Goal: Task Accomplishment & Management: Manage account settings

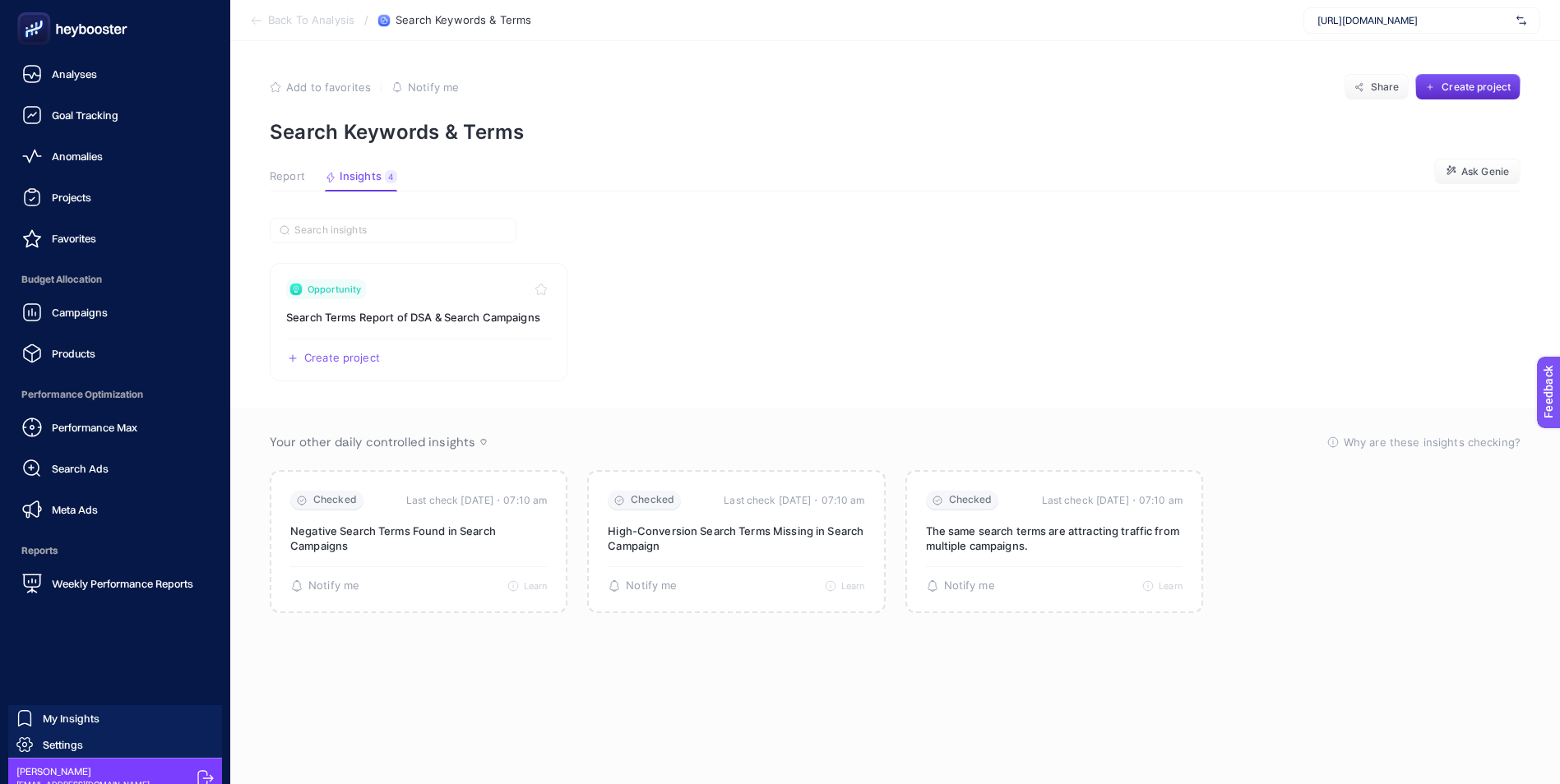
drag, startPoint x: 72, startPoint y: 36, endPoint x: 205, endPoint y: 33, distance: 133.0
click at [72, 36] on icon at bounding box center [72, 29] width 119 height 33
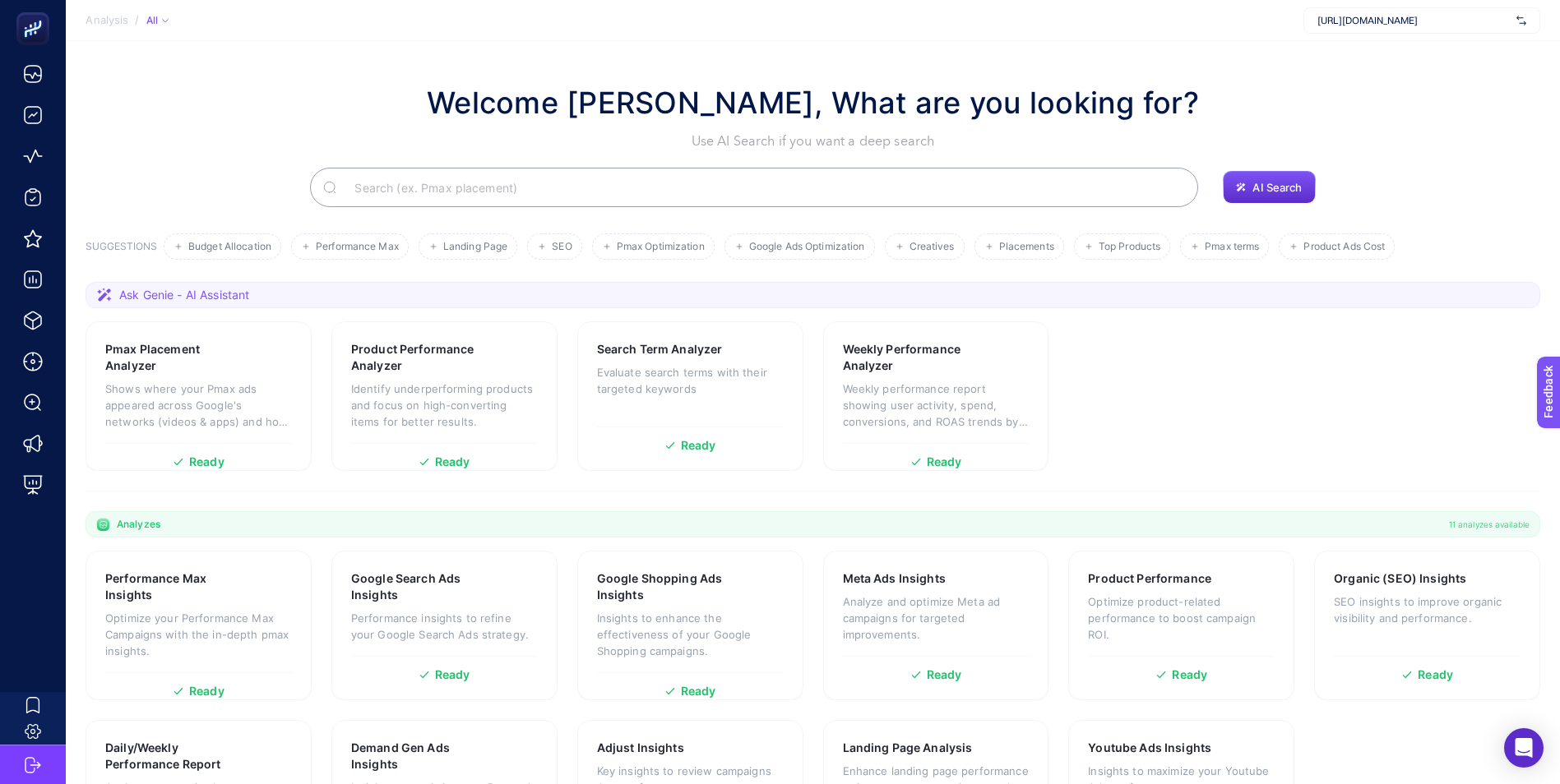
click at [1377, 18] on span "[URL][DOMAIN_NAME]" at bounding box center [1414, 20] width 192 height 13
click at [1171, 54] on section "Welcome [PERSON_NAME], What are you looking for? Use AI Search if you want a de…" at bounding box center [813, 464] width 1494 height 848
click at [1219, 33] on section "Analysis / All https://www.misirli1951.com" at bounding box center [813, 20] width 1494 height 41
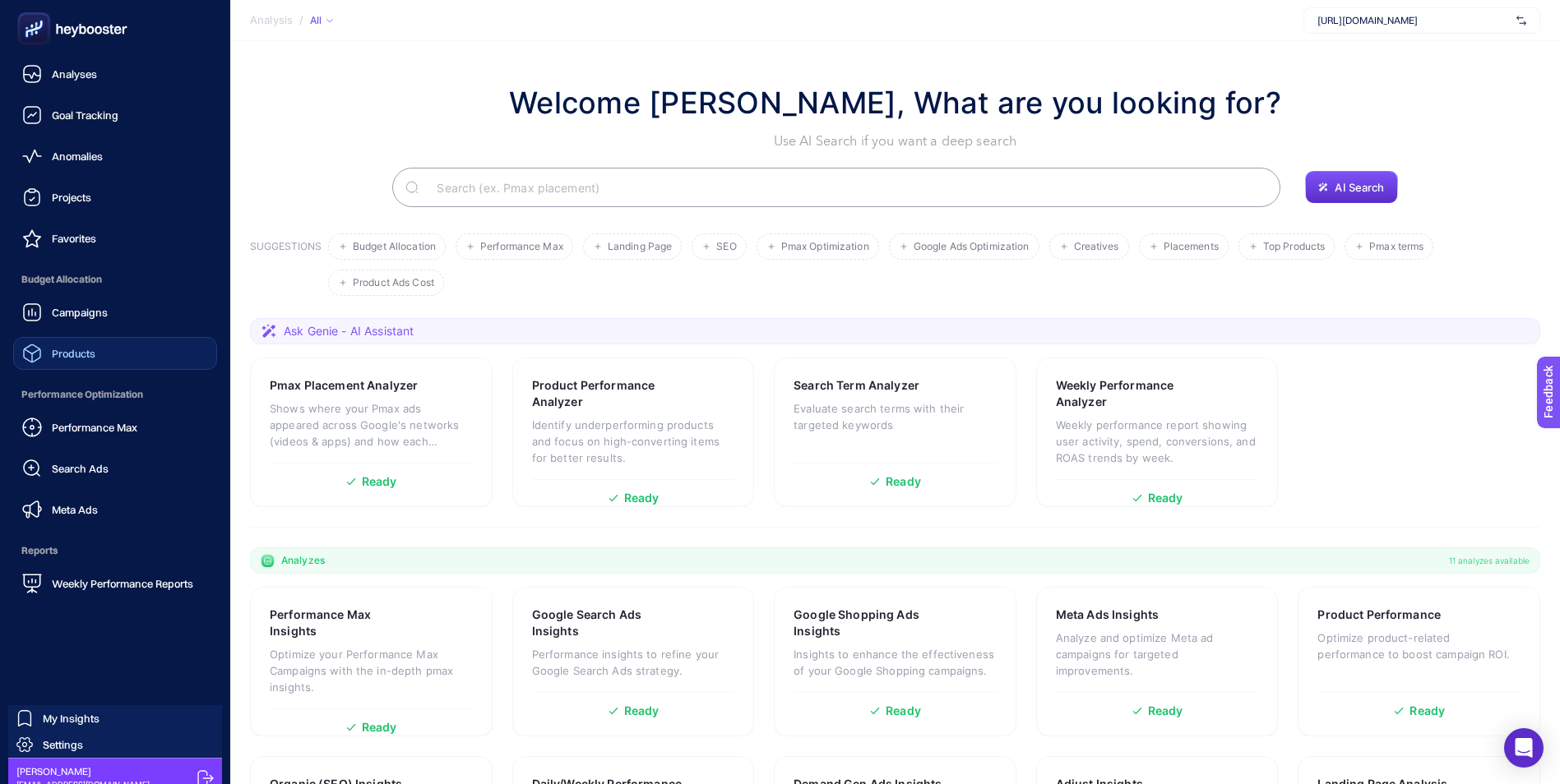
click at [88, 349] on span "Products" at bounding box center [74, 353] width 43 height 13
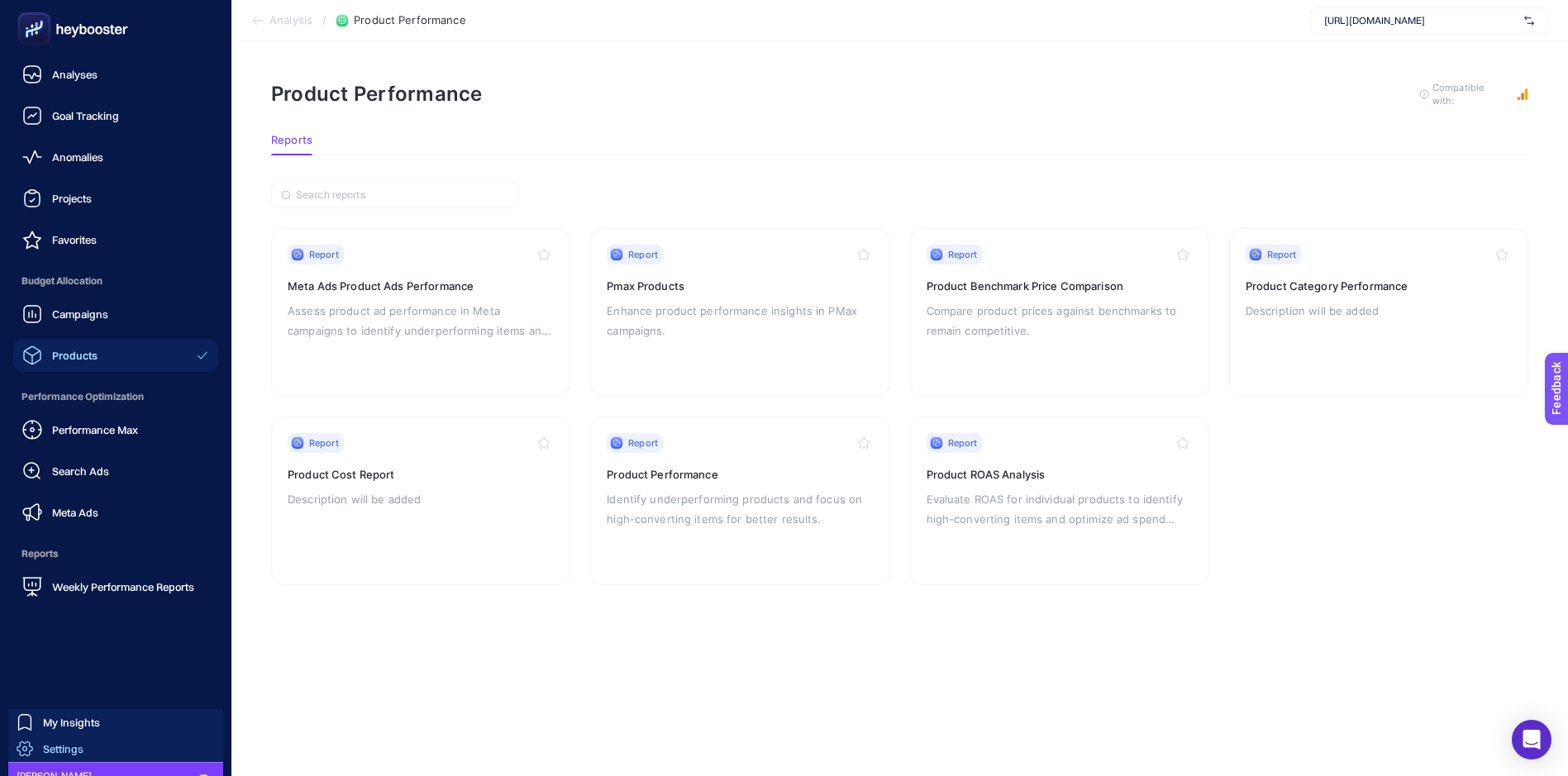
click at [70, 746] on span "Settings" at bounding box center [63, 748] width 40 height 13
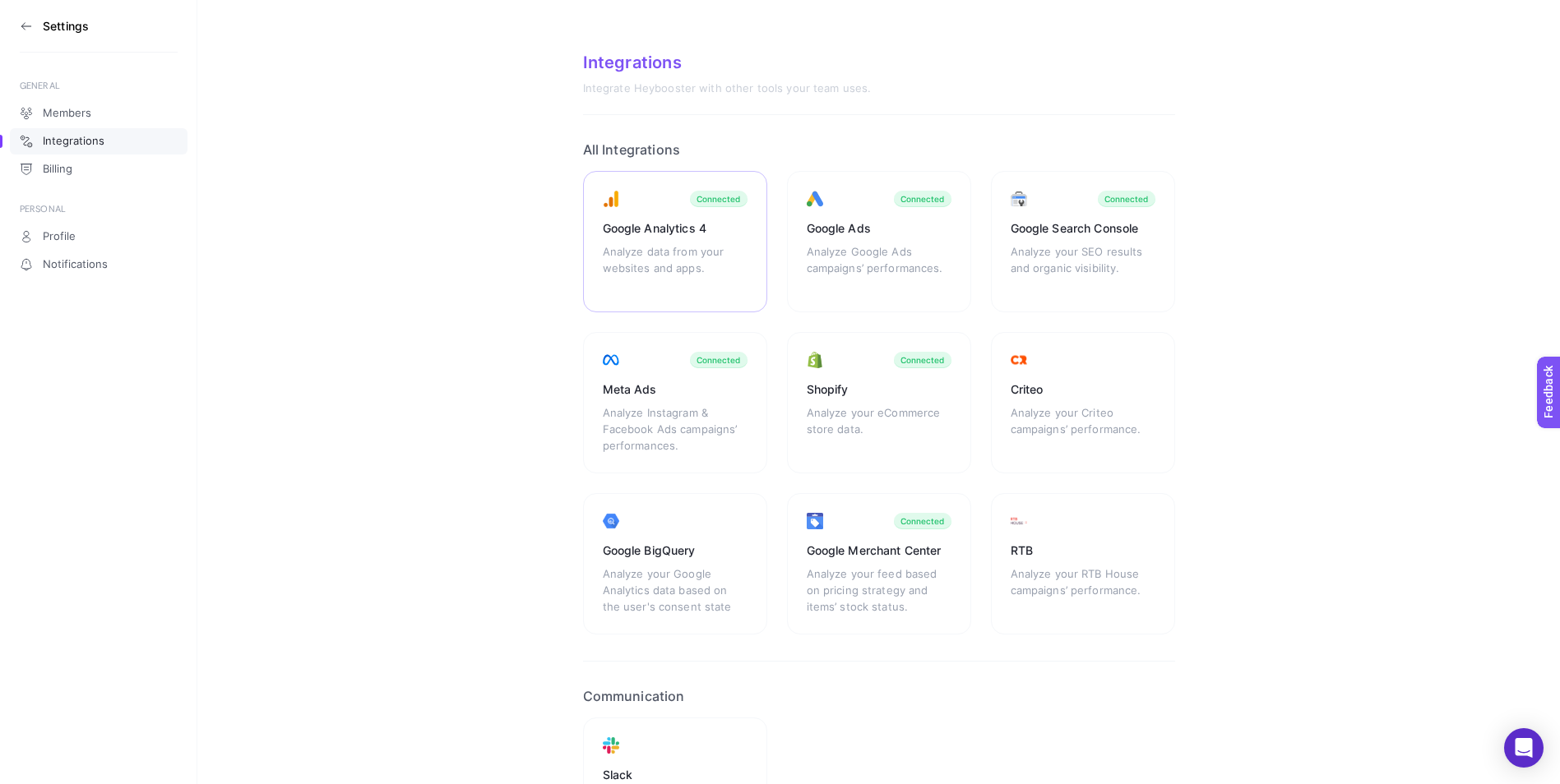
click at [646, 233] on div "Google Analytics 4" at bounding box center [674, 228] width 145 height 16
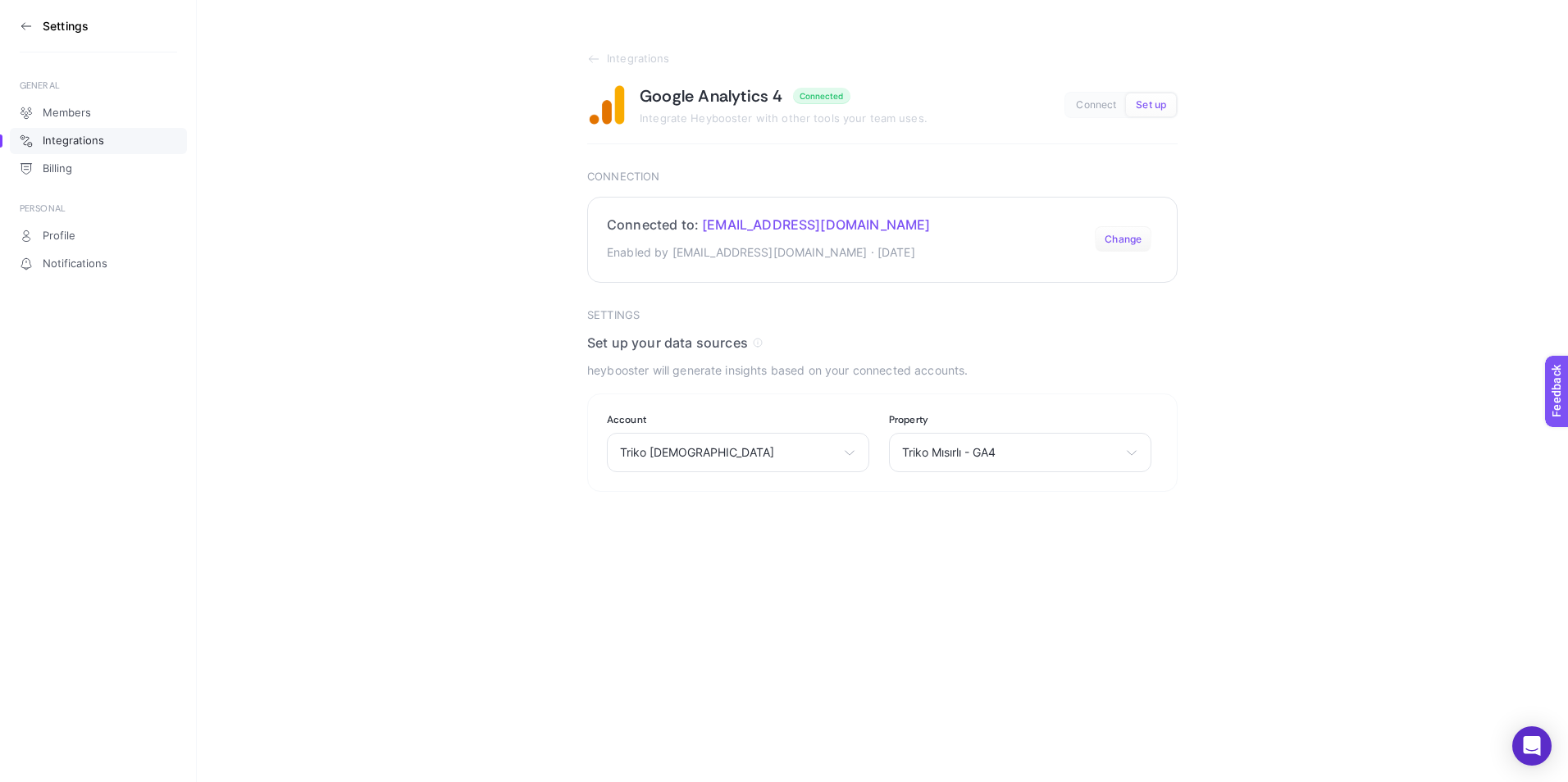
click at [1119, 238] on button "Change" at bounding box center [1123, 239] width 56 height 26
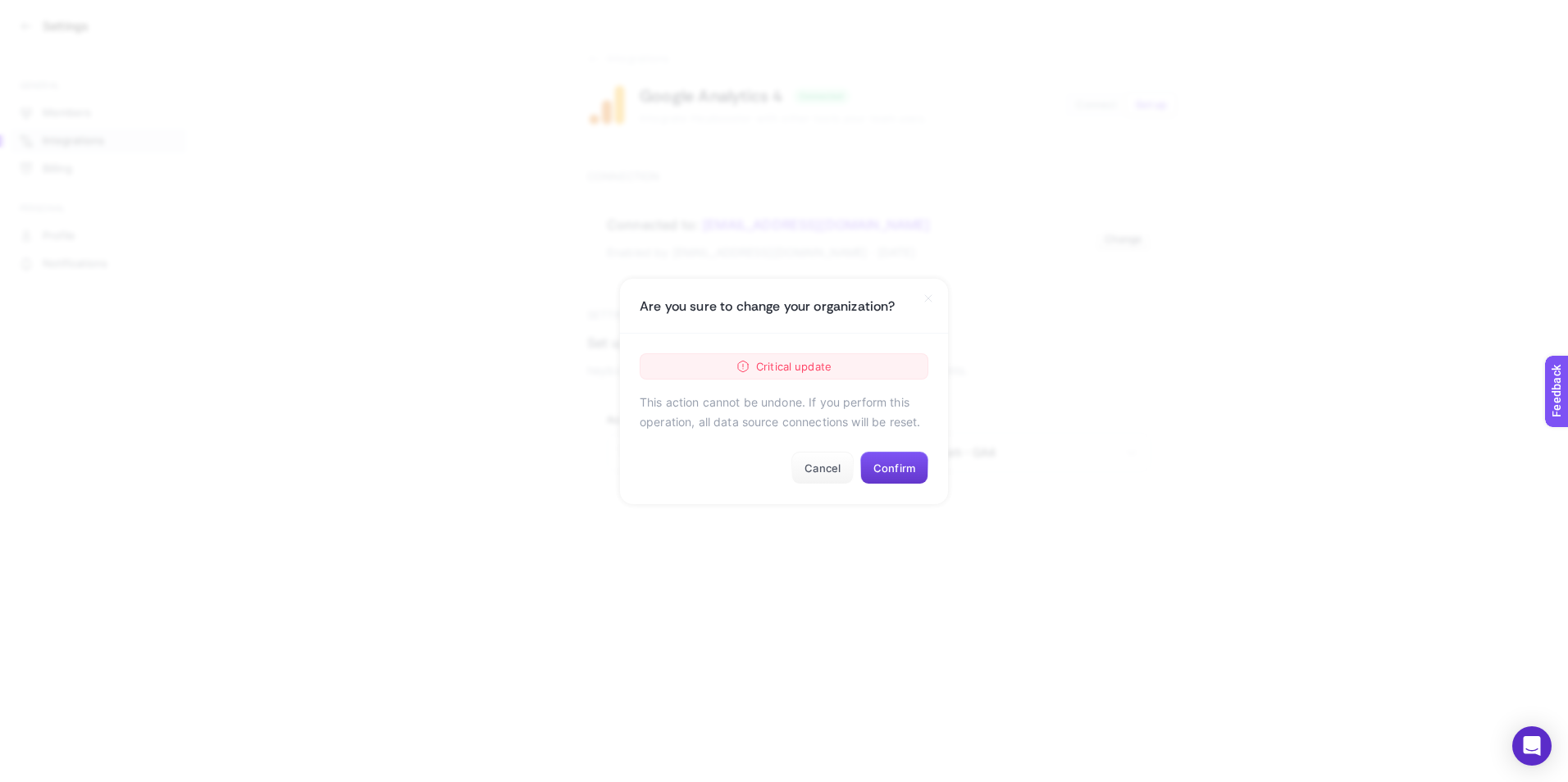
click at [897, 463] on button "Confirm" at bounding box center [894, 468] width 68 height 33
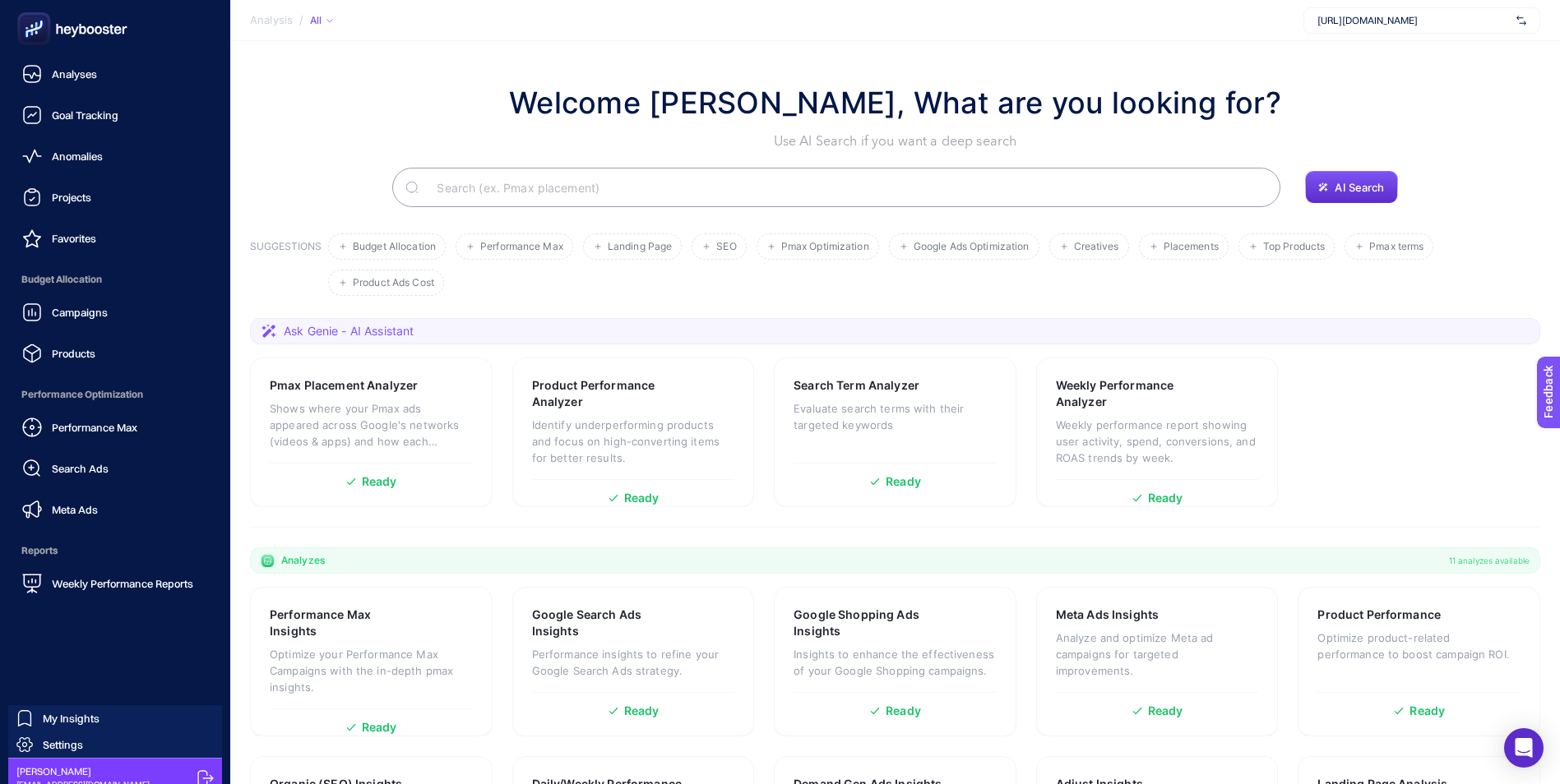
click at [59, 734] on link "Settings" at bounding box center [114, 744] width 214 height 26
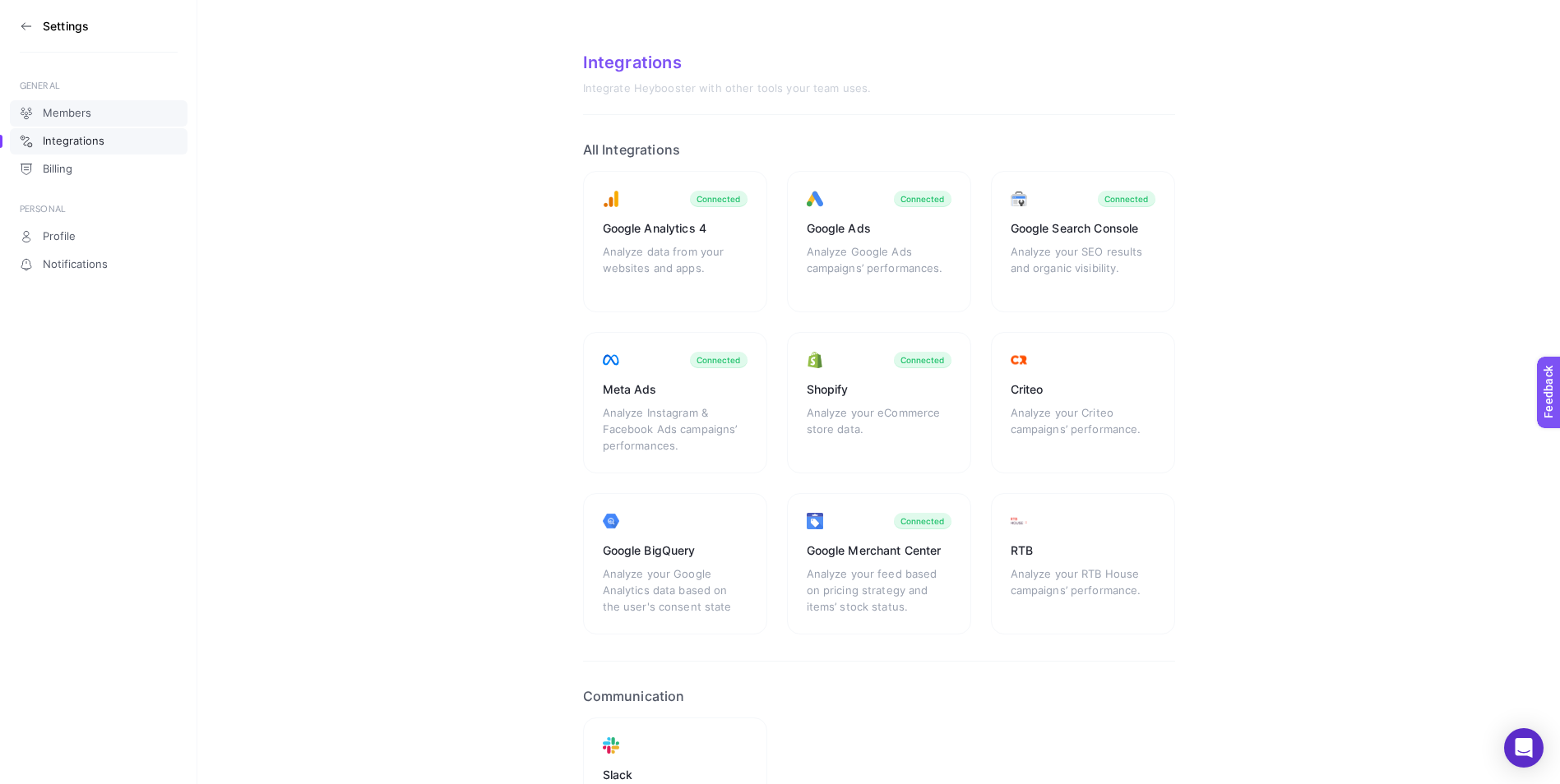
click at [62, 104] on link "Members" at bounding box center [98, 113] width 178 height 26
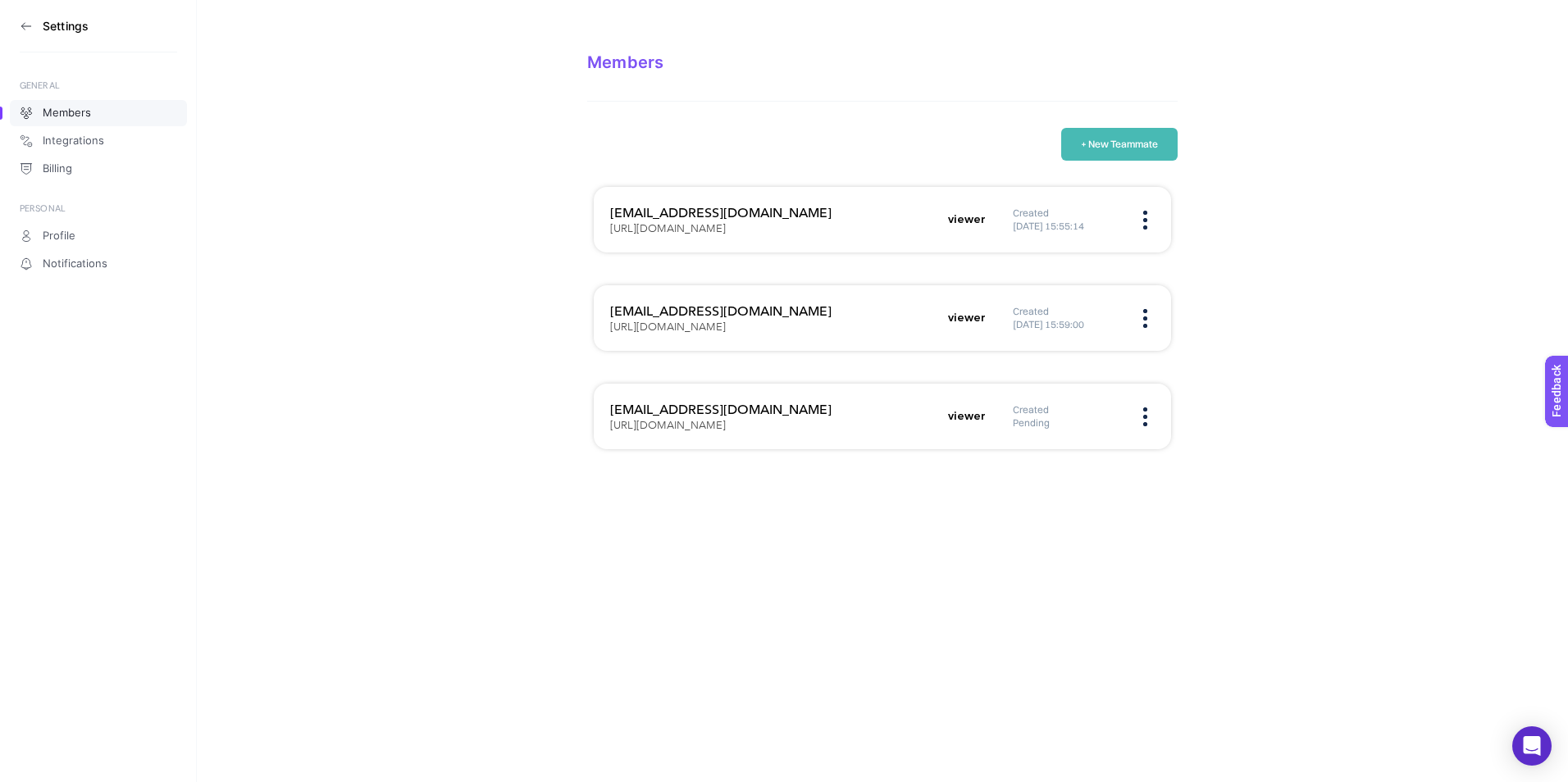
click at [1152, 144] on button "+ New Teammate" at bounding box center [1119, 144] width 117 height 33
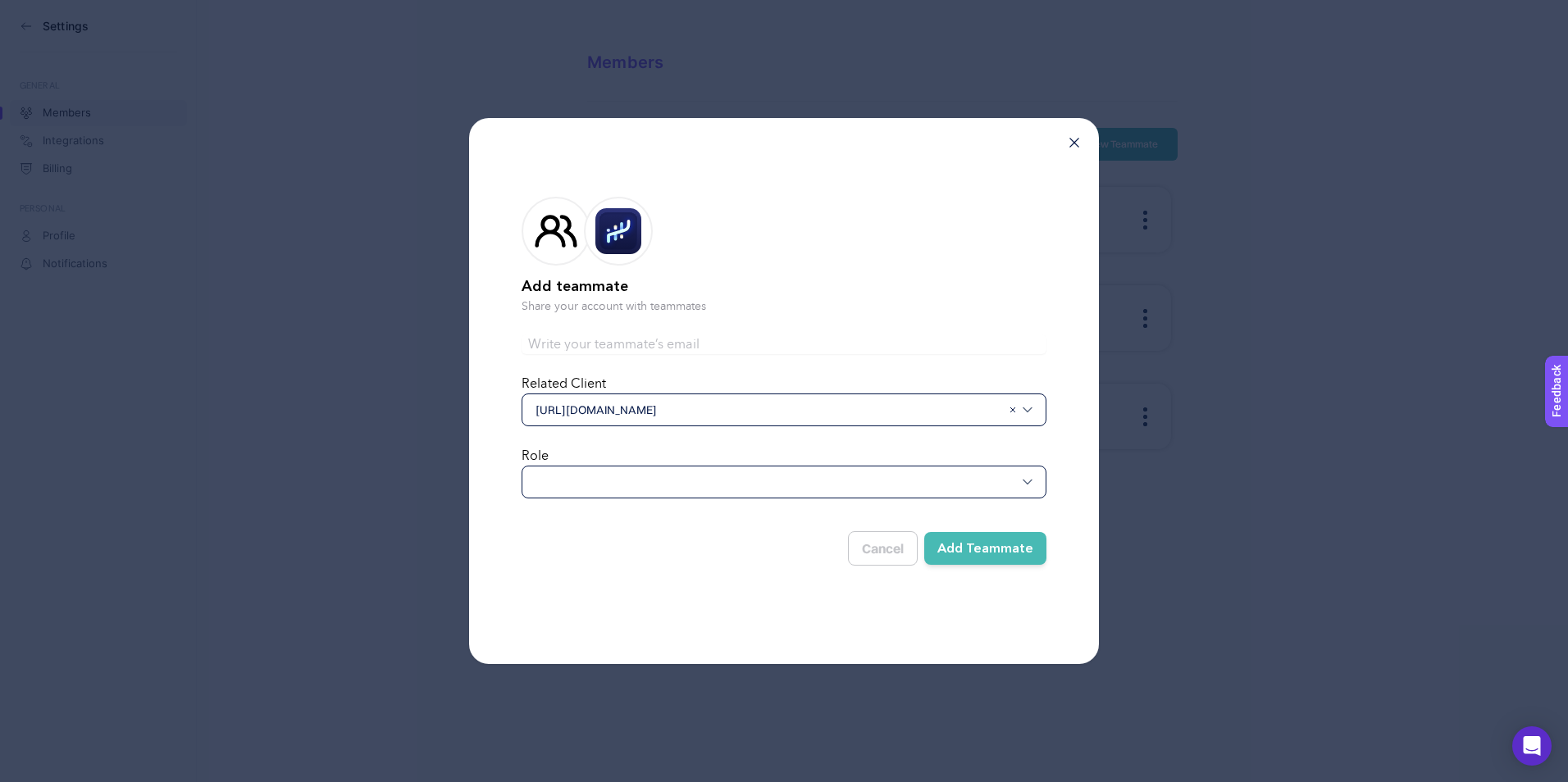
click at [631, 481] on div at bounding box center [783, 482] width 525 height 33
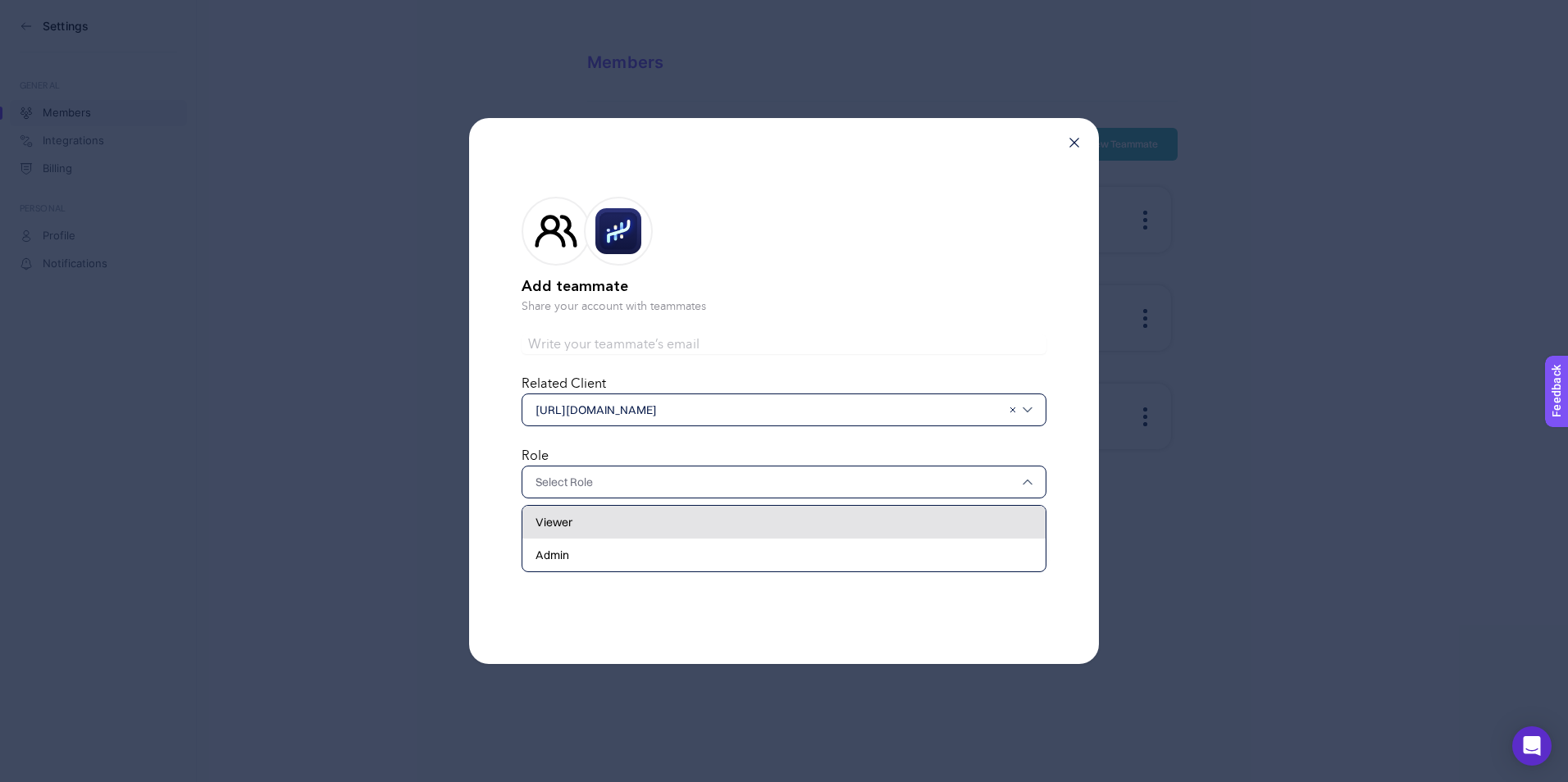
click at [586, 522] on div "Viewer" at bounding box center [783, 522] width 523 height 33
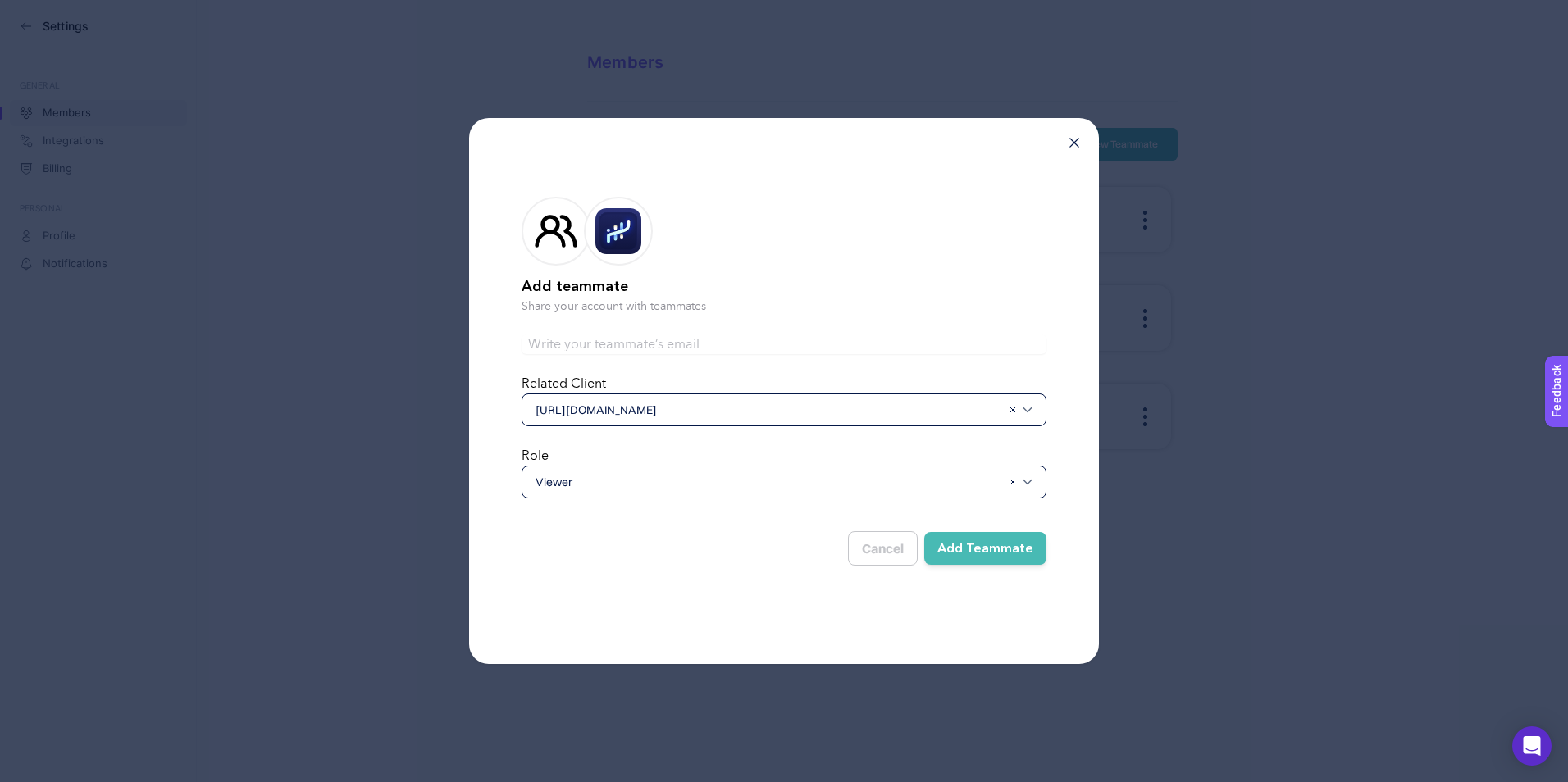
click at [599, 337] on input "text" at bounding box center [783, 344] width 525 height 20
paste input "nihal@digitalhouse.com.tr"
type input "nihal@digitalhouse.com.tr"
click at [823, 290] on h2 "Add teammate" at bounding box center [783, 287] width 525 height 23
click at [594, 487] on span "Viewer" at bounding box center [768, 481] width 466 height 16
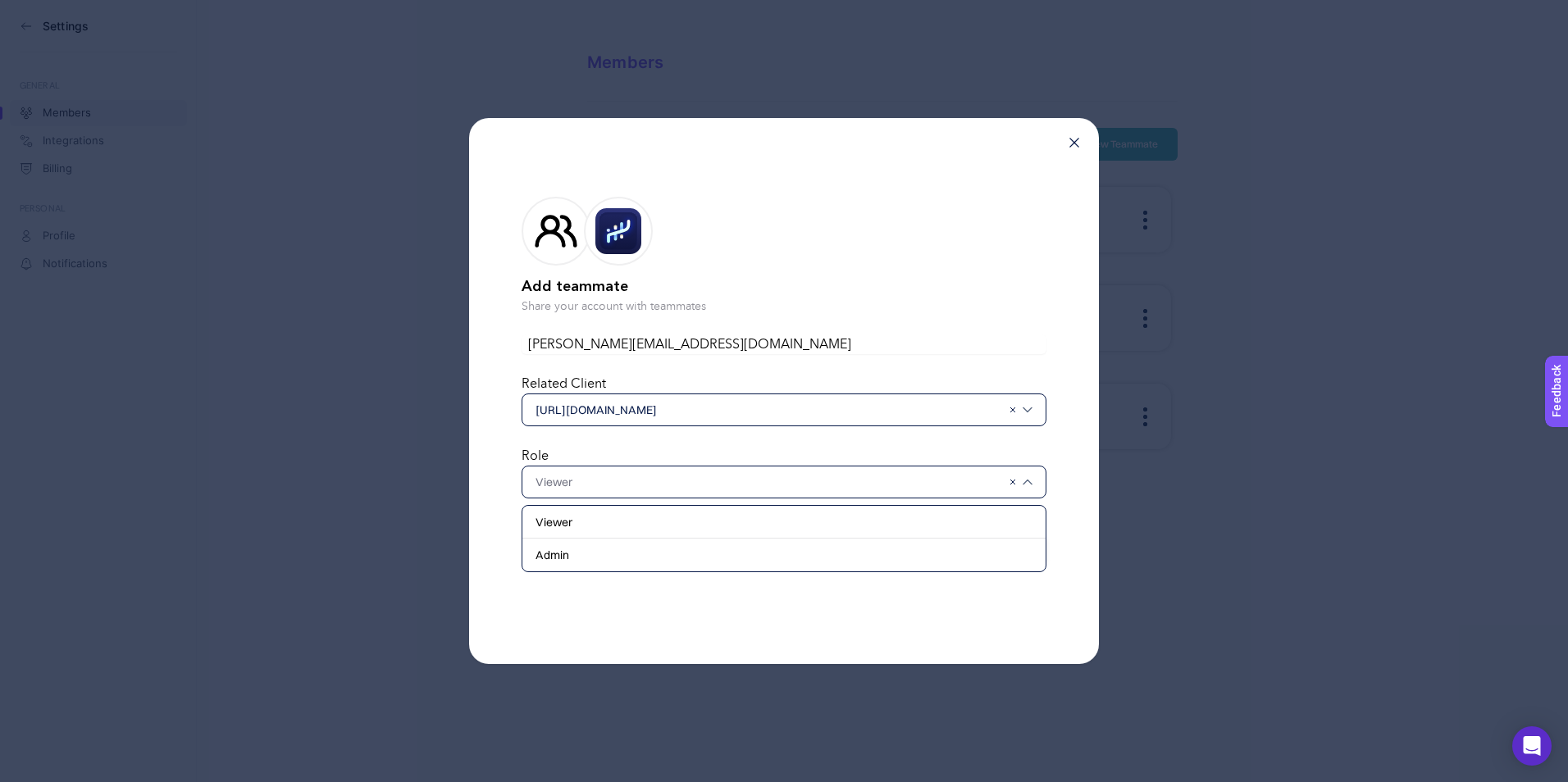
click at [493, 492] on div "Add teammate Share your account with teammates nihal@digitalhouse.com.tr Relate…" at bounding box center [784, 391] width 630 height 546
click at [1011, 620] on div "Add teammate Share your account with teammates nihal@digitalhouse.com.tr Relate…" at bounding box center [784, 391] width 630 height 546
click at [995, 545] on button "Add Teammate" at bounding box center [985, 549] width 122 height 33
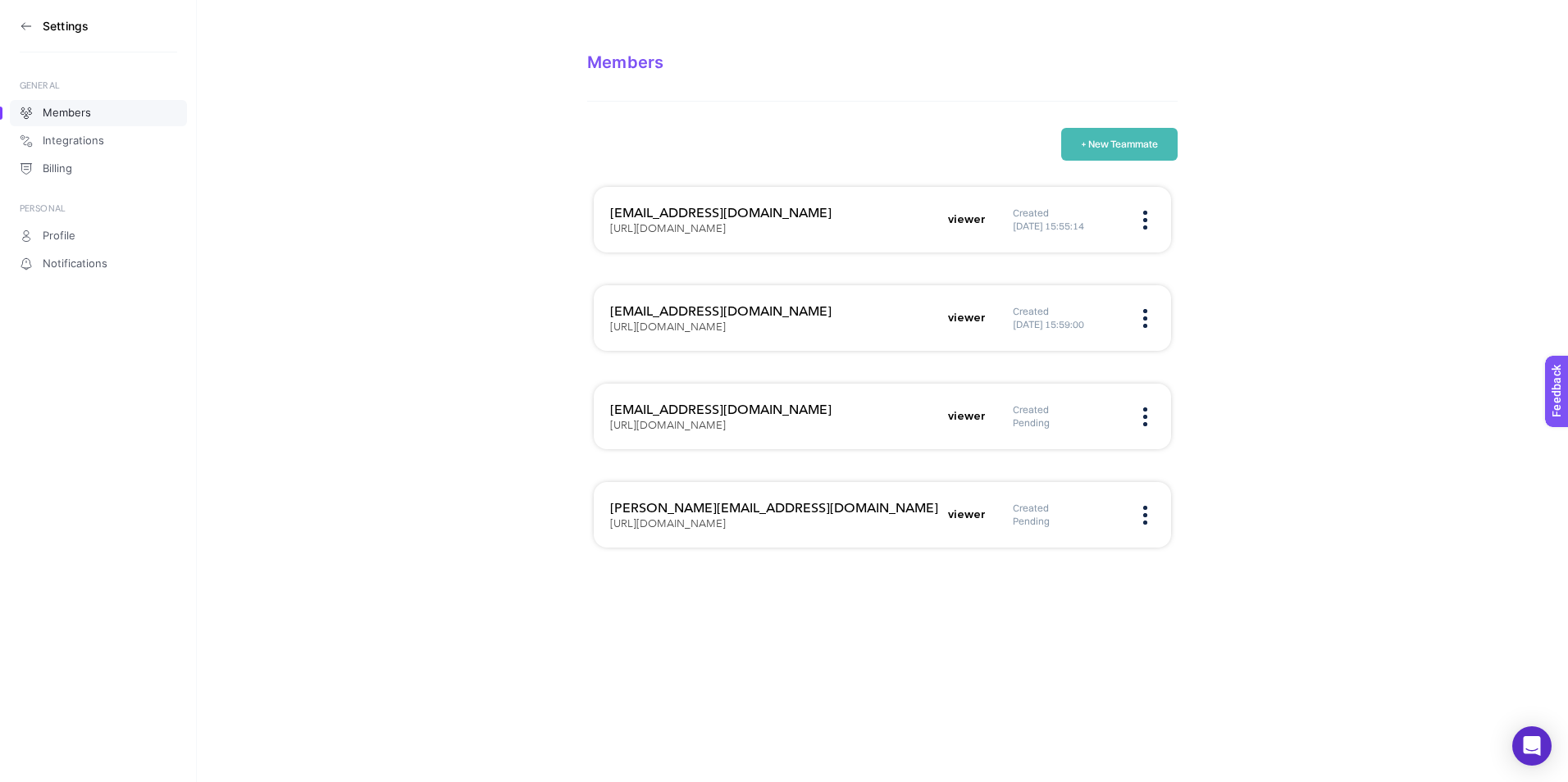
click at [1112, 135] on button "+ New Teammate" at bounding box center [1119, 144] width 117 height 33
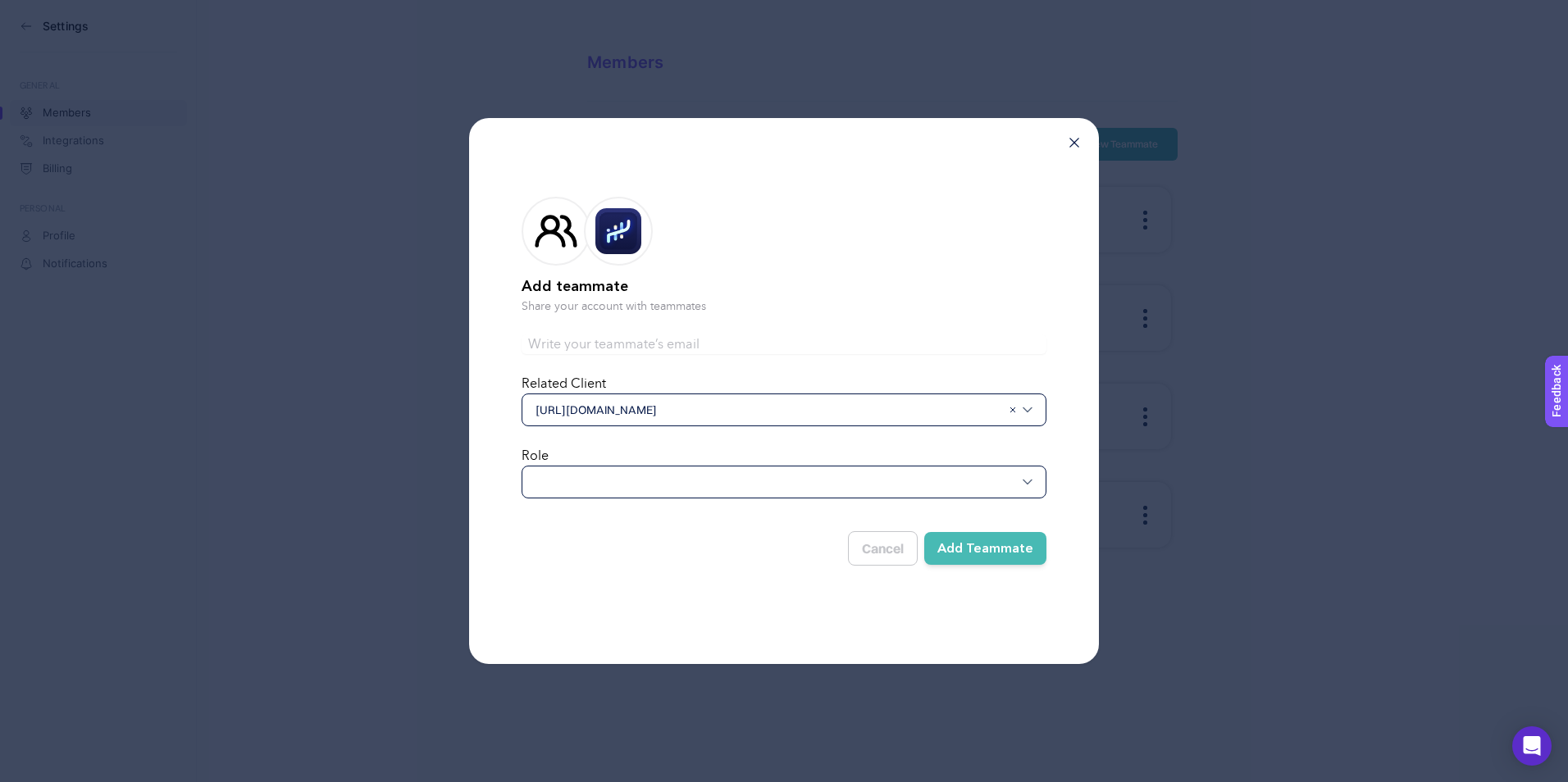
click at [622, 481] on div at bounding box center [783, 482] width 525 height 33
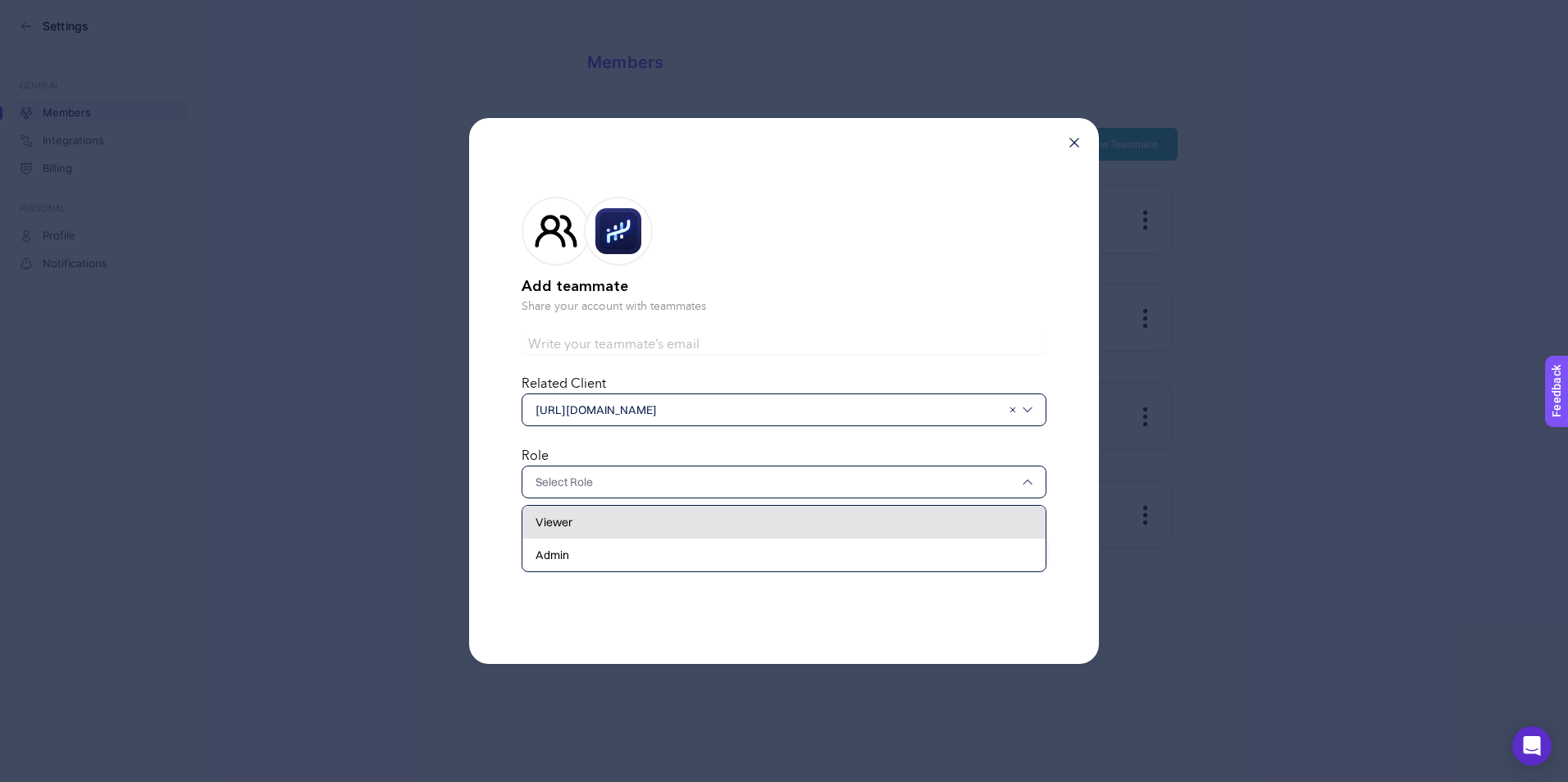
click at [594, 525] on div "Viewer" at bounding box center [783, 522] width 523 height 33
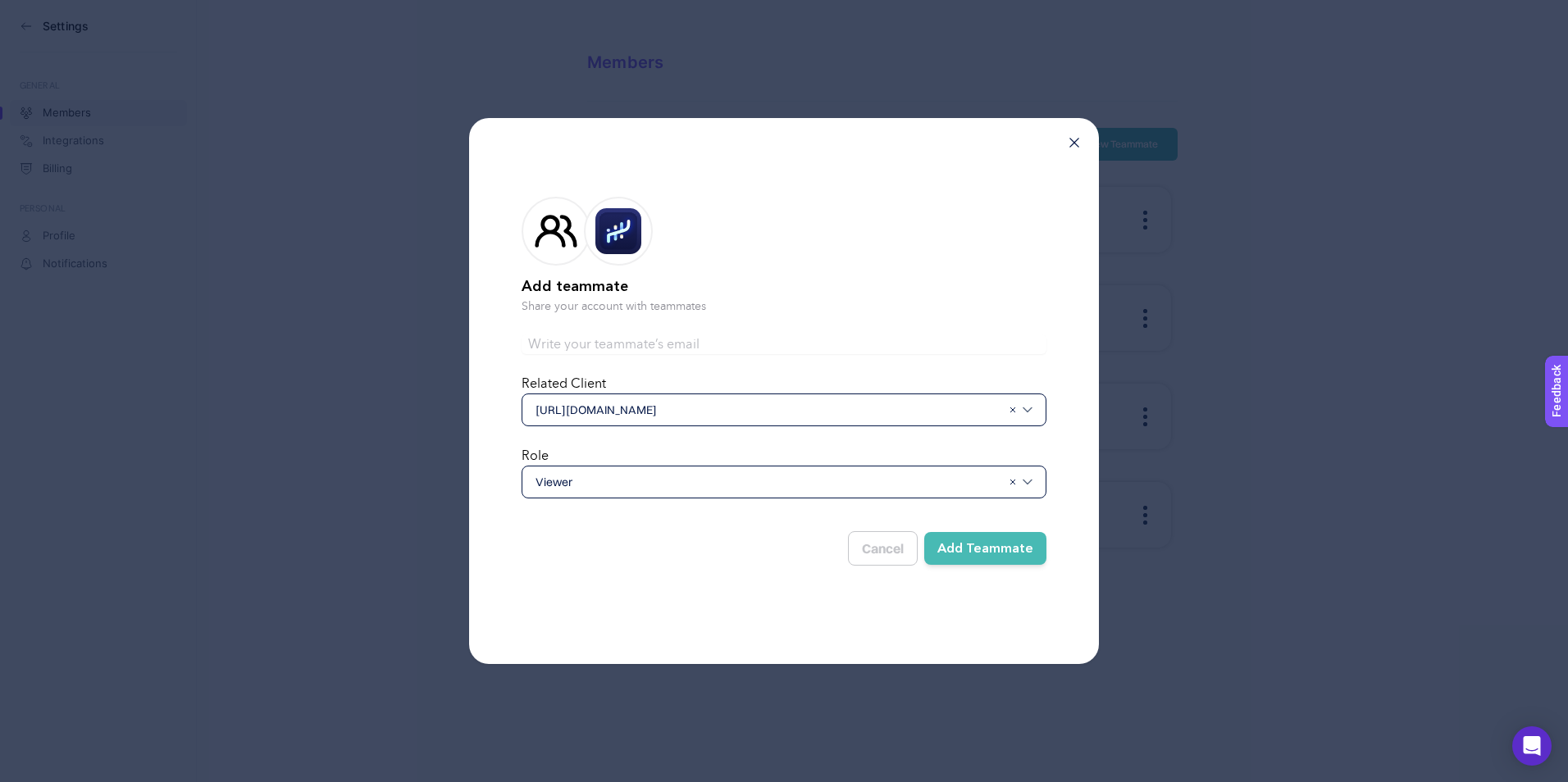
click at [588, 343] on input "text" at bounding box center [783, 344] width 525 height 20
paste input "Yasemin@digitalhouse.com.tr"
click at [538, 346] on input "Yasemin@digitalhouse.com.tr" at bounding box center [783, 344] width 525 height 20
type input "yasemin@digitalhouse.com.tr"
click at [832, 277] on h2 "Add teammate" at bounding box center [783, 287] width 525 height 23
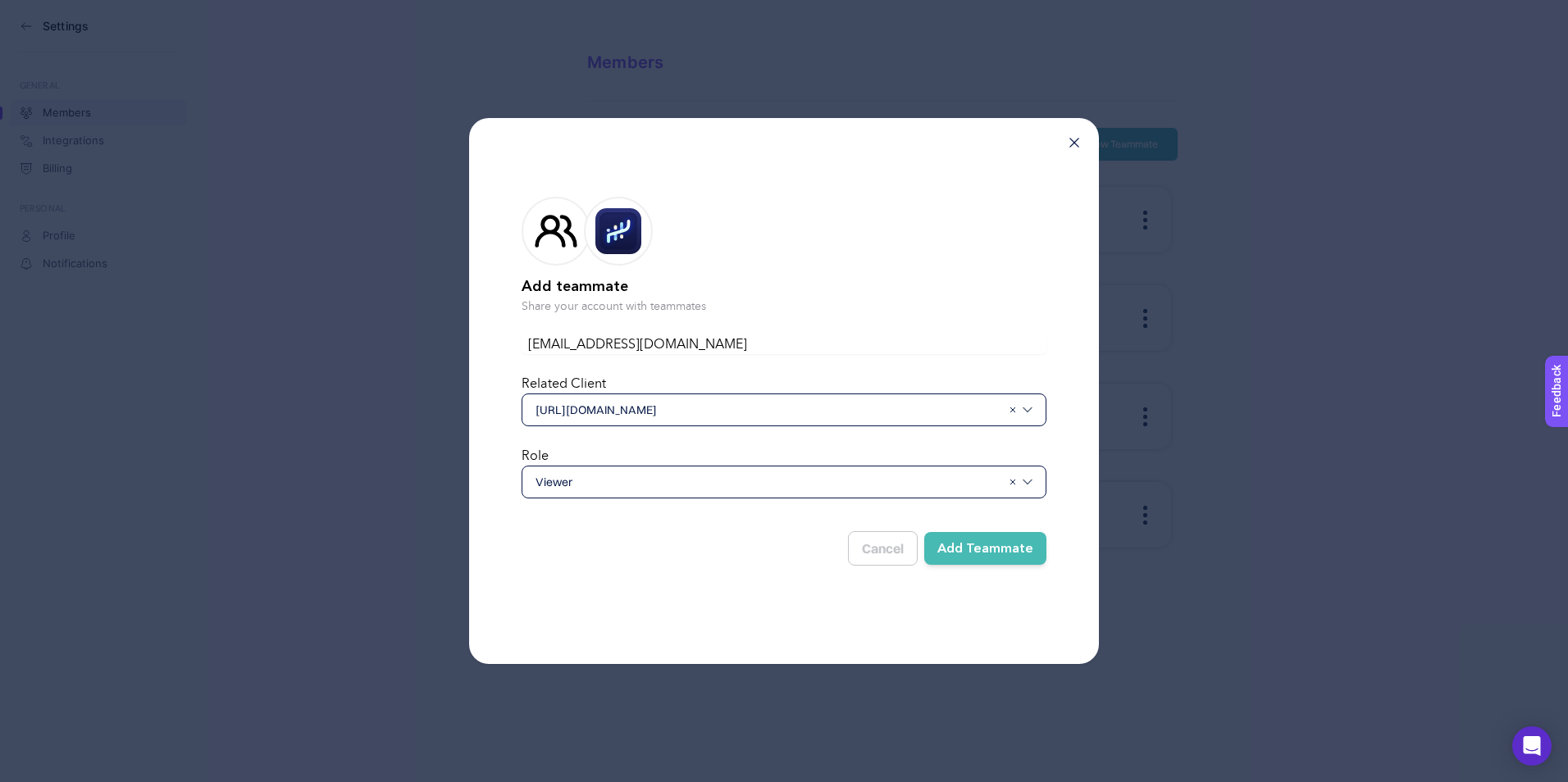
click at [998, 554] on button "Add Teammate" at bounding box center [985, 549] width 122 height 33
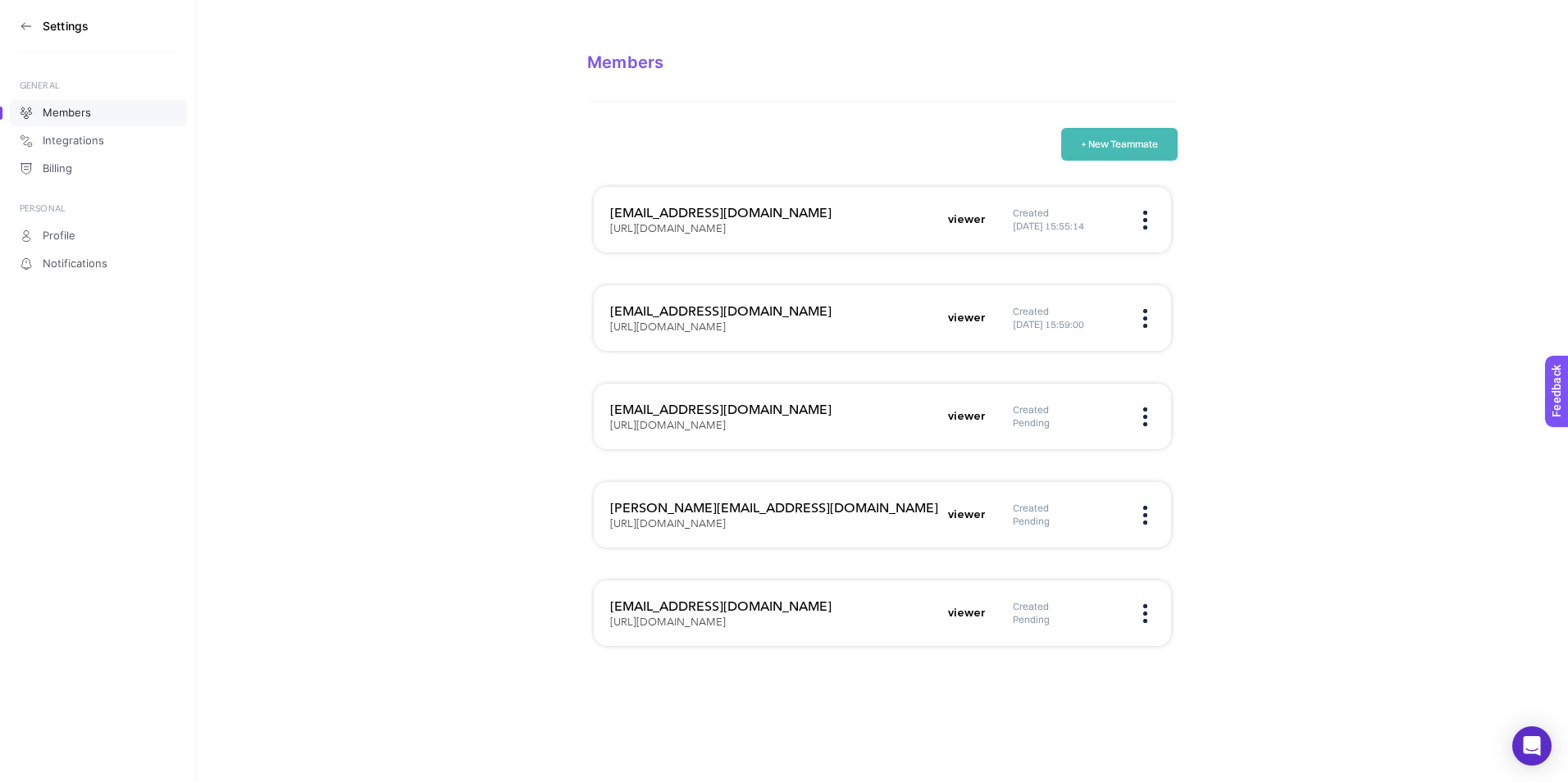
click at [376, 399] on section "Members + New Teammate e-ticaret@misirli1951.com https://www.misirli1951.com vi…" at bounding box center [883, 336] width 1371 height 672
click at [1275, 409] on section "Members + New Teammate e-ticaret@misirli1951.com https://www.misirli1951.com vi…" at bounding box center [883, 336] width 1371 height 672
click at [1151, 418] on figure at bounding box center [1145, 416] width 19 height 4
click at [1055, 468] on span "Remove" at bounding box center [1056, 468] width 124 height 36
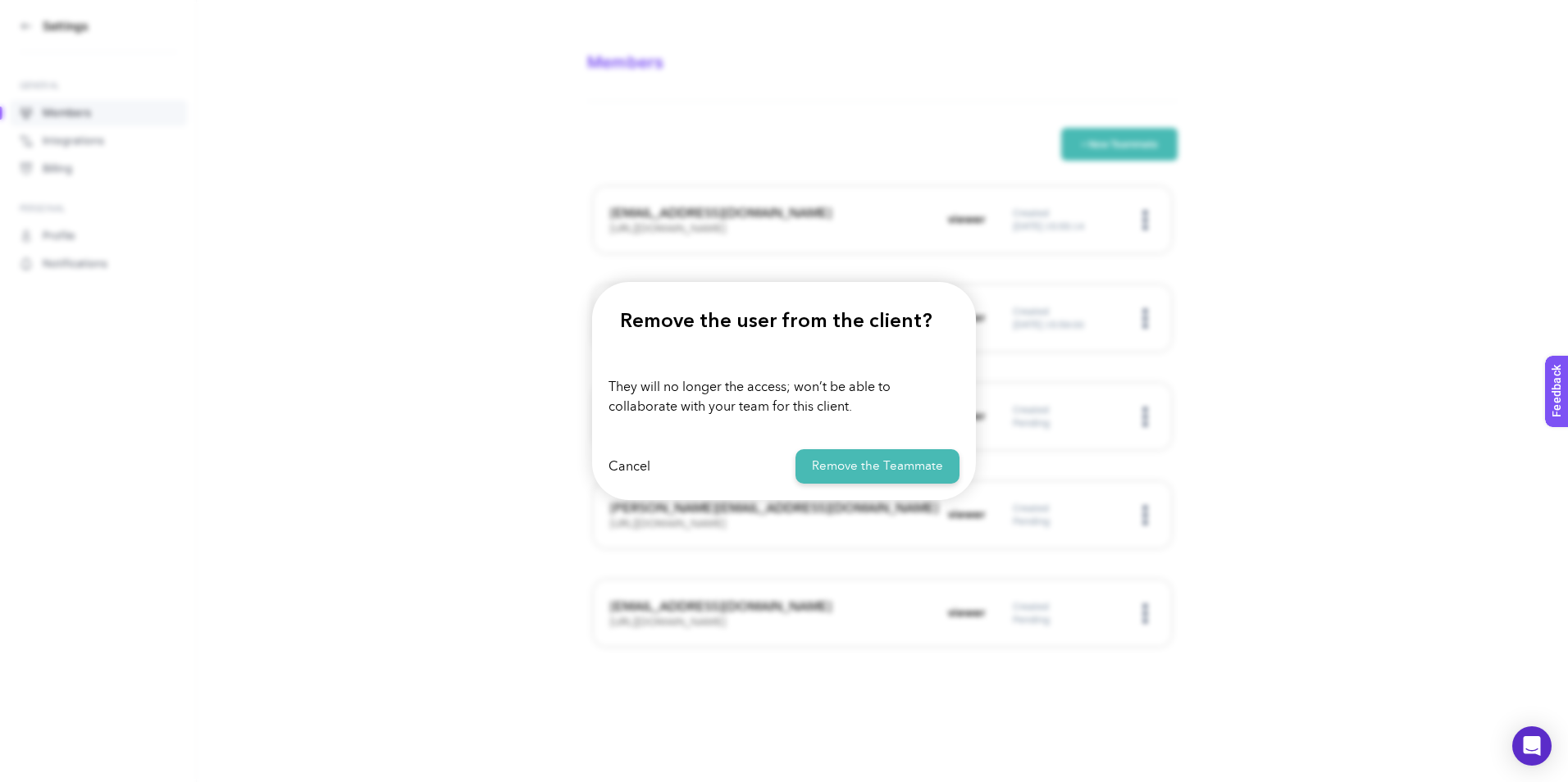
click at [870, 471] on button "Remove the Teammate" at bounding box center [877, 467] width 164 height 35
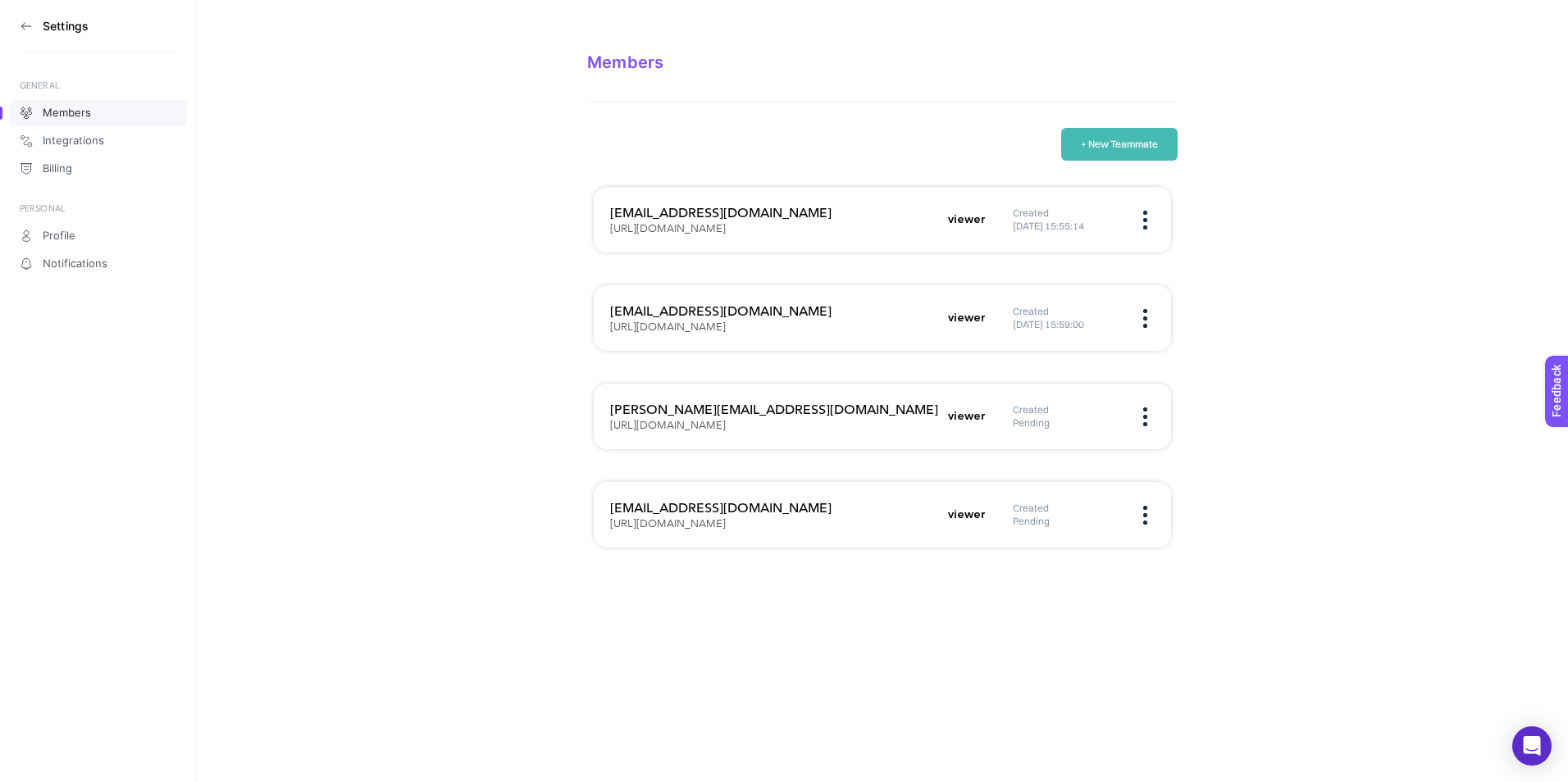
click at [1284, 475] on section "Members + New Teammate e-ticaret@misirli1951.com https://www.misirli1951.com vi…" at bounding box center [883, 287] width 1371 height 574
click at [85, 140] on span "Integrations" at bounding box center [73, 141] width 61 height 13
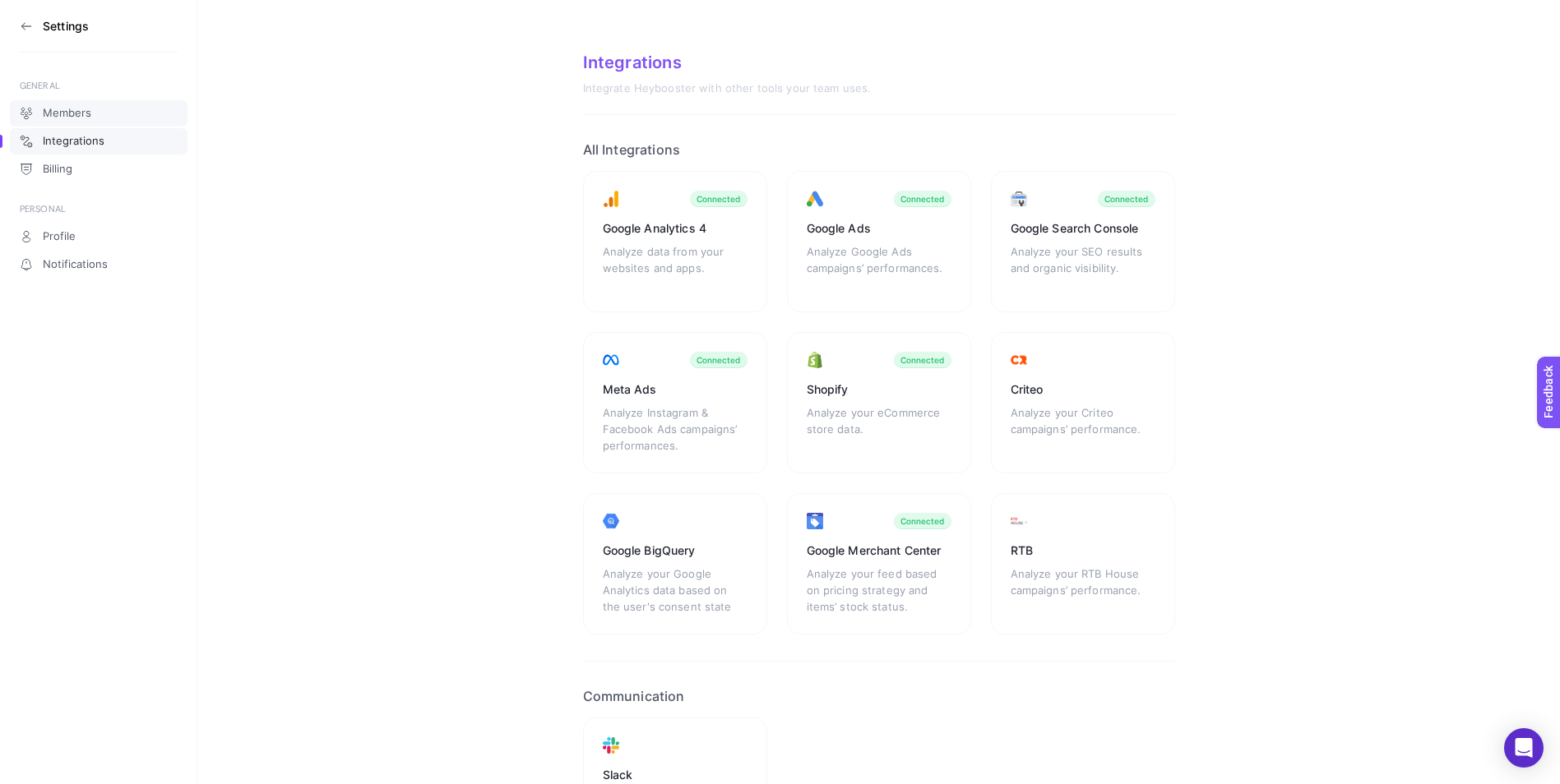
click at [58, 110] on span "Members" at bounding box center [67, 113] width 49 height 13
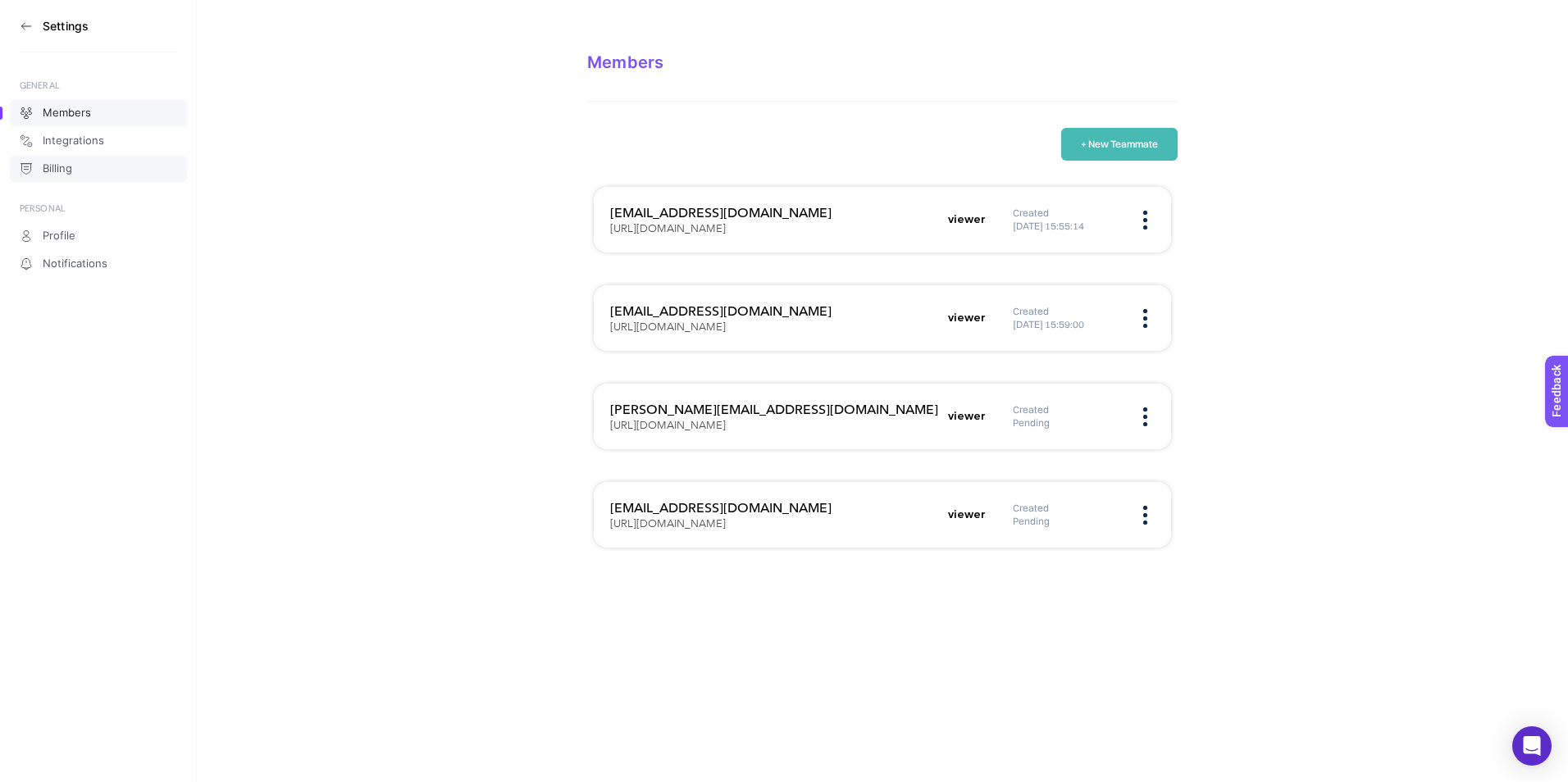
click at [65, 171] on span "Billing" at bounding box center [57, 168] width 29 height 13
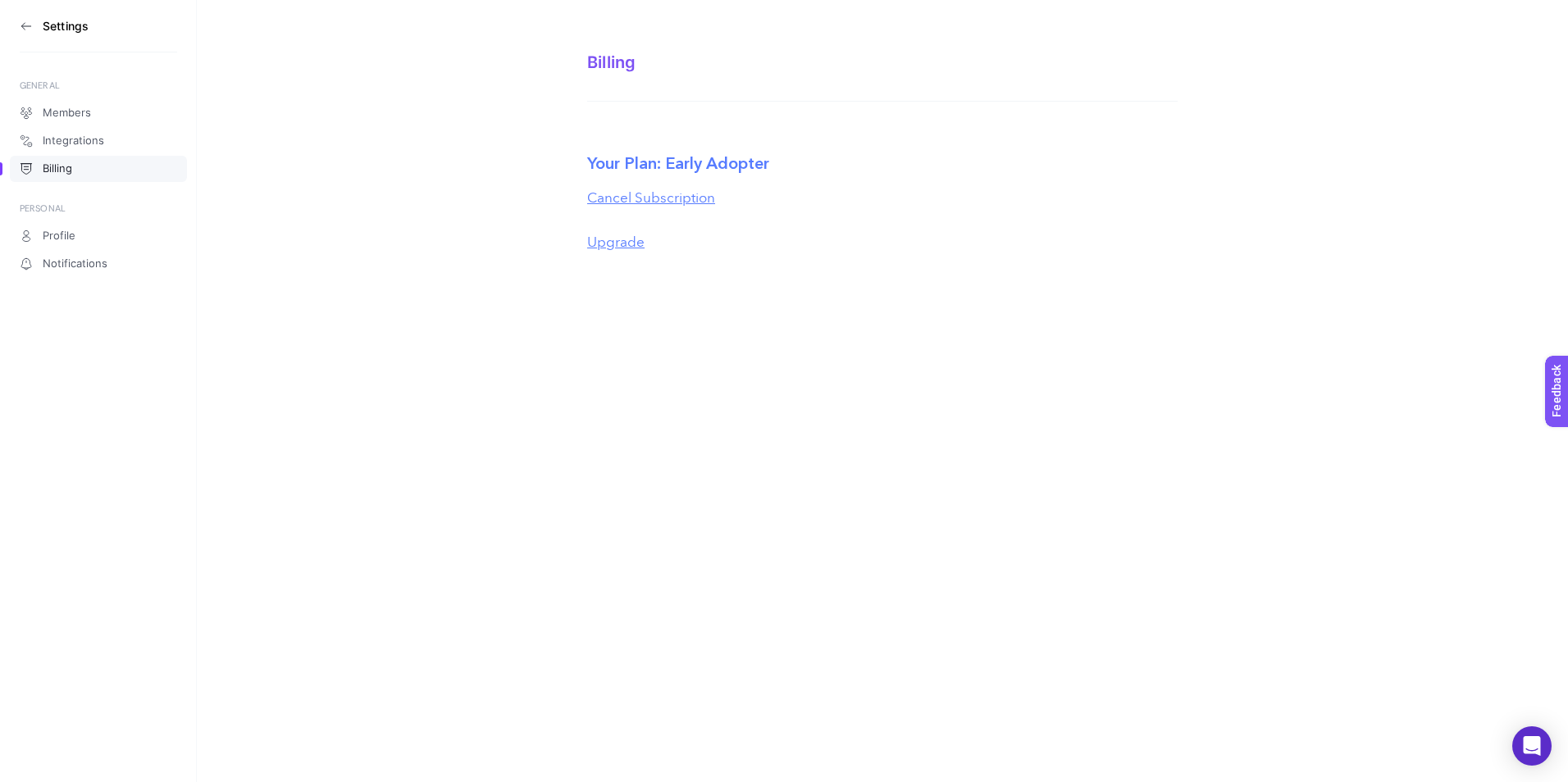
click at [685, 165] on label "Your Plan: Early Adopter" at bounding box center [678, 164] width 182 height 24
click at [57, 111] on span "Members" at bounding box center [67, 112] width 48 height 13
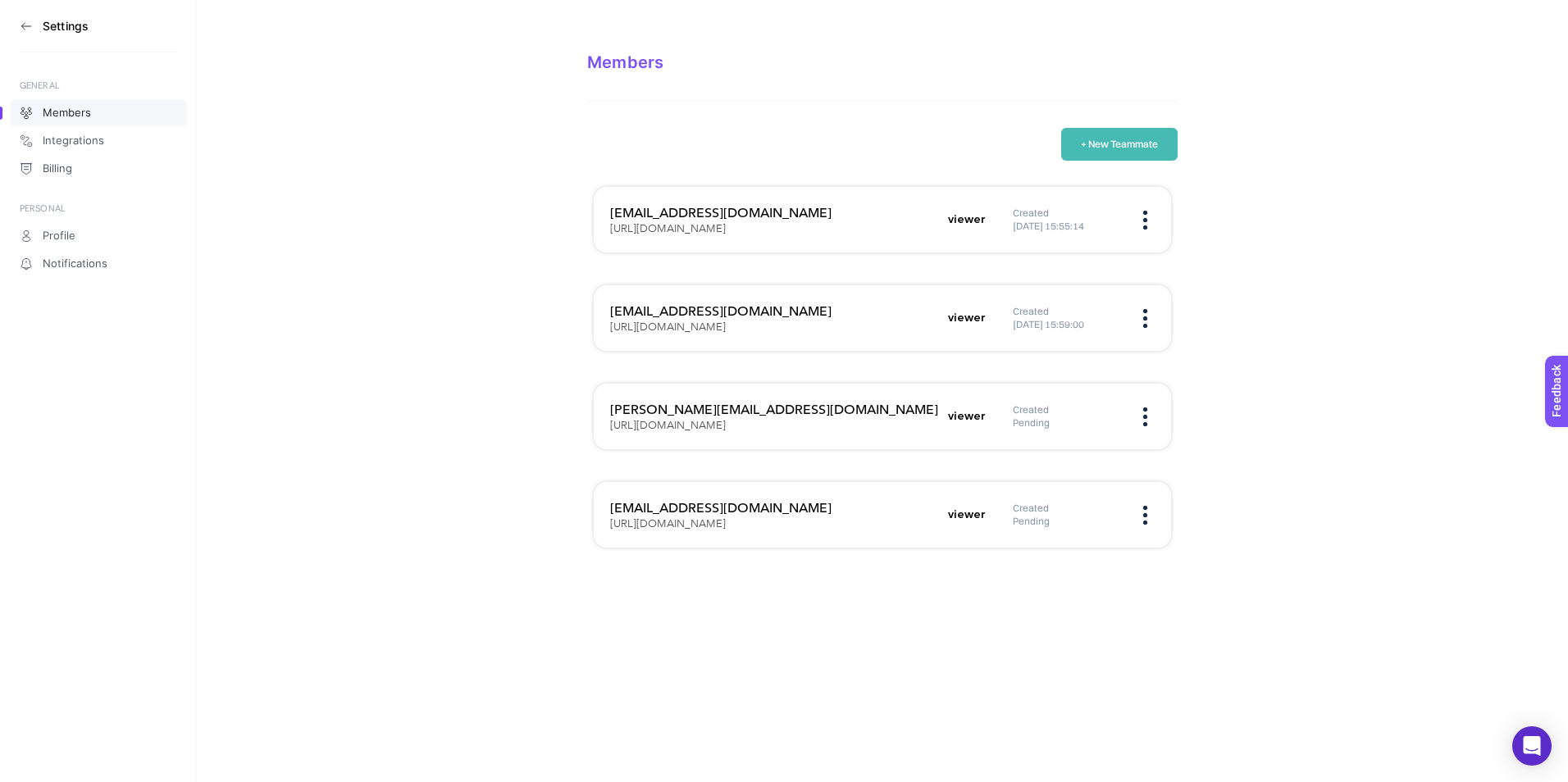
click at [1303, 299] on section "Members + New Teammate e-ticaret@misirli1951.com https://www.misirli1951.com vi…" at bounding box center [883, 287] width 1371 height 574
click at [27, 21] on icon at bounding box center [26, 26] width 13 height 13
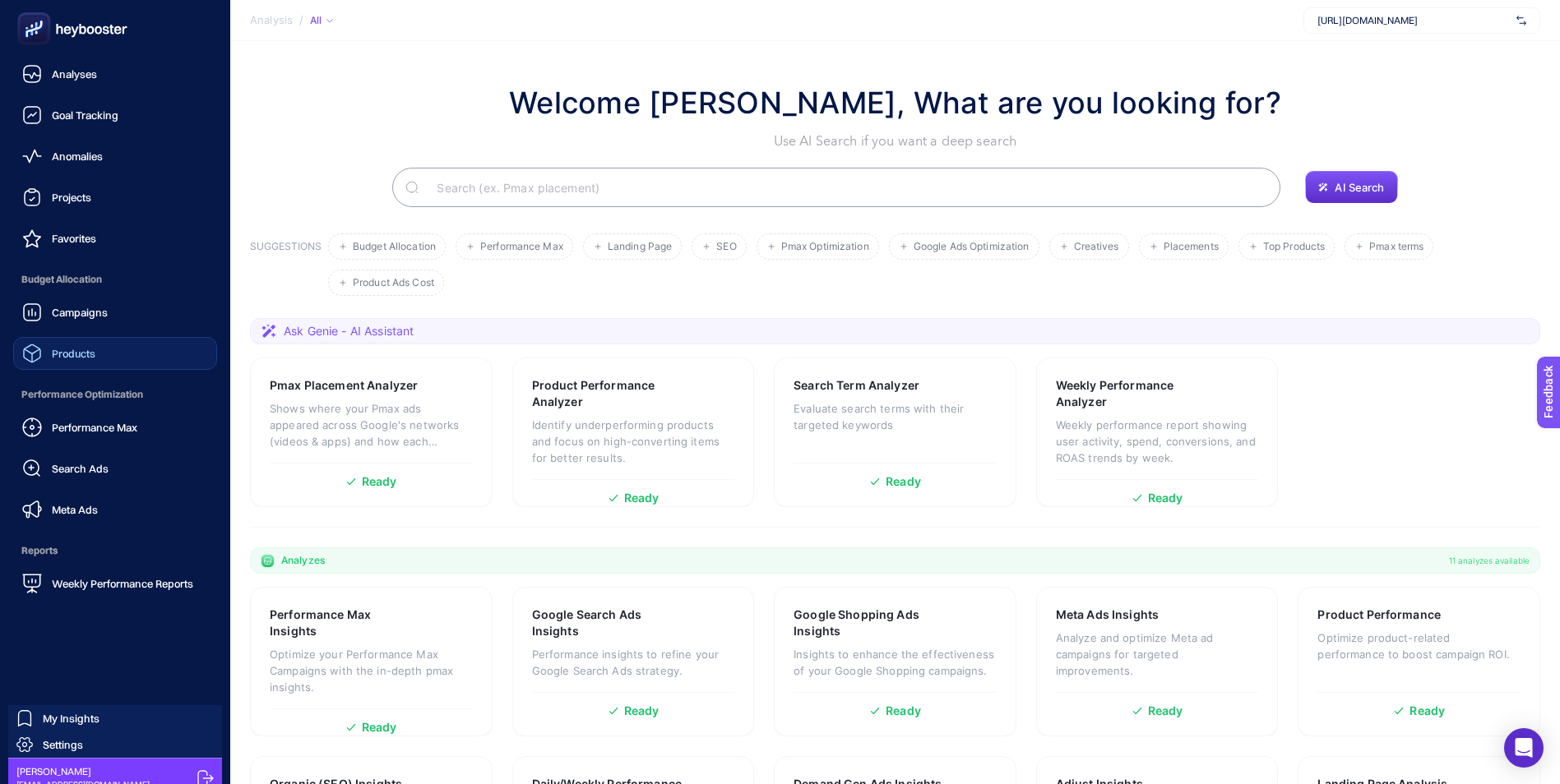
click at [85, 357] on span "Products" at bounding box center [74, 353] width 43 height 13
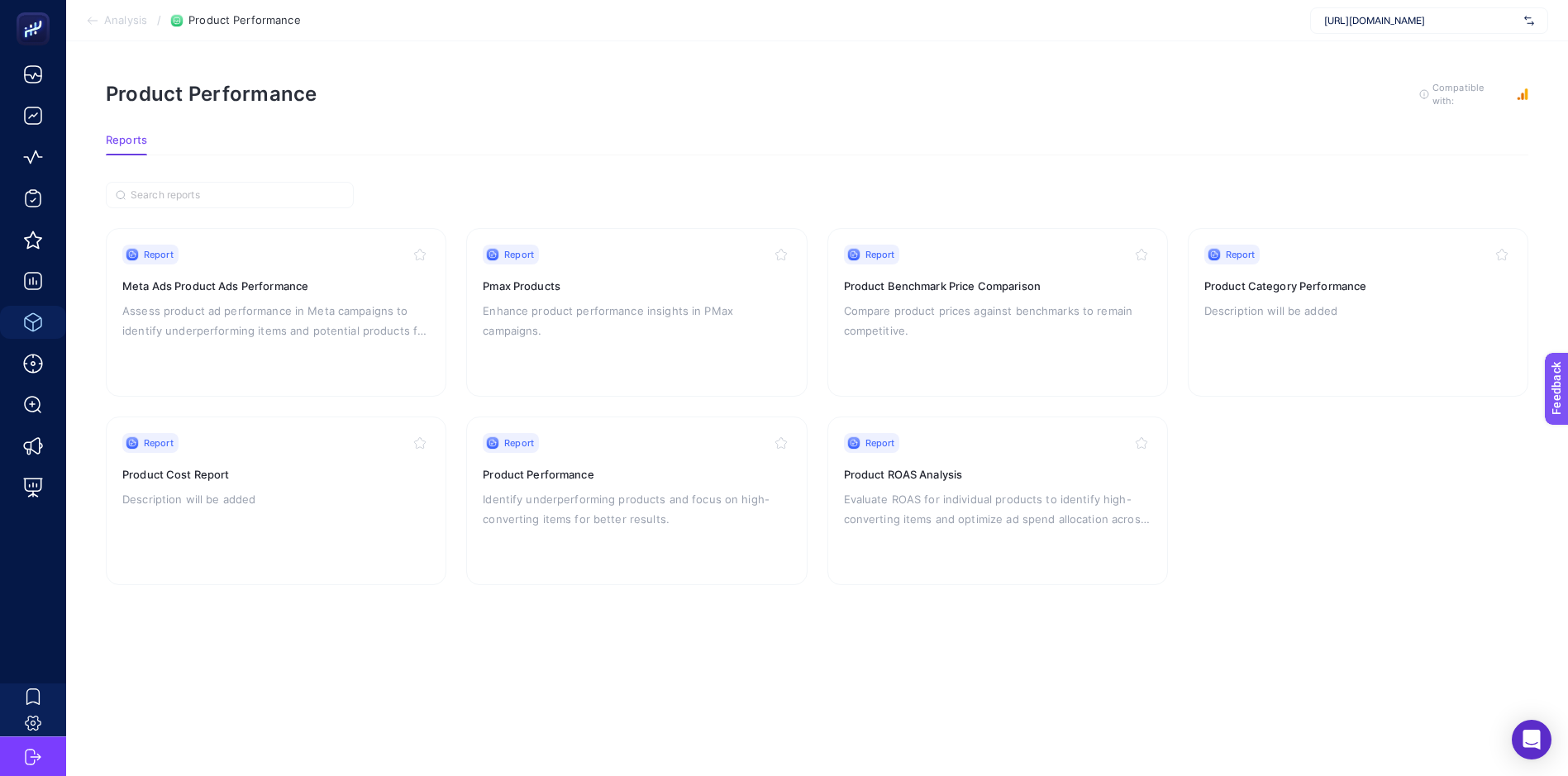
click at [923, 111] on section "Product Performance To get quality results from this analysis, we recommend tha…" at bounding box center [816, 107] width 1423 height 53
click at [1524, 97] on rect "button" at bounding box center [1522, 94] width 11 height 11
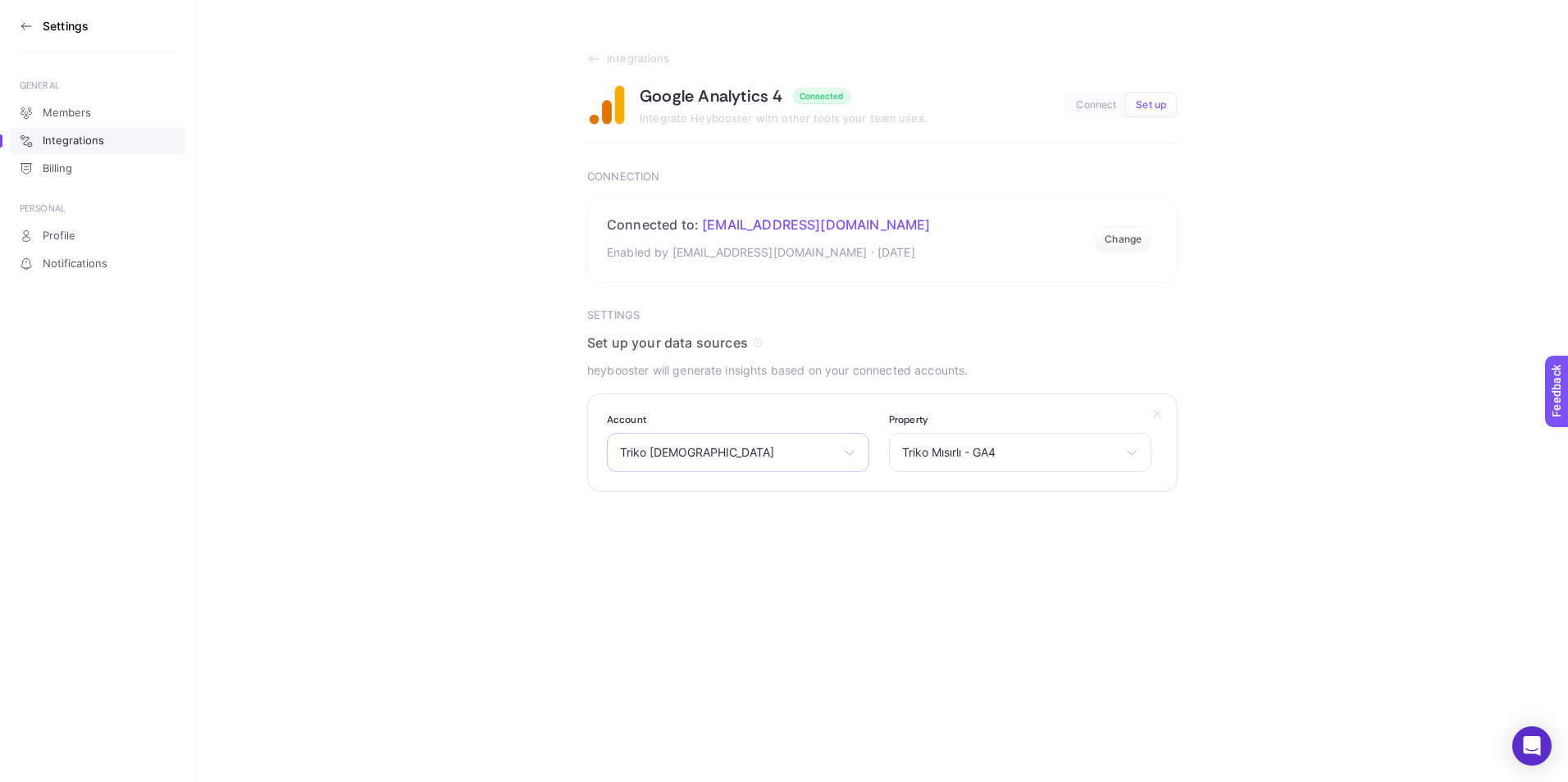
click at [734, 448] on span "Triko [DEMOGRAPHIC_DATA]" at bounding box center [728, 452] width 216 height 13
click at [1034, 444] on div "Triko Mısırlı - GA4 Triko Mısırlı - GA4 misirli-1951---app" at bounding box center [1020, 453] width 263 height 40
click at [1324, 369] on section "Integrations Google Analytics 4 Connected Integrate Heybooster with other tools…" at bounding box center [883, 245] width 1371 height 492
click at [1283, 120] on section "Integrations Google Analytics 4 Connected Integrate Heybooster with other tools…" at bounding box center [883, 245] width 1371 height 492
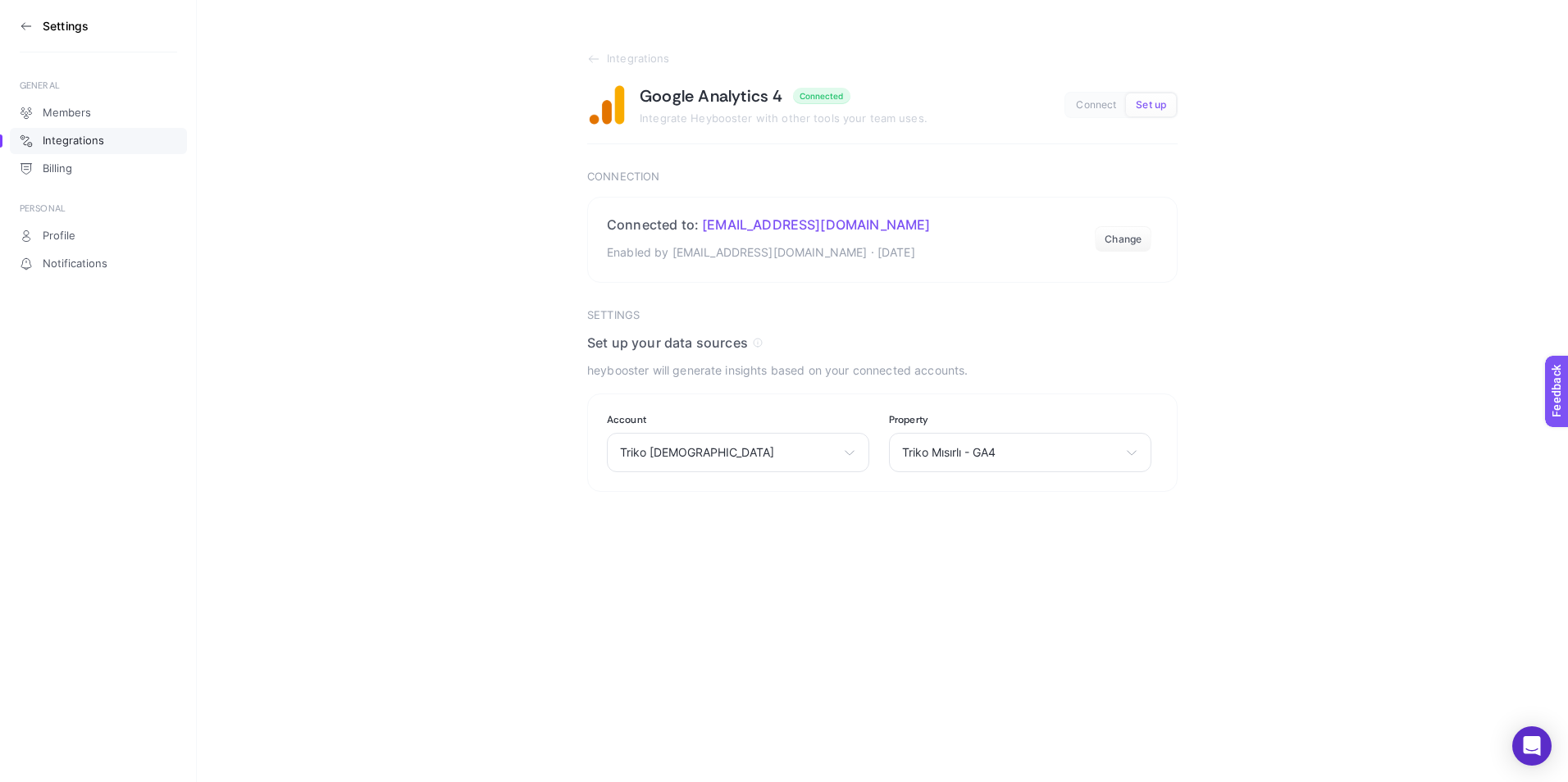
click at [1153, 104] on span "Set up" at bounding box center [1151, 105] width 30 height 12
click at [1107, 104] on span "Connect" at bounding box center [1096, 105] width 40 height 12
click at [1151, 101] on span "Set up" at bounding box center [1151, 105] width 30 height 12
click at [1254, 137] on section "Integrations Google Analytics 4 Connected Integrate Heybooster with other tools…" at bounding box center [883, 245] width 1371 height 492
click at [13, 18] on aside "Settings GENERAL Members Integrations Billing PERSONAL Profile Notifications" at bounding box center [99, 391] width 197 height 782
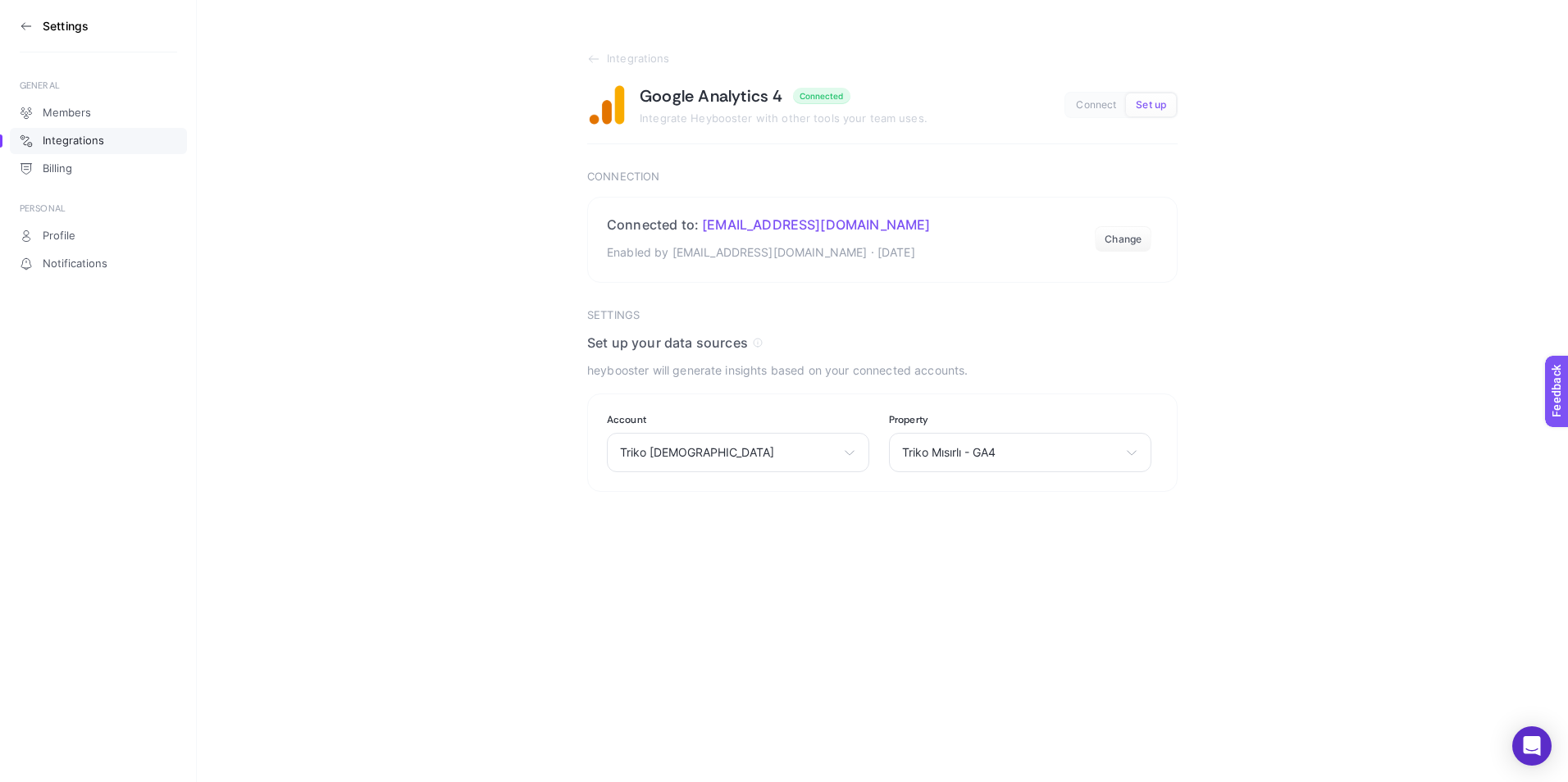
click at [24, 23] on icon at bounding box center [23, 26] width 3 height 7
click at [1028, 455] on span "Triko Mısırlı - GA4" at bounding box center [1010, 452] width 216 height 13
click at [916, 531] on span "Triko Mısırlı - GA4" at bounding box center [950, 525] width 93 height 13
click at [685, 453] on span "Triko [DEMOGRAPHIC_DATA]" at bounding box center [728, 452] width 216 height 13
click at [671, 530] on span "Triko [DEMOGRAPHIC_DATA]" at bounding box center [698, 525] width 154 height 13
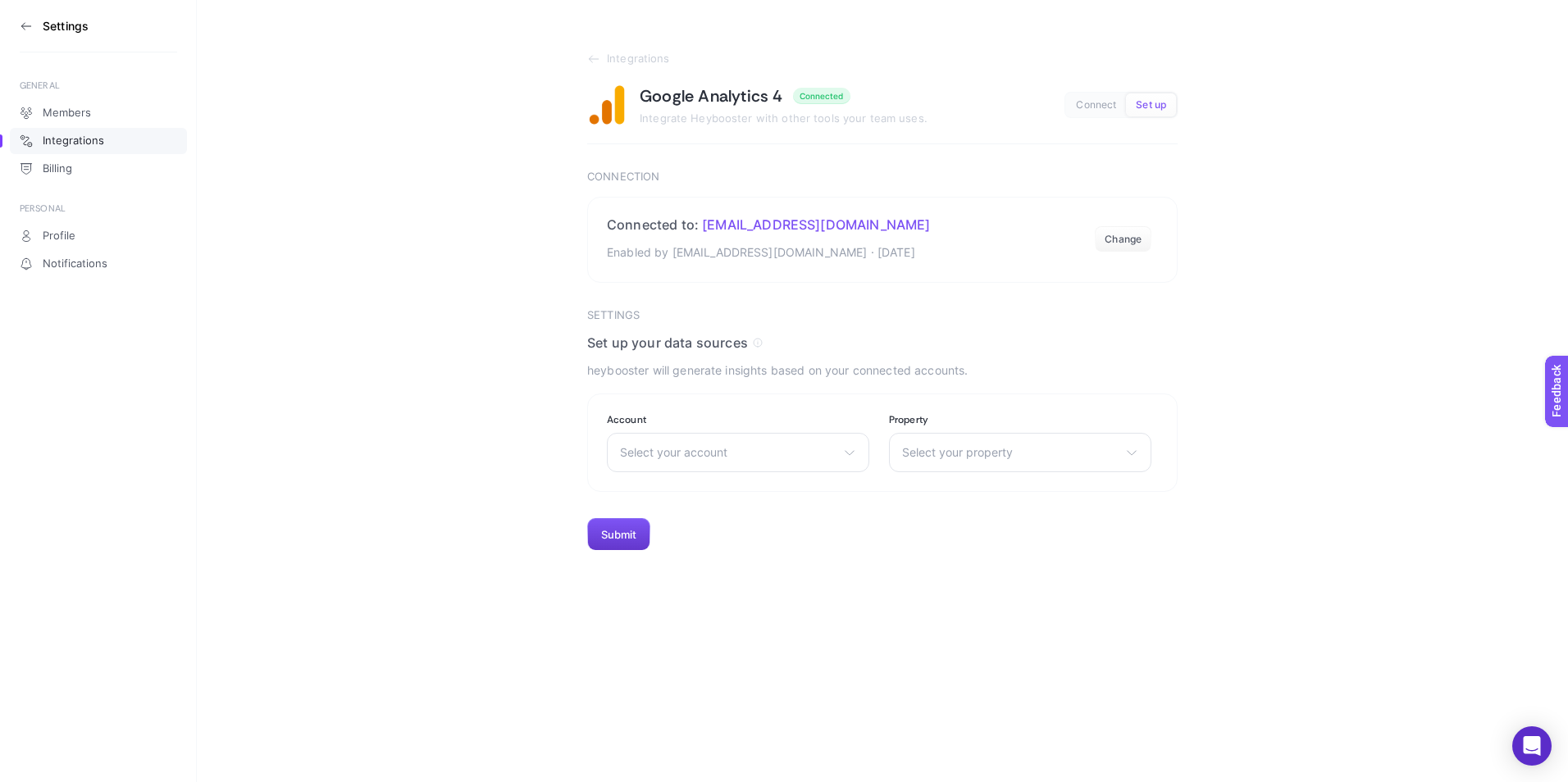
click at [615, 537] on button "Submit" at bounding box center [618, 535] width 63 height 33
click at [595, 529] on button "Submit" at bounding box center [618, 535] width 63 height 33
click at [759, 461] on div "Select your account Triko Mısırlı" at bounding box center [738, 453] width 263 height 40
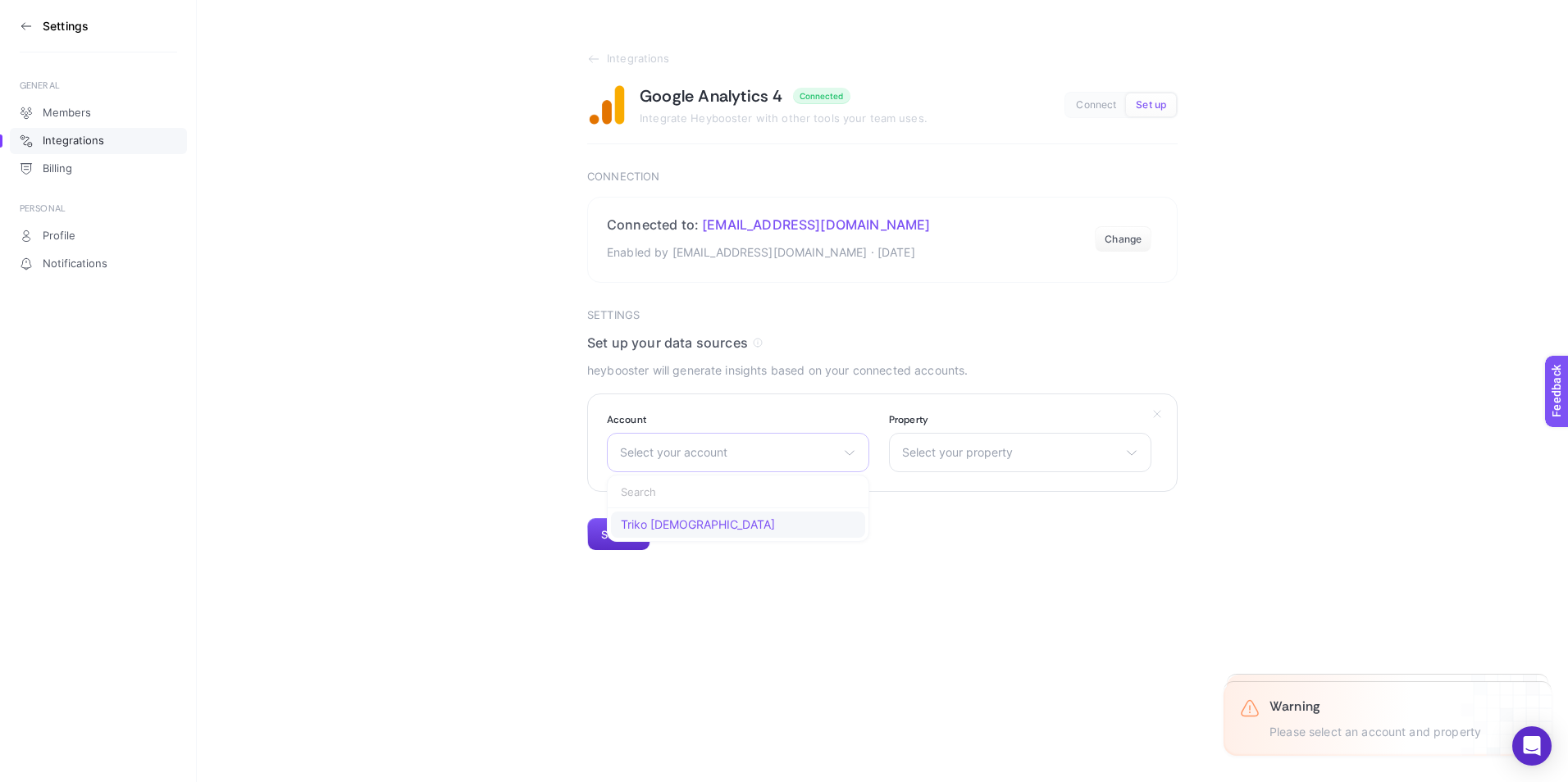
click at [675, 529] on span "Triko [DEMOGRAPHIC_DATA]" at bounding box center [698, 525] width 154 height 13
click at [989, 444] on div "Select your property Triko Mısırlı - [GEOGRAPHIC_DATA] misirli-1951---app" at bounding box center [1020, 453] width 263 height 40
click at [964, 525] on span "Triko Mısırlı - GA4" at bounding box center [950, 525] width 93 height 13
click at [601, 536] on button "Submit" at bounding box center [618, 535] width 63 height 33
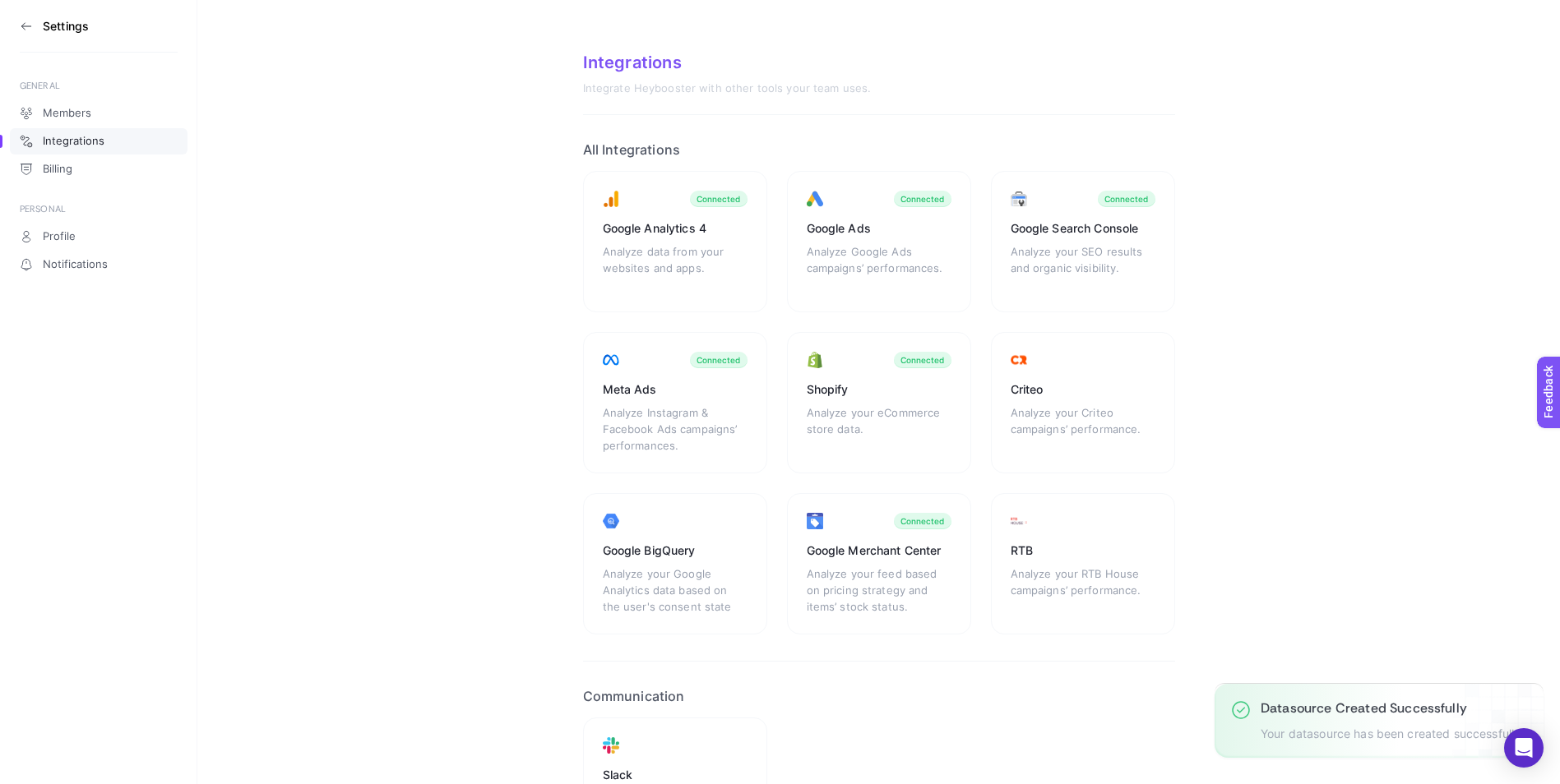
click at [24, 23] on icon at bounding box center [23, 26] width 3 height 7
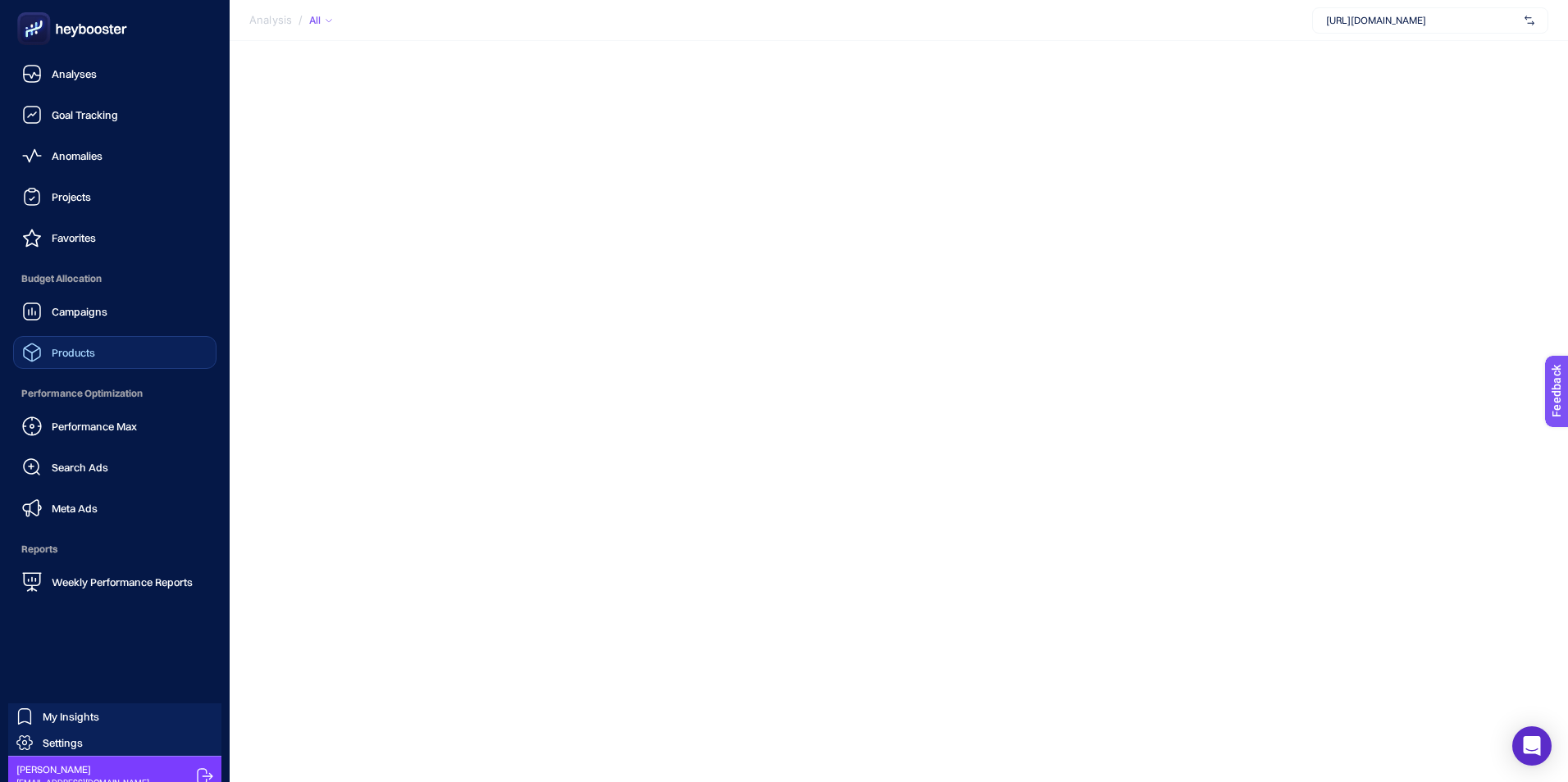
click at [79, 351] on span "Products" at bounding box center [73, 352] width 43 height 13
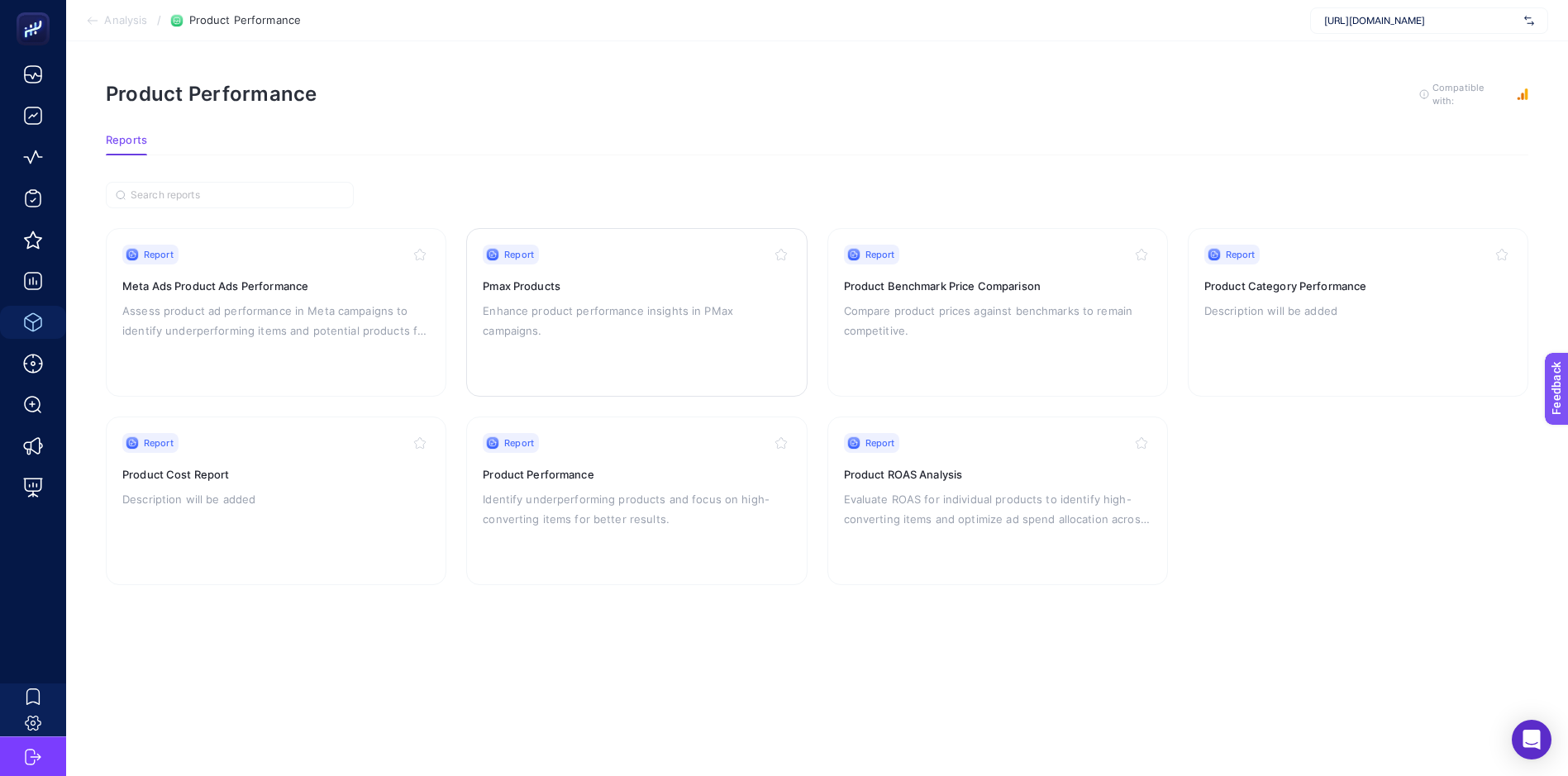
click at [613, 293] on div "Report Pmax Products Enhance product performance insights in PMax campaigns." at bounding box center [636, 313] width 308 height 136
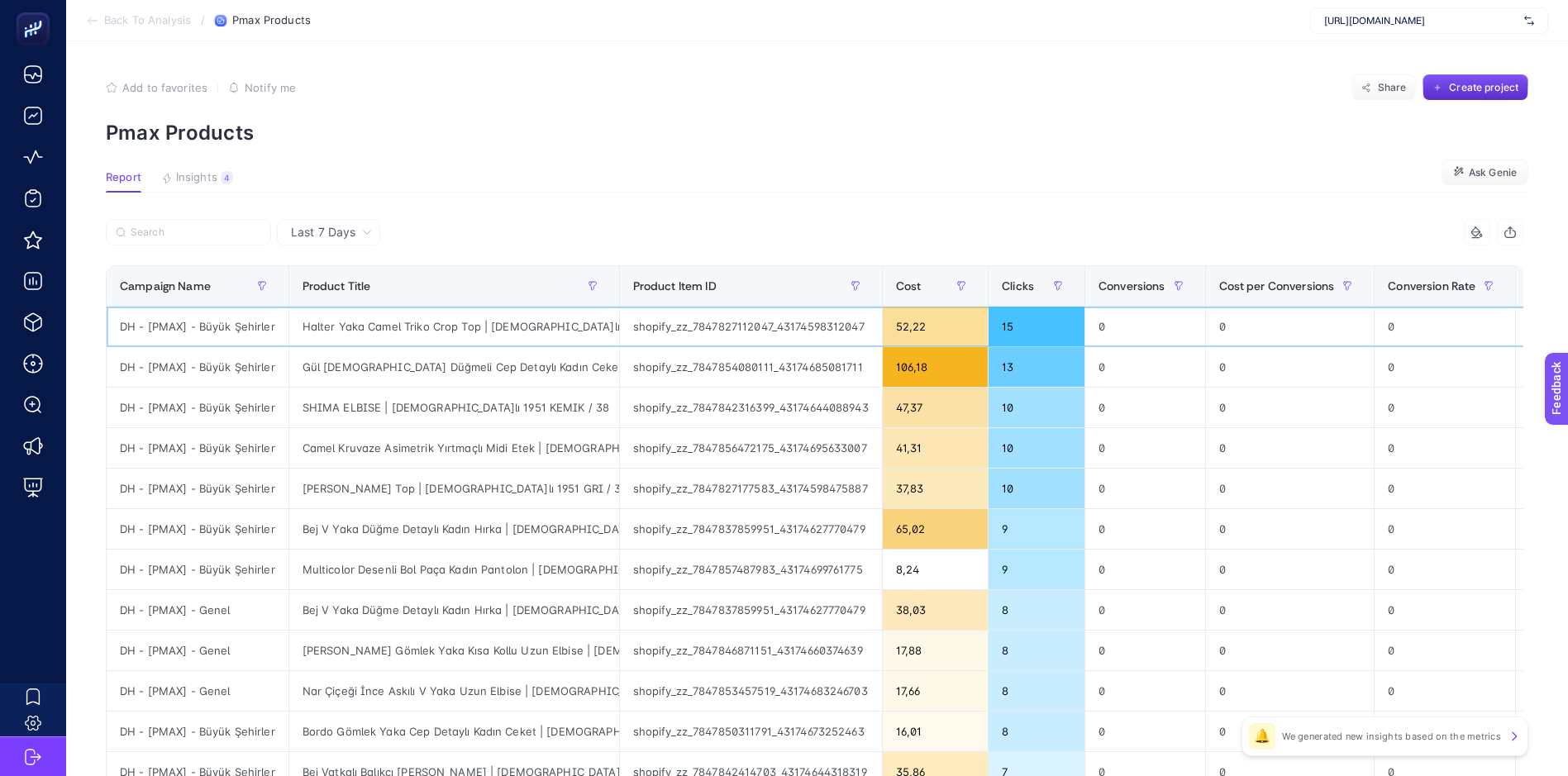
click at [571, 332] on div "Halter Yaka Camel Triko Crop Top | [DEMOGRAPHIC_DATA]lı 1951 Kamel / 38" at bounding box center [454, 327] width 330 height 40
click at [415, 337] on div "Halter Yaka Camel Triko Crop Top | [DEMOGRAPHIC_DATA]lı 1951 Kamel / 38" at bounding box center [454, 327] width 330 height 40
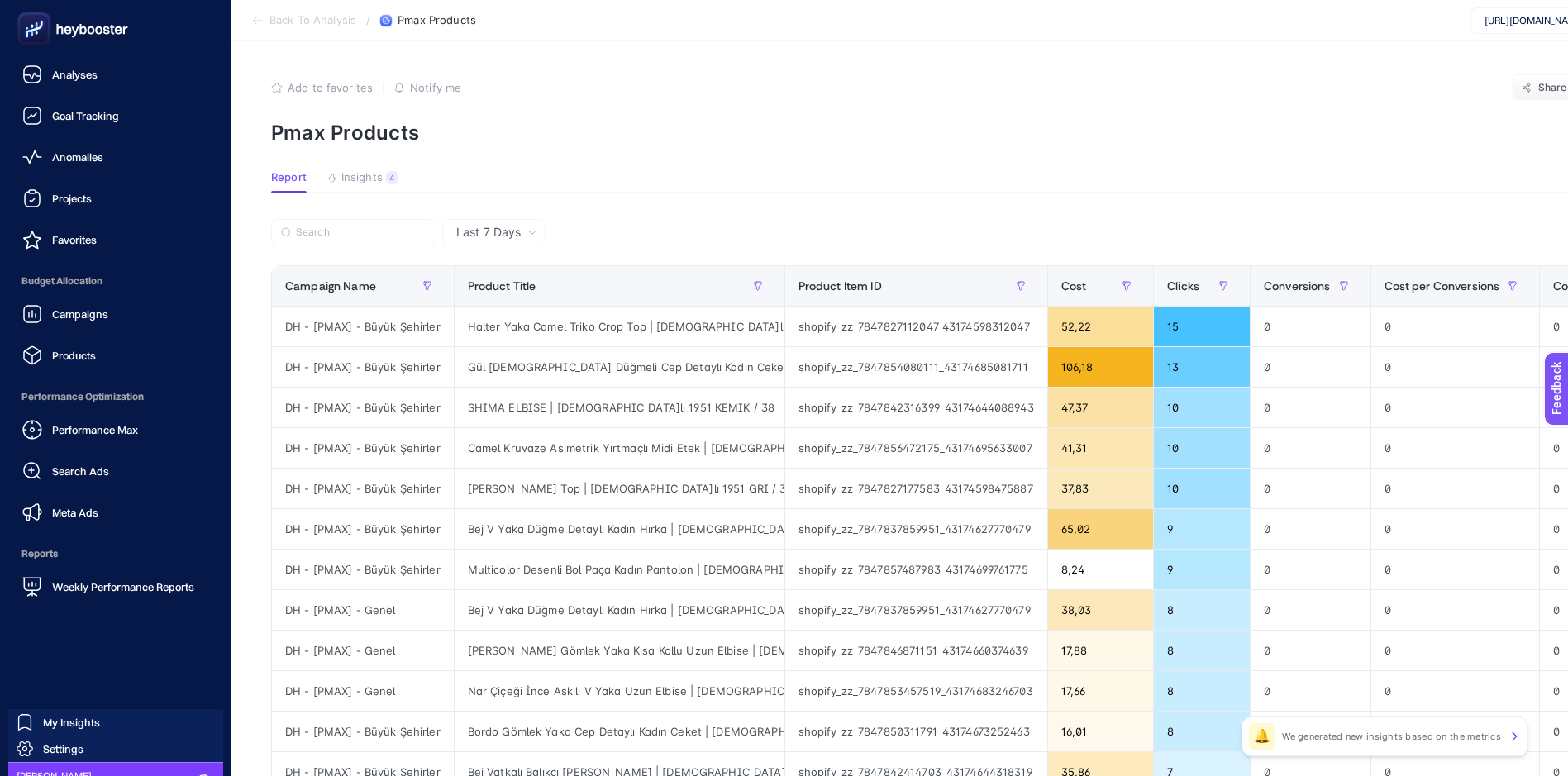
drag, startPoint x: 49, startPoint y: 73, endPoint x: 119, endPoint y: 38, distance: 78.3
click at [49, 73] on div "Analyses" at bounding box center [60, 74] width 75 height 20
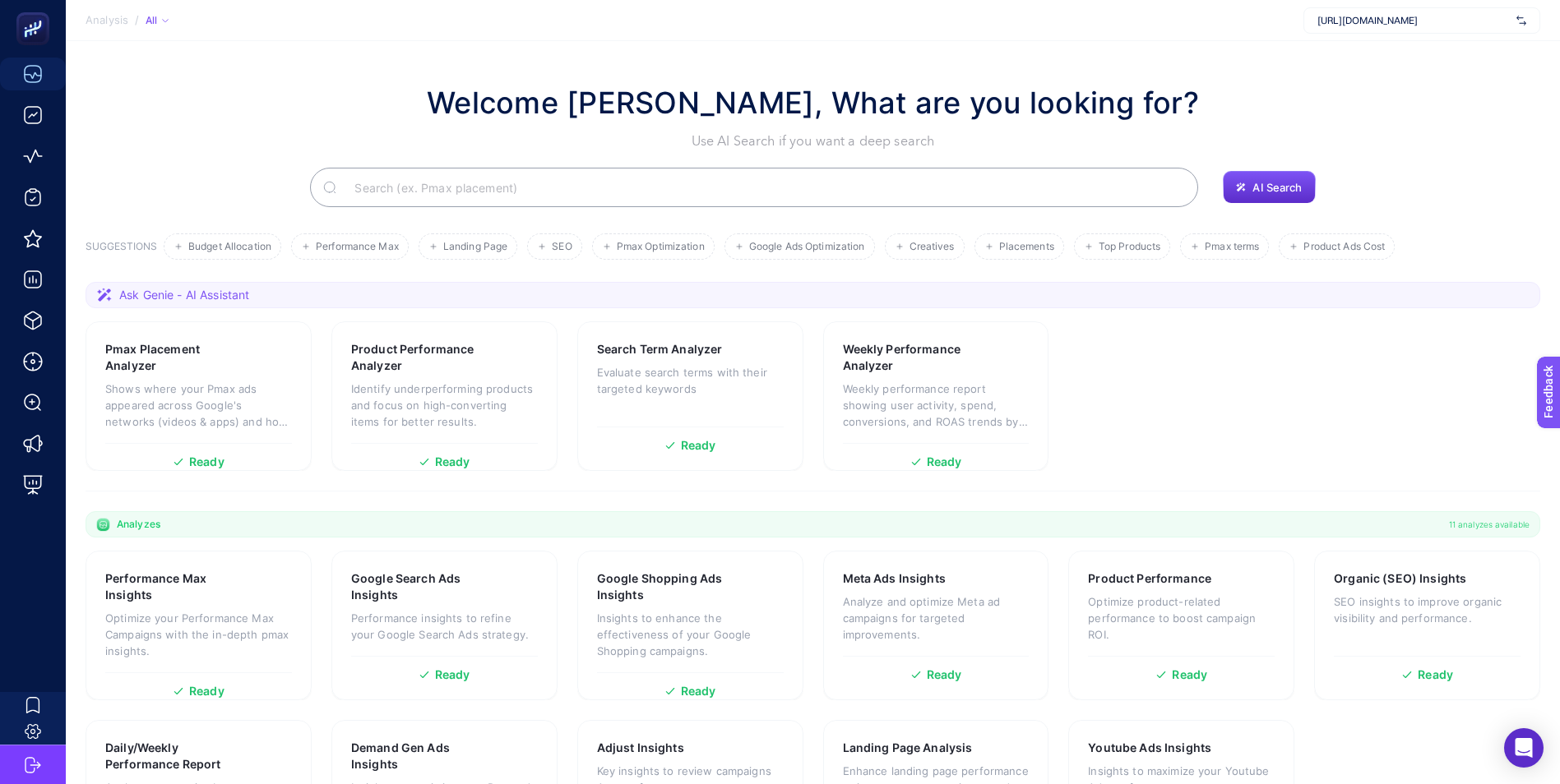
click at [320, 97] on div "Welcome [PERSON_NAME], What are you looking for? Use AI Search if you want a de…" at bounding box center [813, 116] width 1454 height 71
click at [892, 383] on p "Weekly performance report showing user activity, spend, conversions, and ROAS t…" at bounding box center [935, 405] width 186 height 49
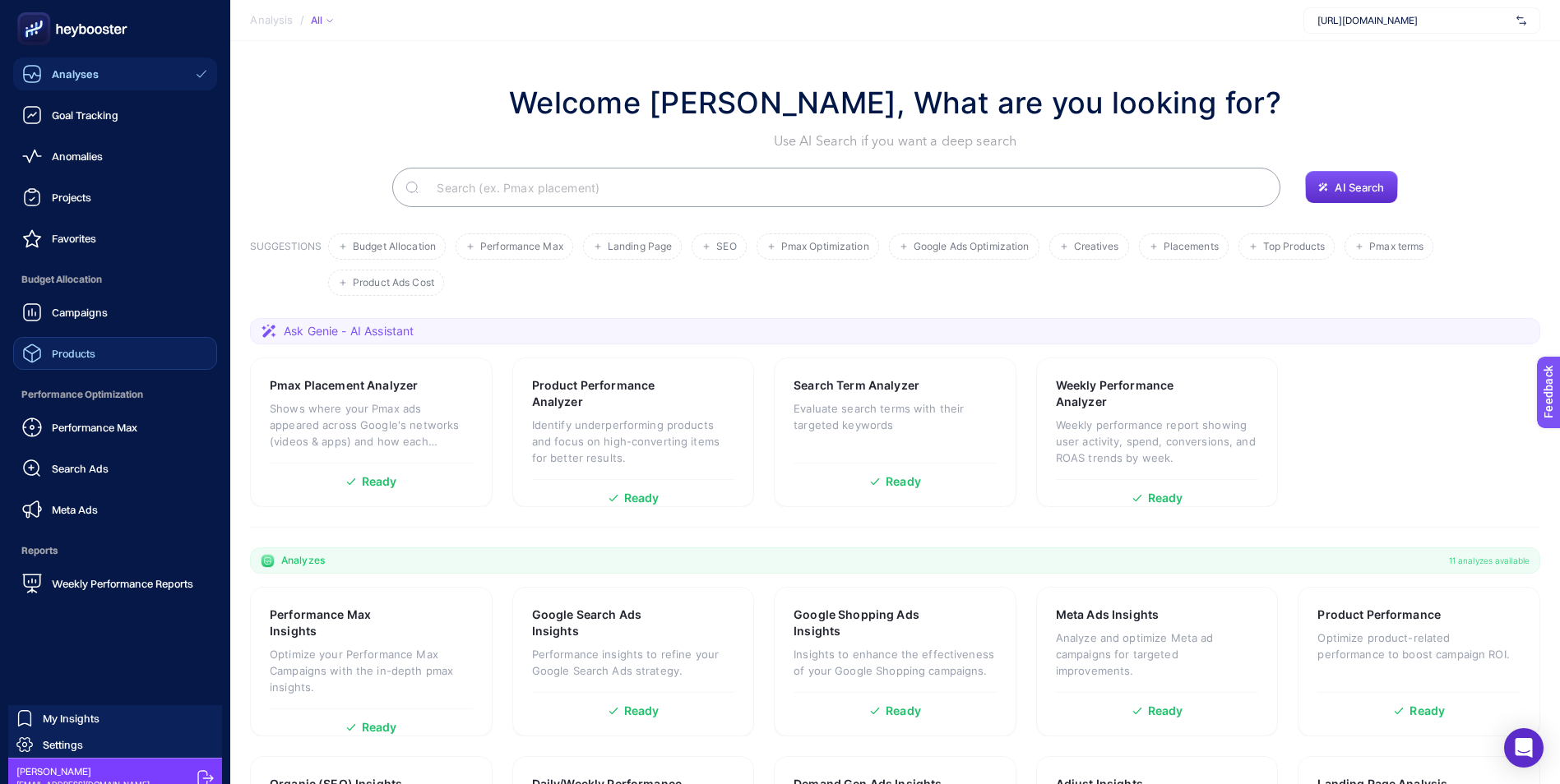
click at [75, 351] on span "Products" at bounding box center [74, 353] width 43 height 13
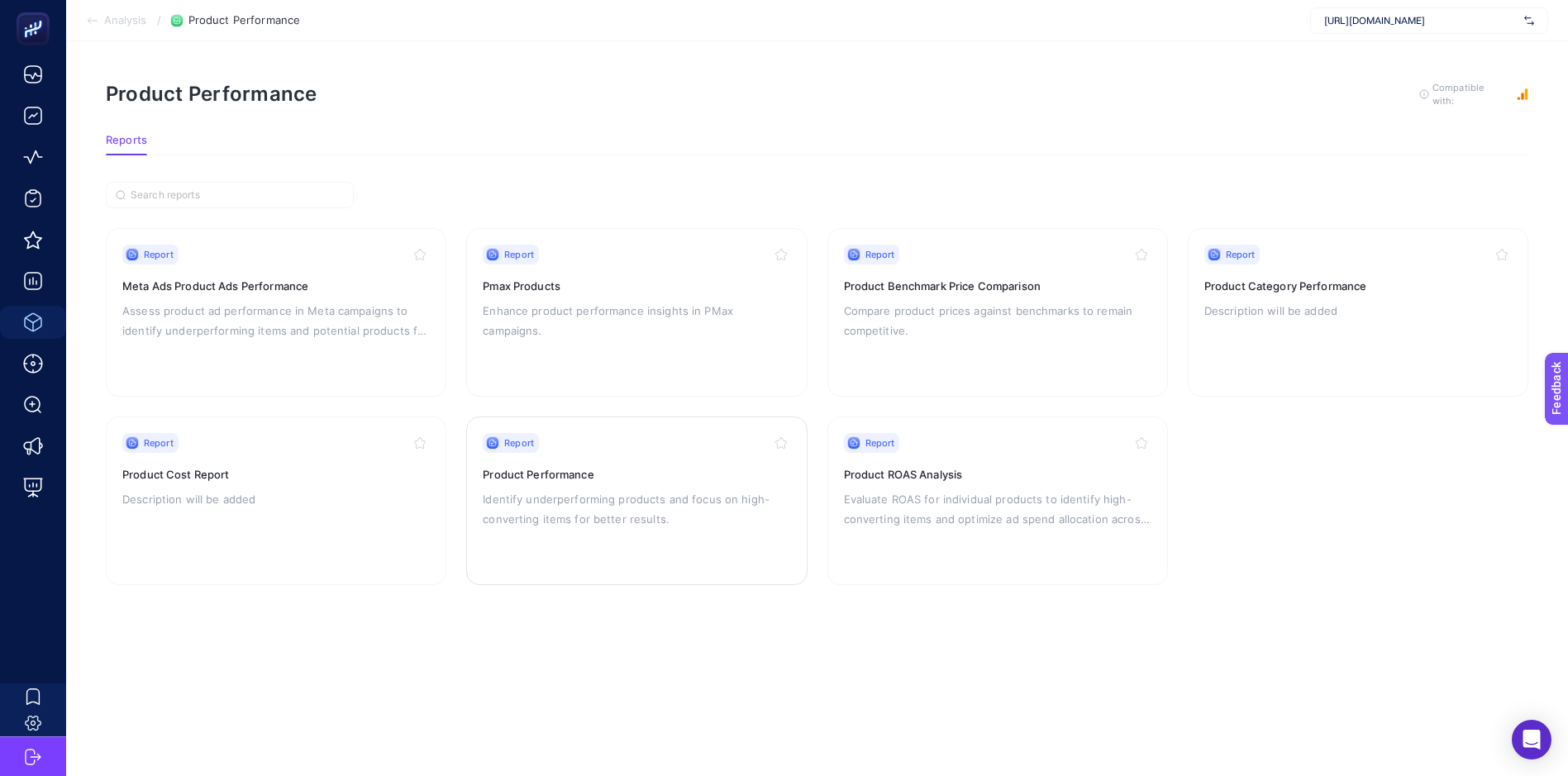
click at [605, 482] on div "Report Product Performance Identify underperforming products and focus on high-…" at bounding box center [636, 501] width 308 height 136
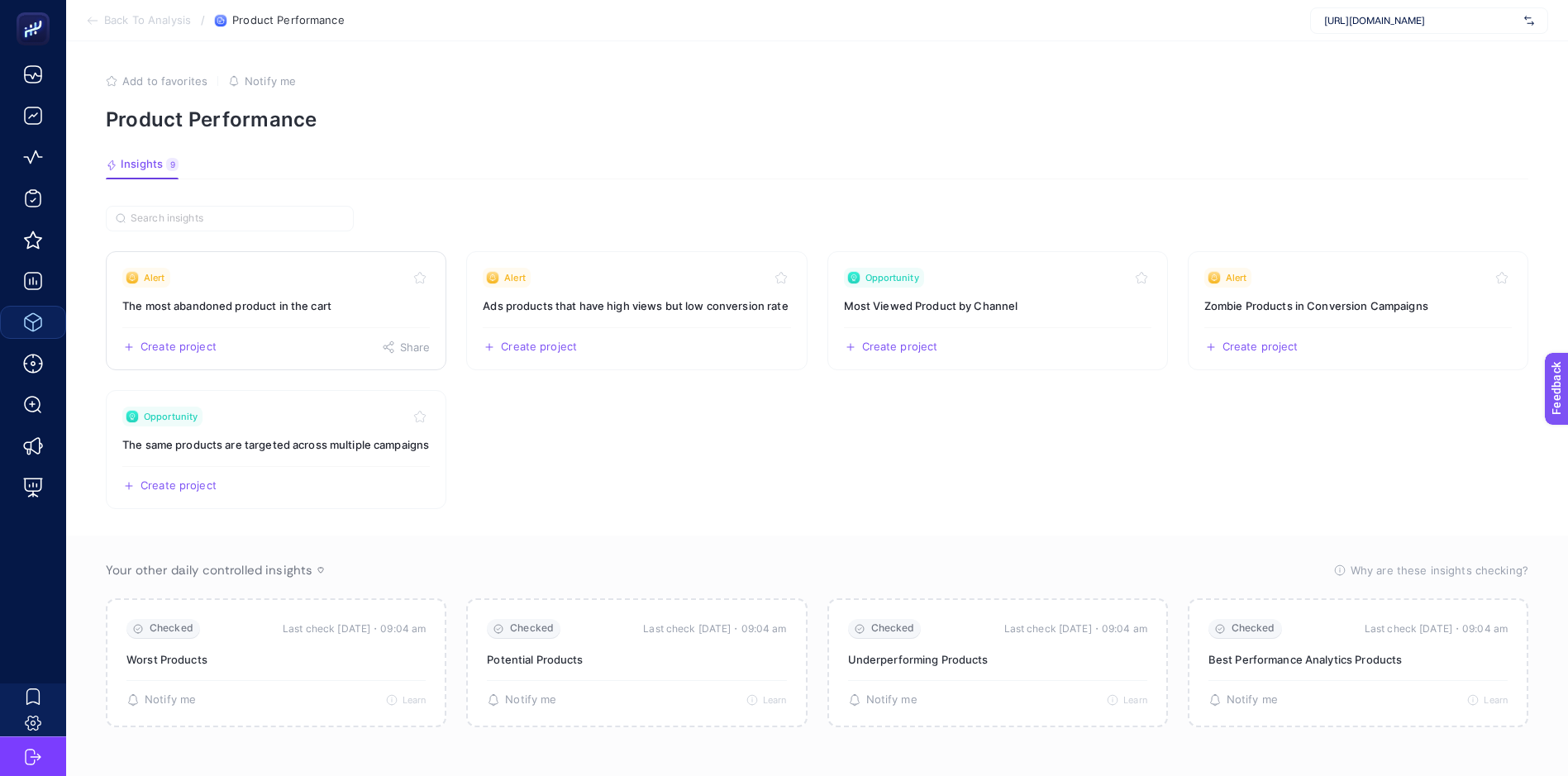
click at [232, 294] on link "Alert The most abandoned product in the cart Create project Share" at bounding box center [275, 310] width 341 height 119
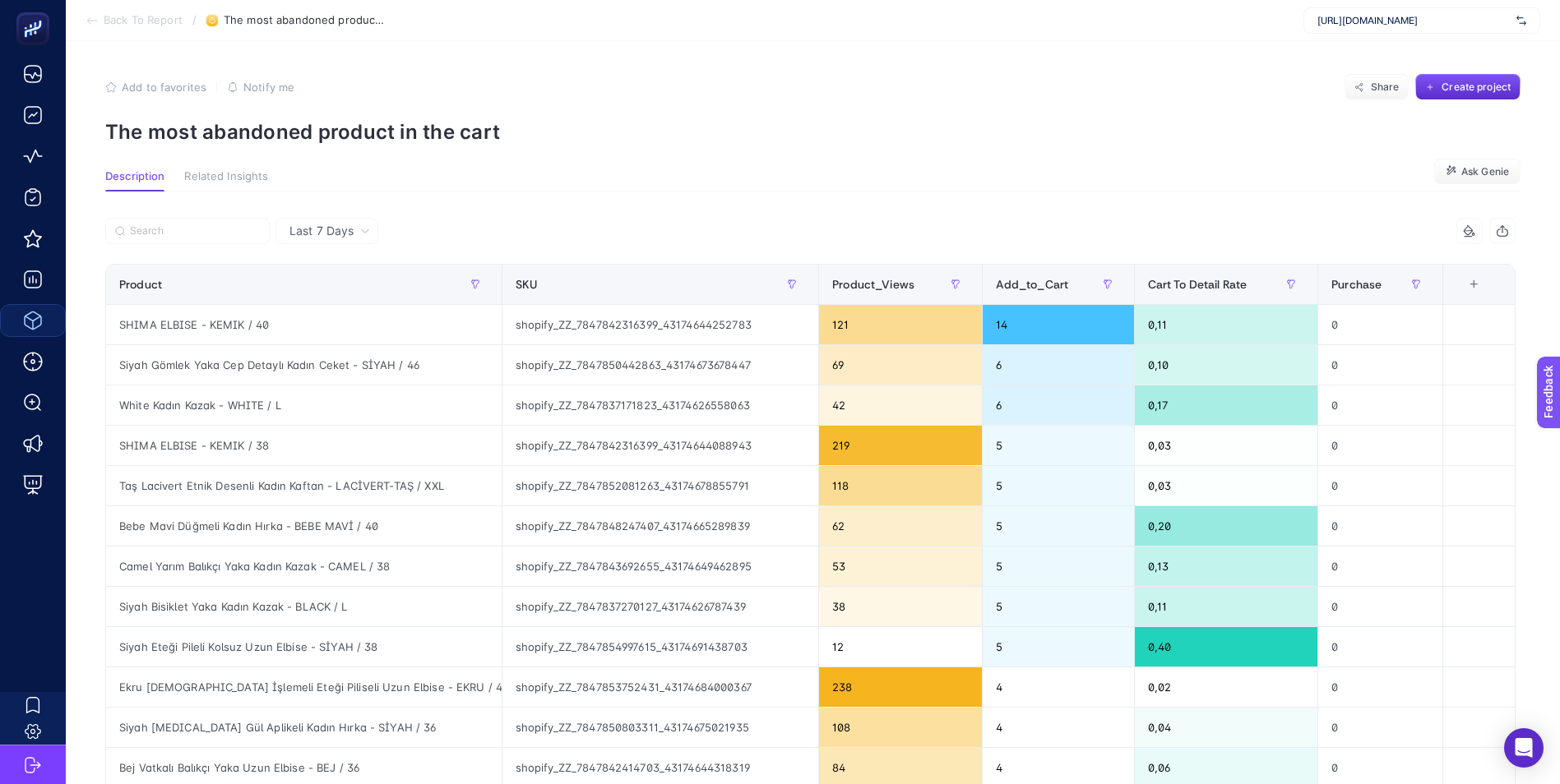
click at [268, 85] on span "Notify me" at bounding box center [269, 87] width 51 height 13
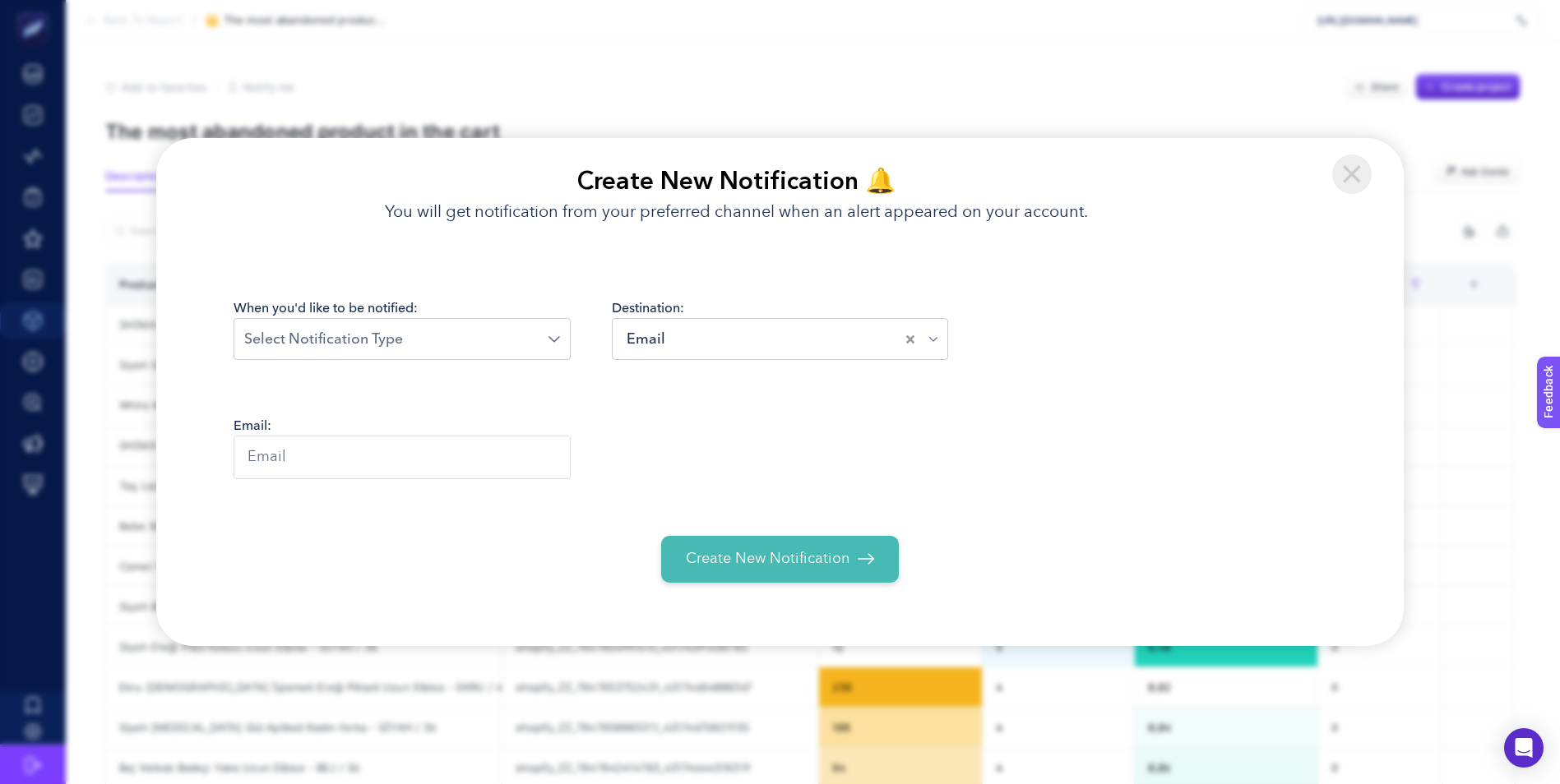
click at [735, 341] on input "Search for option" at bounding box center [787, 340] width 237 height 23
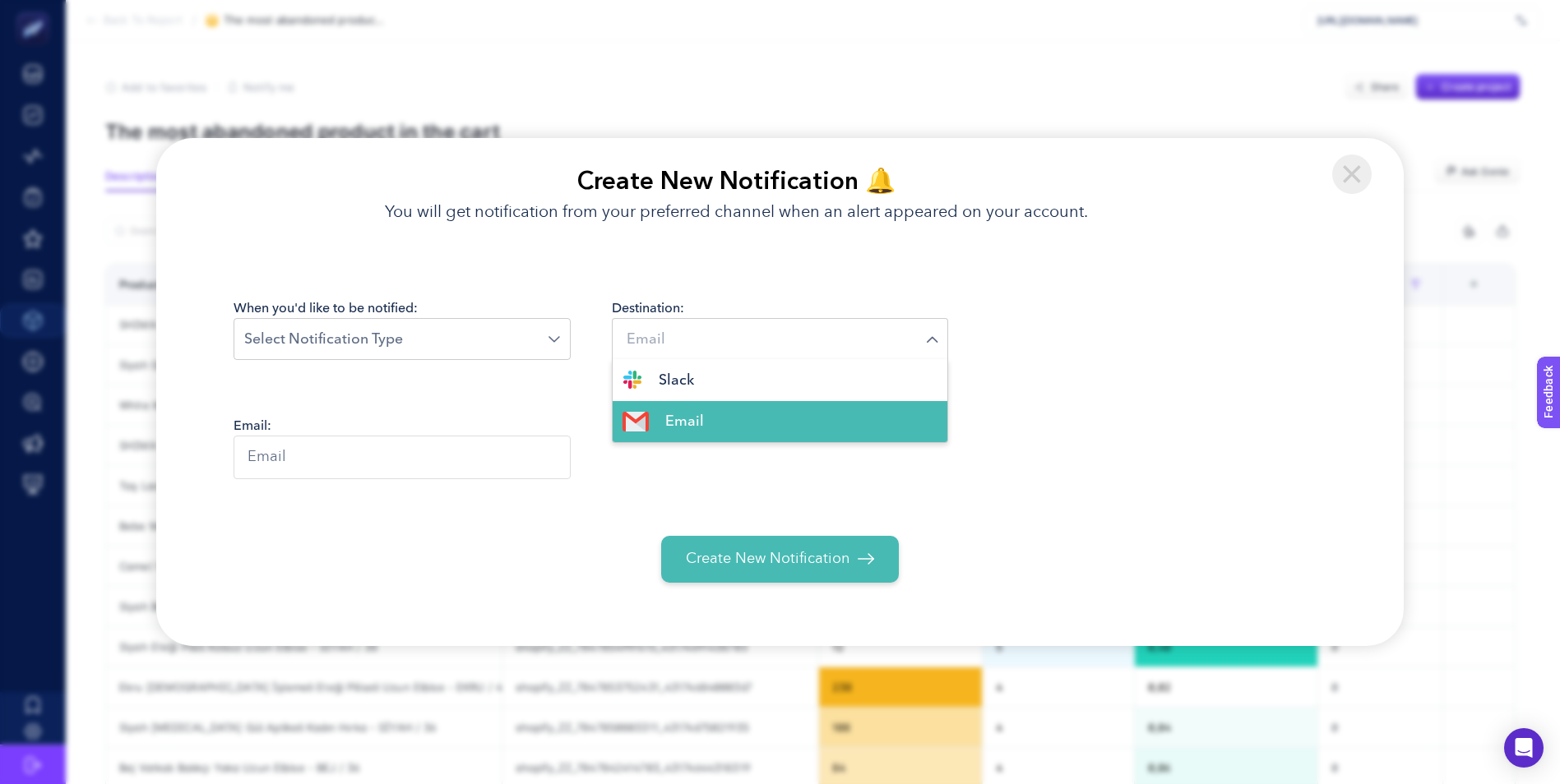
click at [1082, 353] on div "When you'd like to be notified: Loading... Destination: Email Loading... Slack …" at bounding box center [780, 340] width 1094 height 85
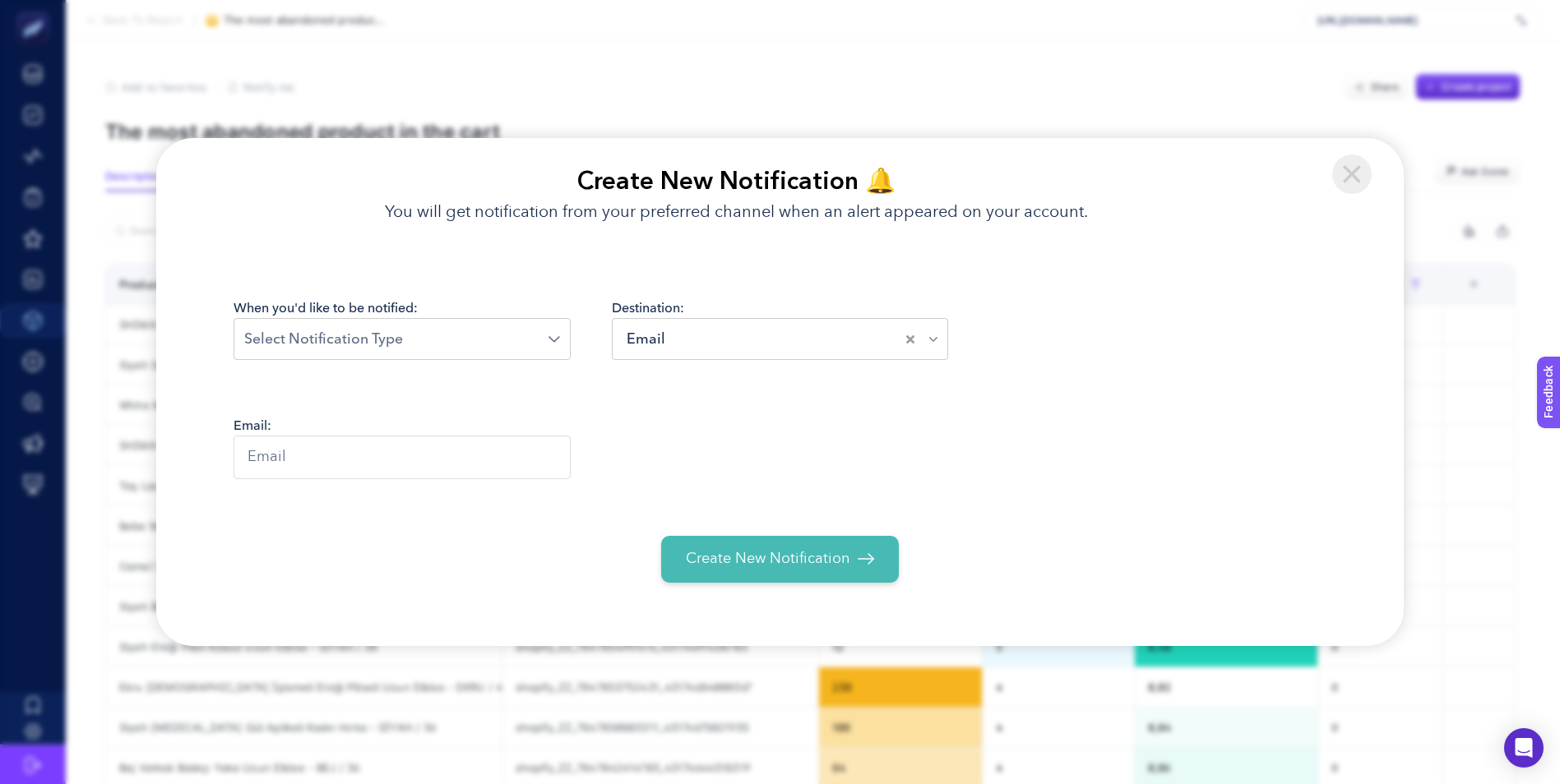
click at [344, 340] on input "Search for option" at bounding box center [396, 340] width 304 height 23
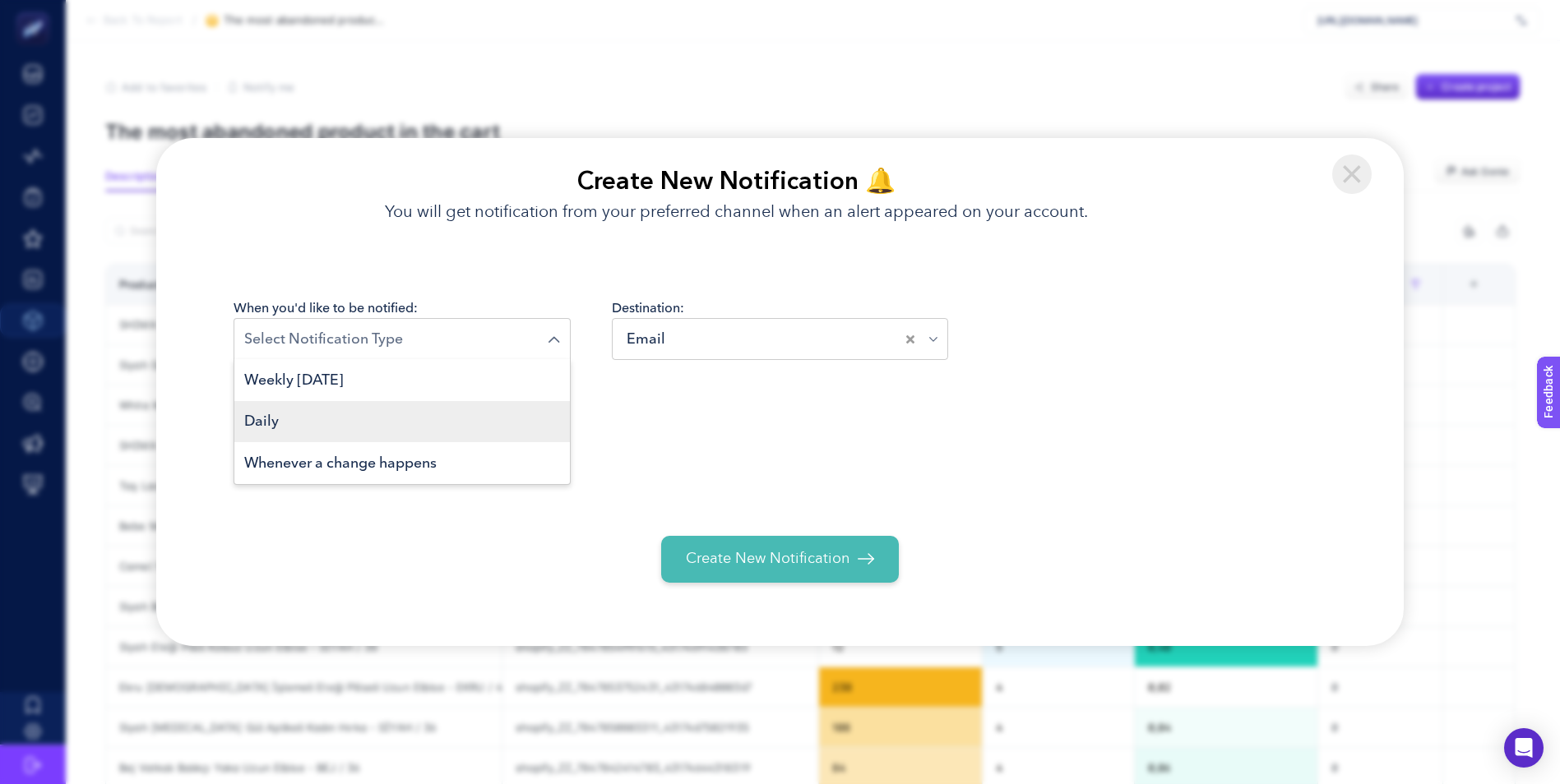
click at [292, 416] on li "Daily" at bounding box center [401, 422] width 335 height 42
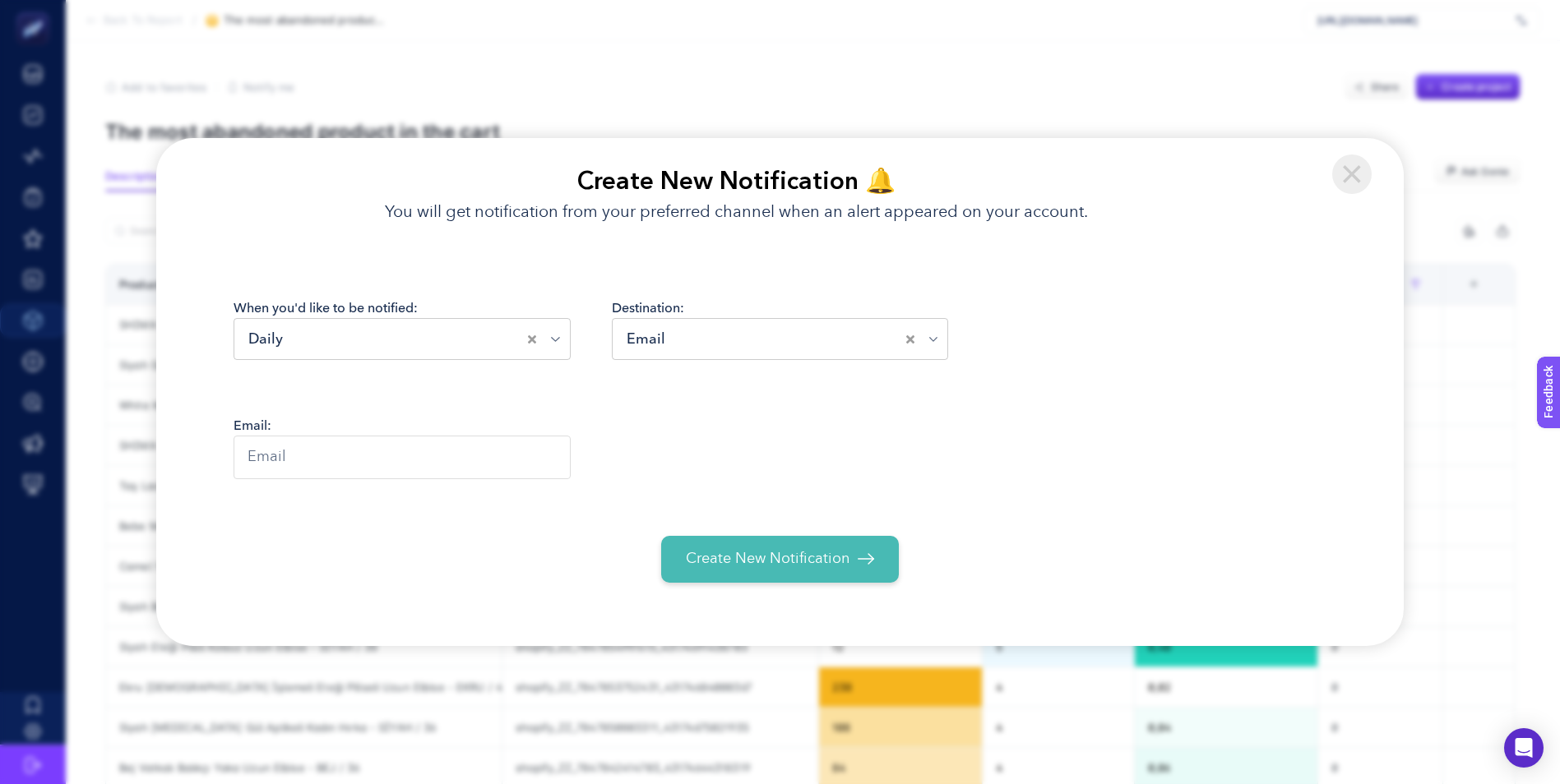
click at [361, 460] on input "text" at bounding box center [401, 457] width 337 height 43
click at [738, 463] on div "Email:" at bounding box center [780, 459] width 1094 height 87
click at [1355, 172] on img at bounding box center [1351, 173] width 39 height 39
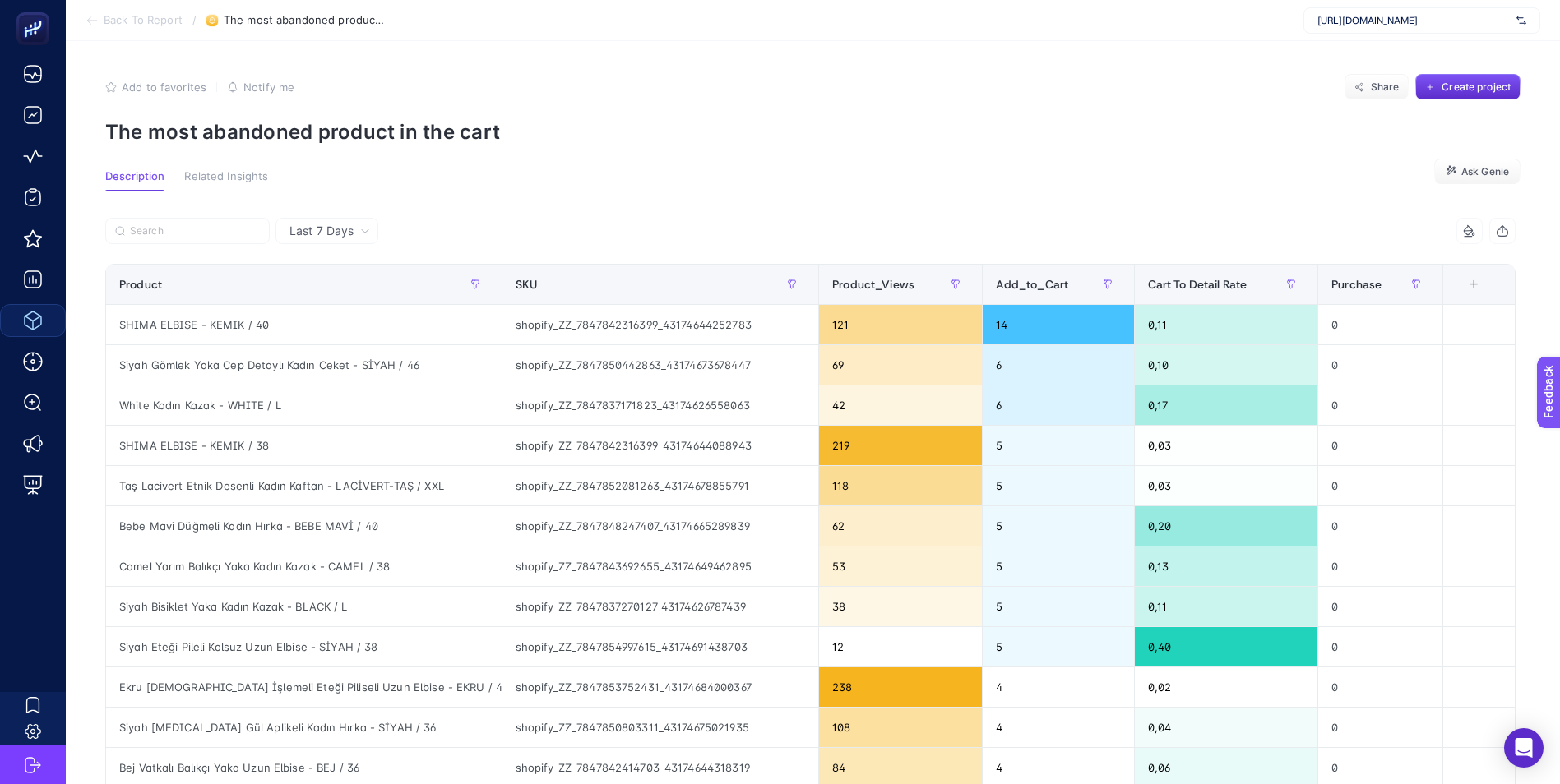
click at [828, 85] on div "Add to favorites false Notify me Share Create project" at bounding box center [812, 87] width 1415 height 26
click at [257, 86] on span "Notify me" at bounding box center [269, 87] width 51 height 13
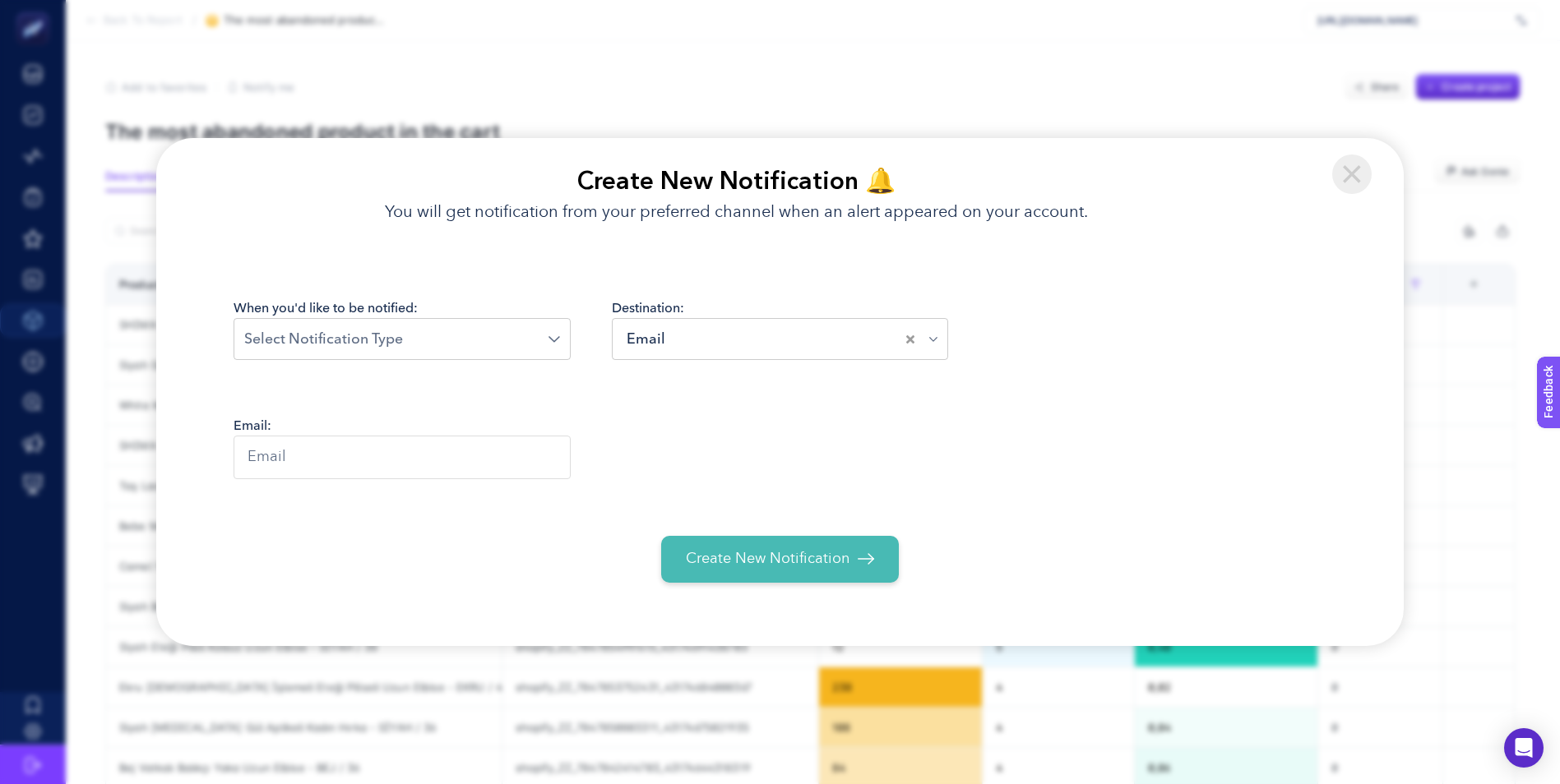
click at [914, 3] on section "Create New Notification 🔔 You will get notification from your preferred channel…" at bounding box center [780, 392] width 1560 height 784
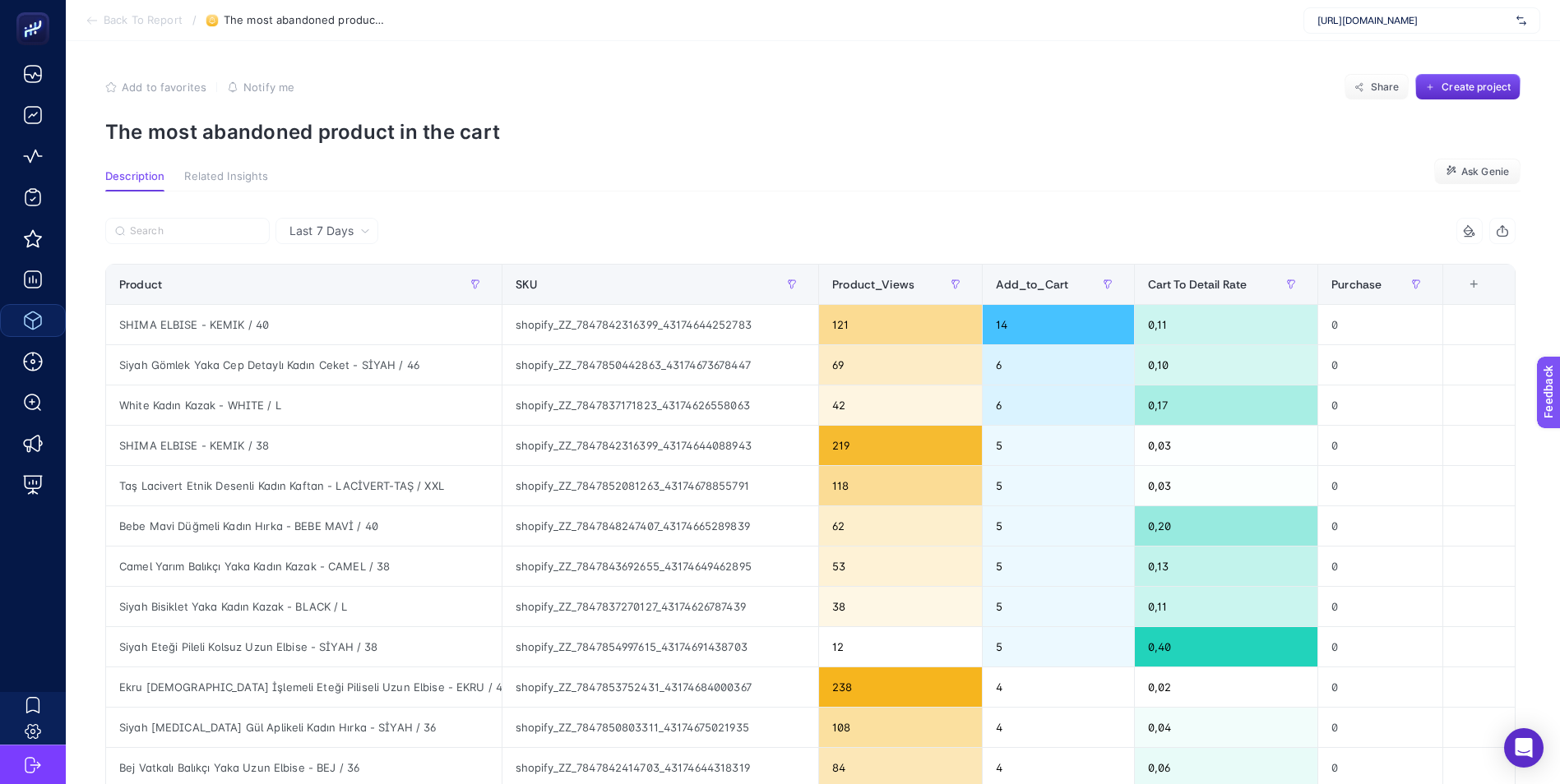
click at [153, 85] on span "Add to favorites" at bounding box center [164, 87] width 85 height 13
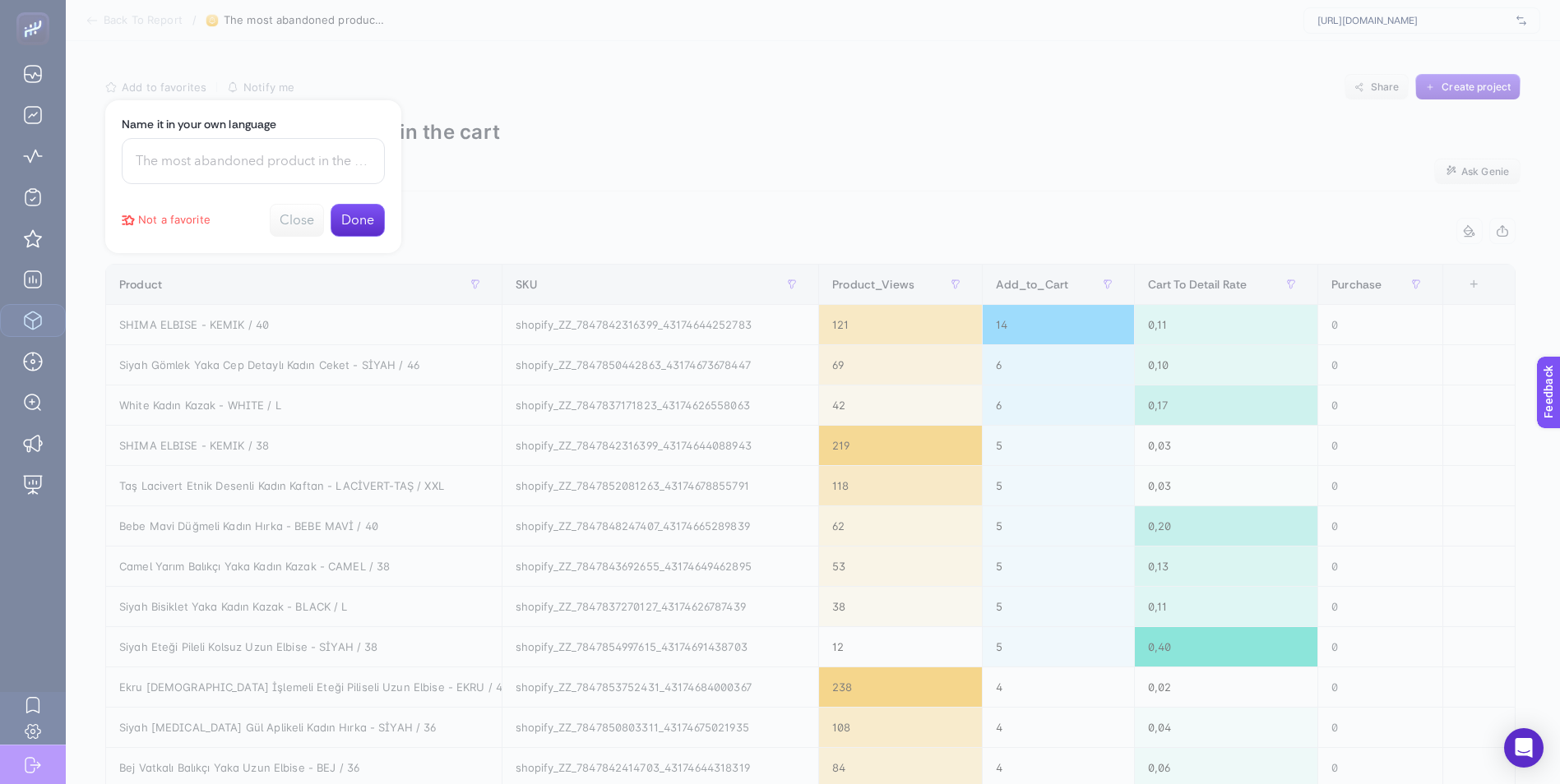
click at [292, 162] on input at bounding box center [253, 160] width 263 height 46
click at [297, 217] on button "Close" at bounding box center [296, 220] width 55 height 33
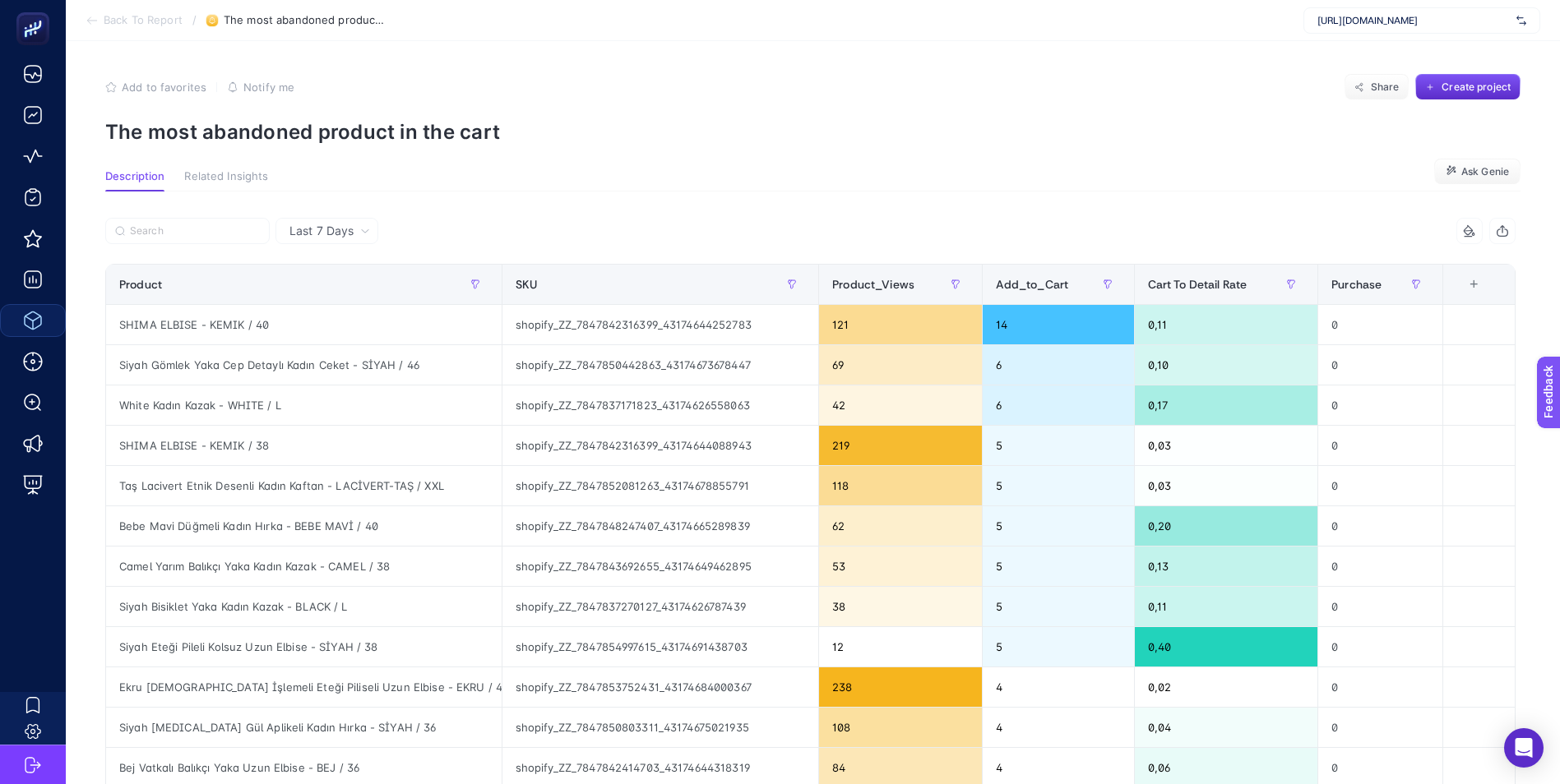
click at [152, 90] on span "Add to favorites" at bounding box center [164, 87] width 85 height 13
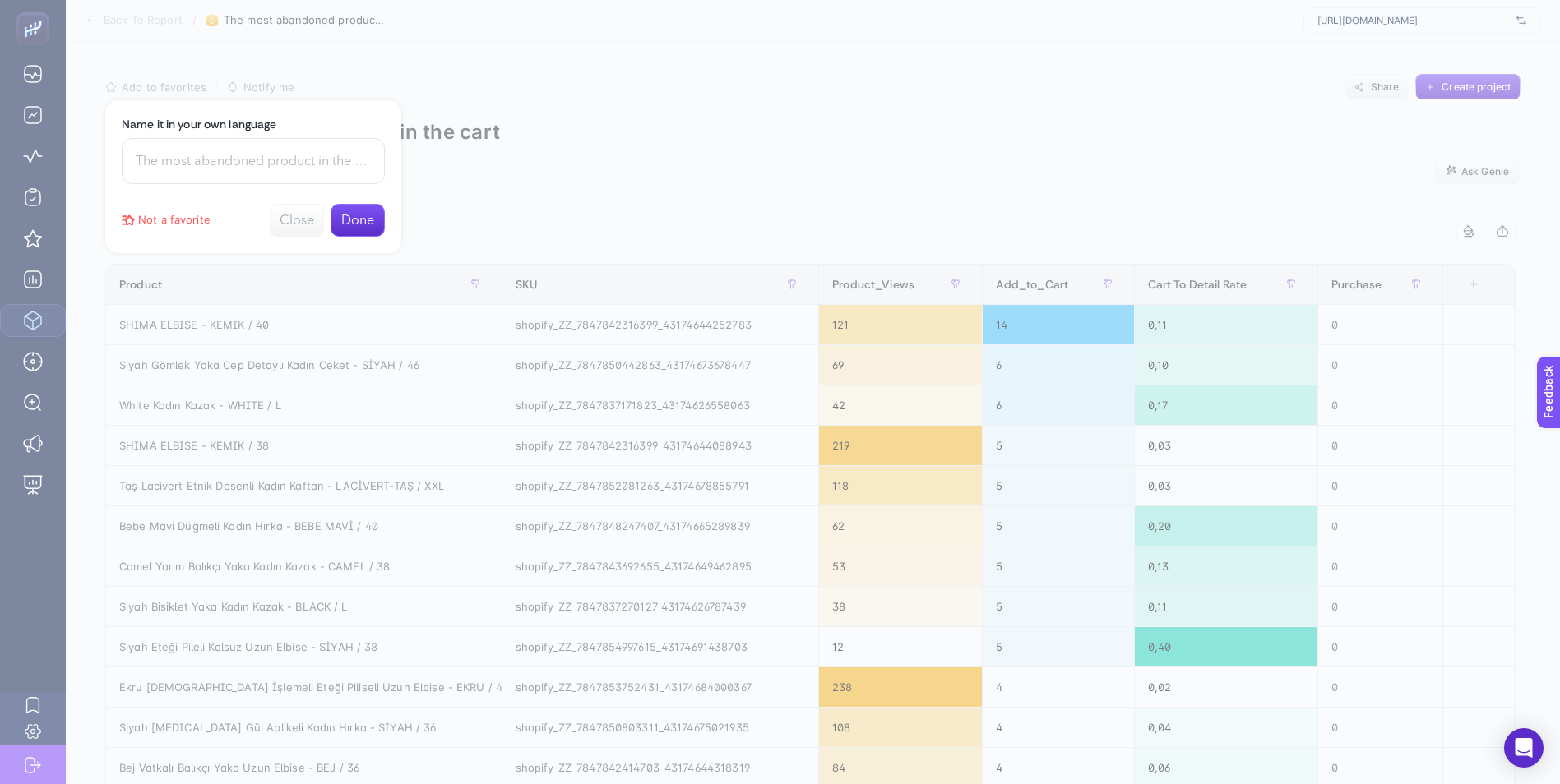
click at [196, 157] on input at bounding box center [253, 160] width 263 height 46
click at [609, 104] on div at bounding box center [780, 392] width 1560 height 784
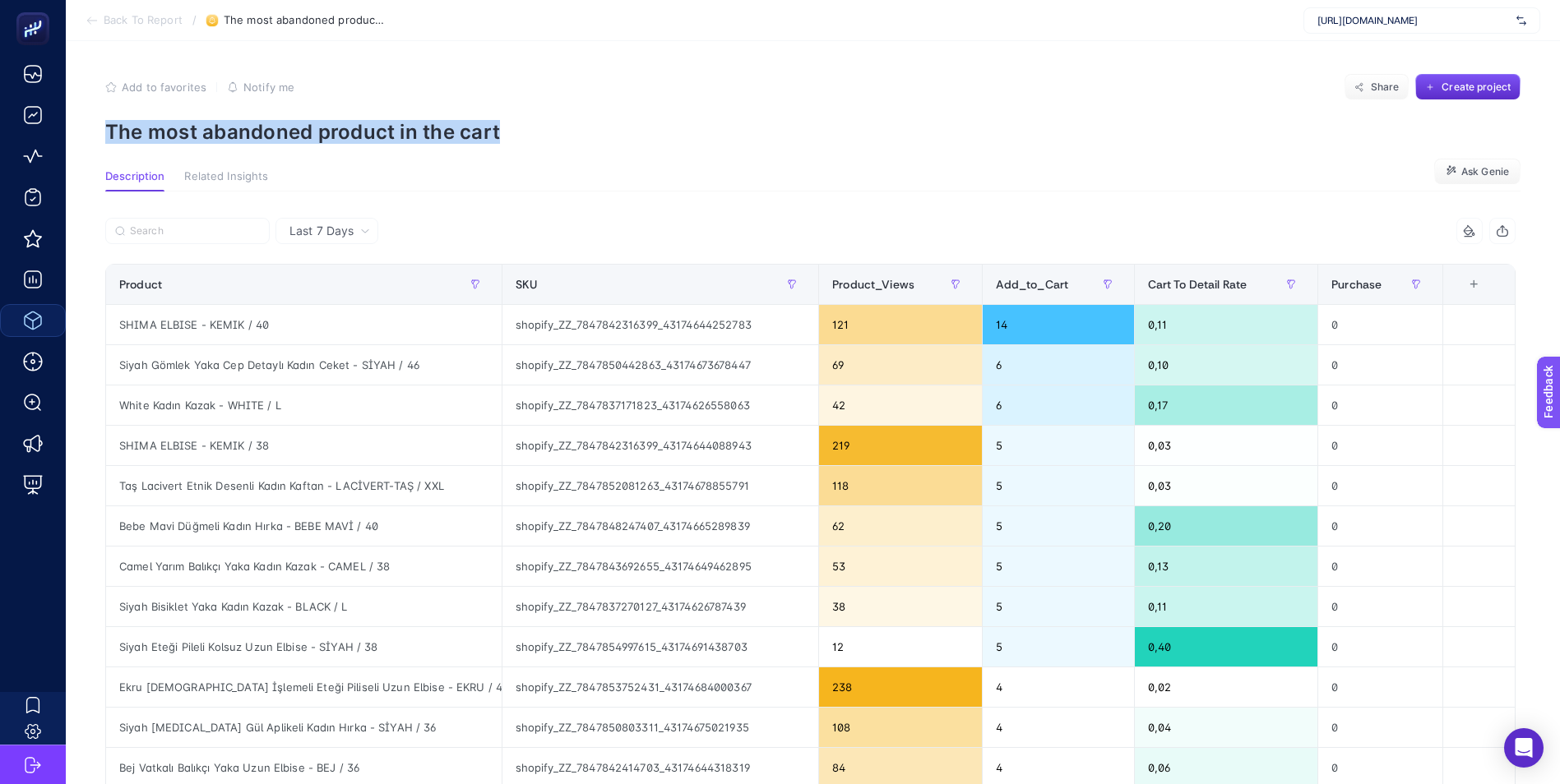
drag, startPoint x: 471, startPoint y: 133, endPoint x: 102, endPoint y: 129, distance: 369.0
click at [102, 129] on article "Add to favorites false Notify me Share Create project The most abandoned produc…" at bounding box center [813, 548] width 1494 height 1016
drag, startPoint x: 102, startPoint y: 129, endPoint x: 198, endPoint y: 125, distance: 96.1
click at [198, 125] on p "The most abandoned product in the cart" at bounding box center [812, 133] width 1415 height 24
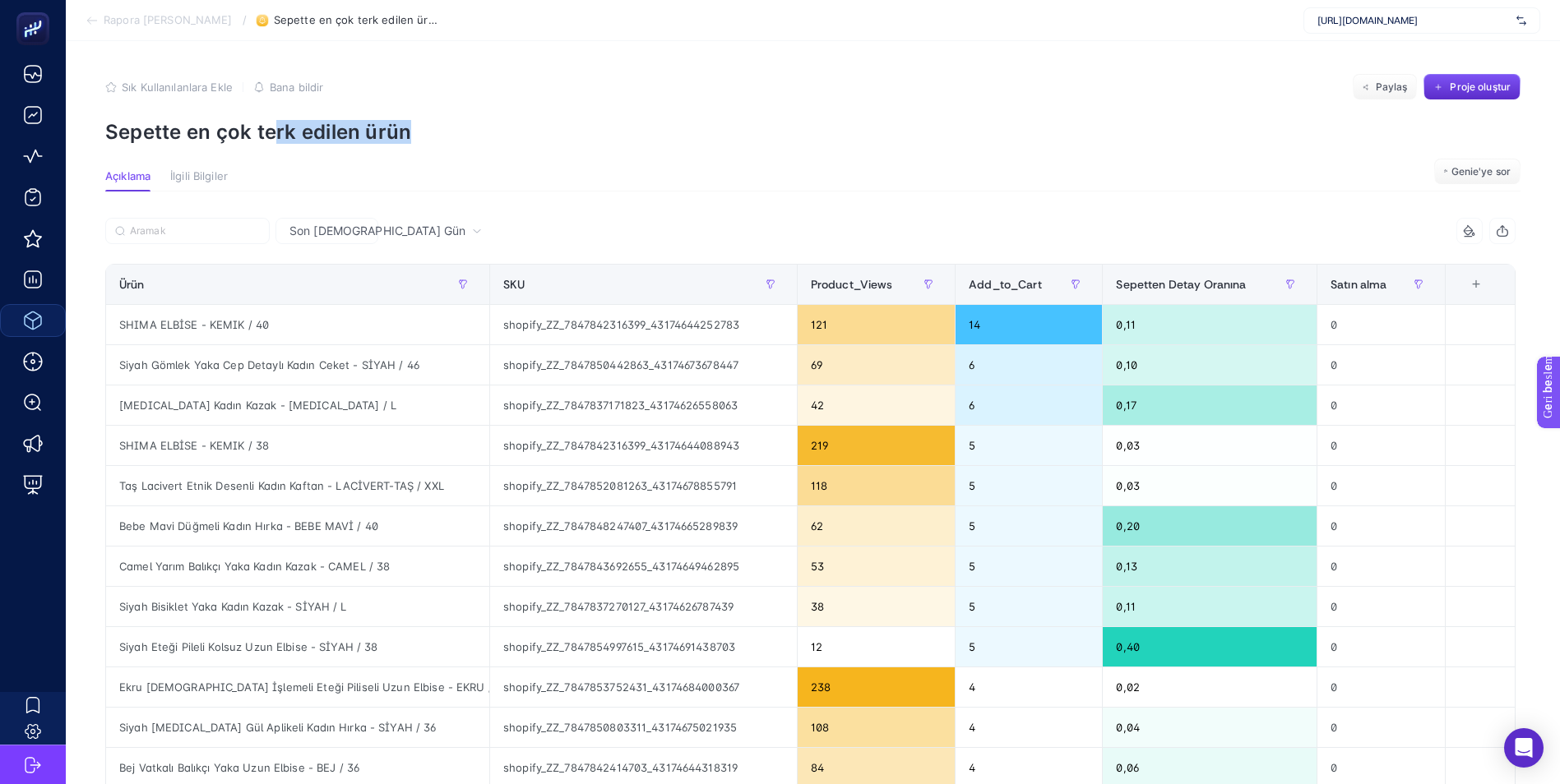
drag, startPoint x: 429, startPoint y: 135, endPoint x: 277, endPoint y: 134, distance: 152.0
click at [277, 134] on p "Sepette en çok terk edilen ürün" at bounding box center [812, 133] width 1415 height 24
drag, startPoint x: 277, startPoint y: 134, endPoint x: 231, endPoint y: 130, distance: 46.2
click at [196, 131] on p "Sepette en çok terk edilen ürün" at bounding box center [812, 133] width 1415 height 24
drag, startPoint x: 429, startPoint y: 133, endPoint x: 104, endPoint y: 133, distance: 325.0
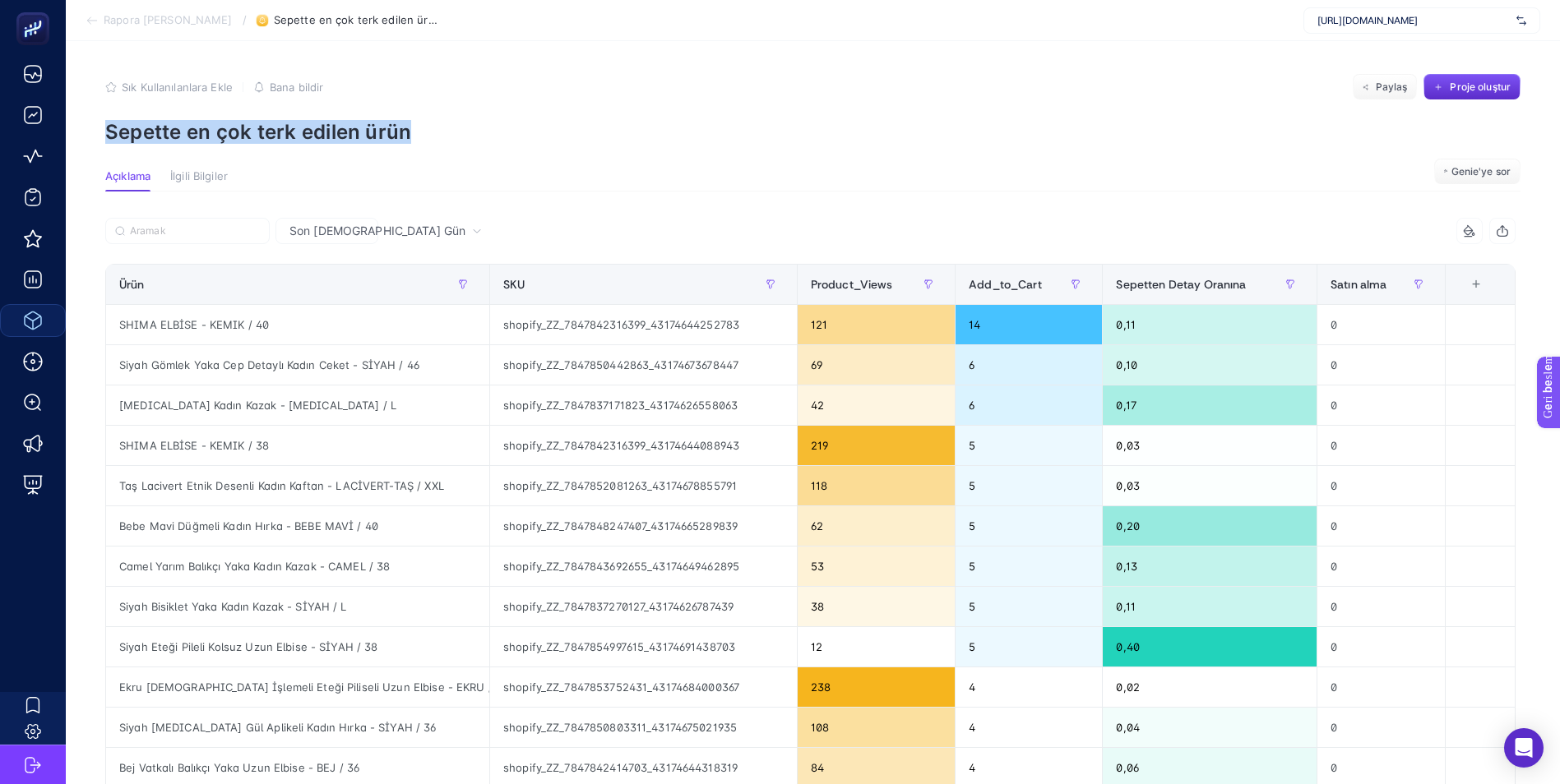
click at [104, 133] on article "Sık Kullanılanlara Ekle yanlış Bana bildir Paylaş Proje oluştur Sepette en çok …" at bounding box center [813, 548] width 1494 height 1016
copy p "Sepette en çok terk edilen ürün"
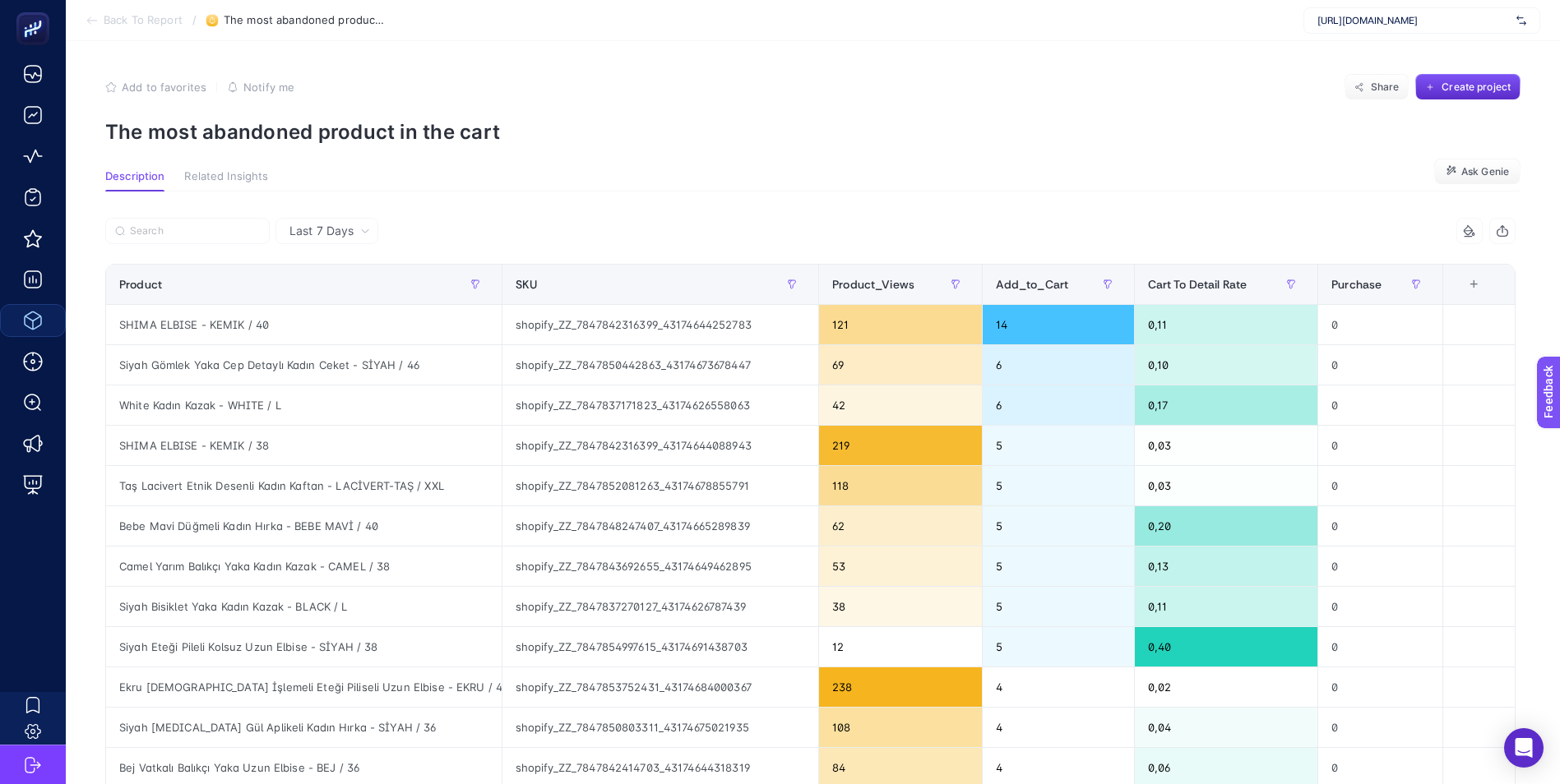
click at [694, 116] on section "Add to favorites false Notify me Share Create project The most abandoned produc…" at bounding box center [812, 108] width 1415 height 70
click at [162, 89] on span "Add to favorites" at bounding box center [164, 87] width 85 height 13
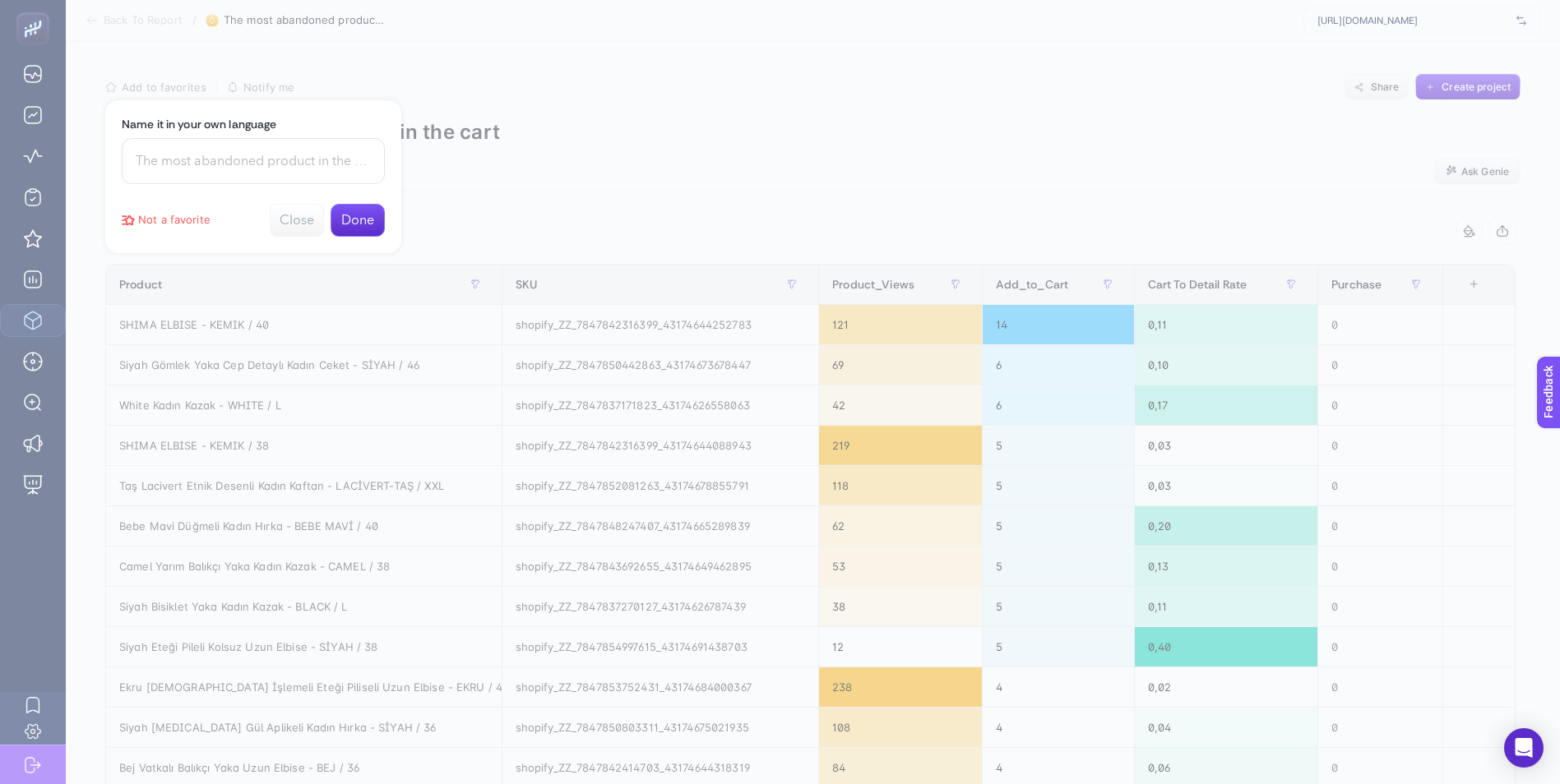
click at [244, 152] on input at bounding box center [253, 160] width 263 height 46
paste input "Sepette en çok terk edilen ürün"
type input "Sepette en çok terk edilen ürünler"
click at [357, 227] on button "Done" at bounding box center [357, 220] width 55 height 33
click at [583, 122] on div at bounding box center [780, 392] width 1560 height 784
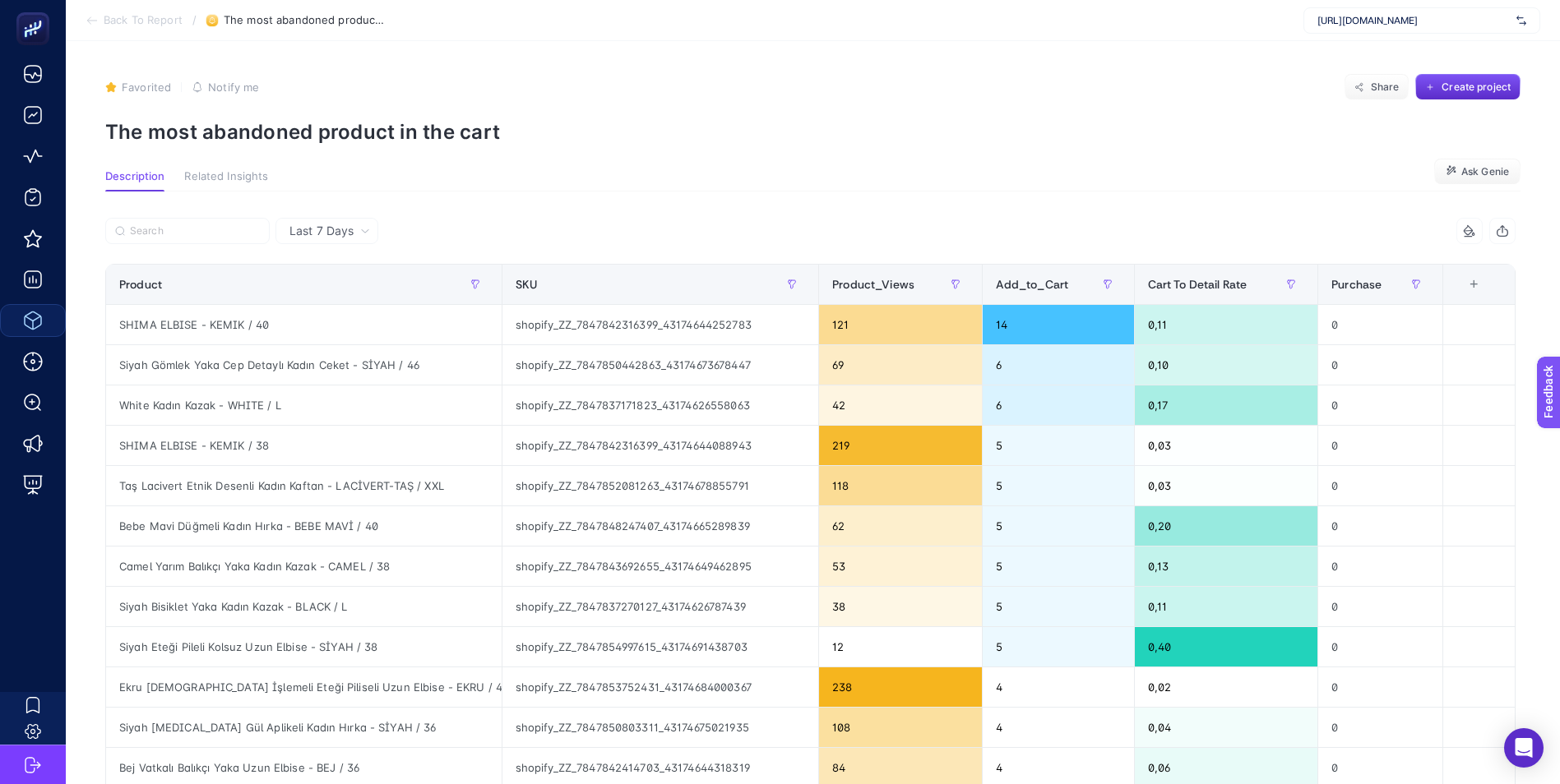
click at [138, 85] on span "Favorited" at bounding box center [146, 87] width 49 height 13
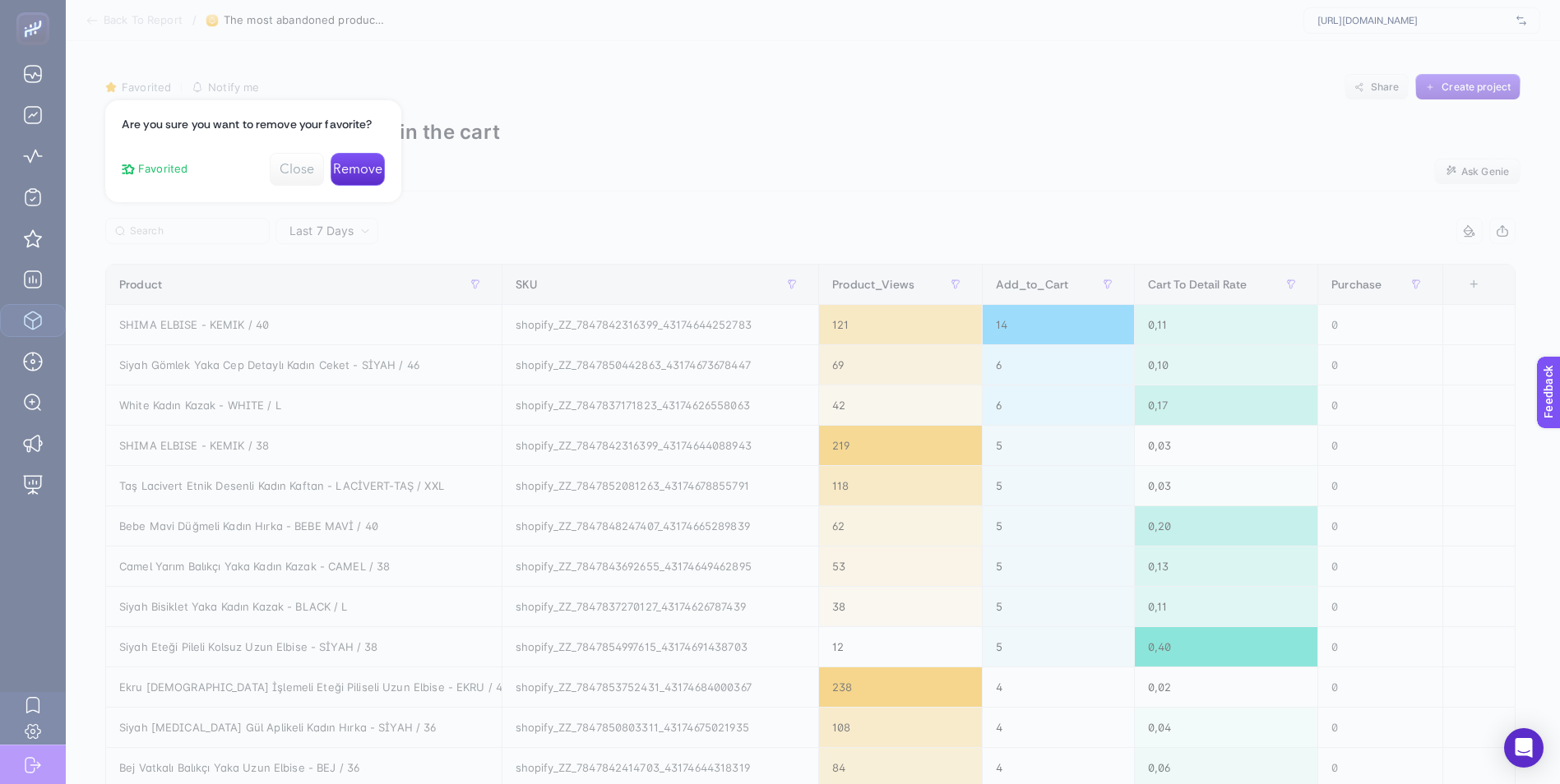
click at [361, 169] on button "Remove" at bounding box center [357, 169] width 55 height 33
click at [636, 100] on div at bounding box center [780, 392] width 1560 height 784
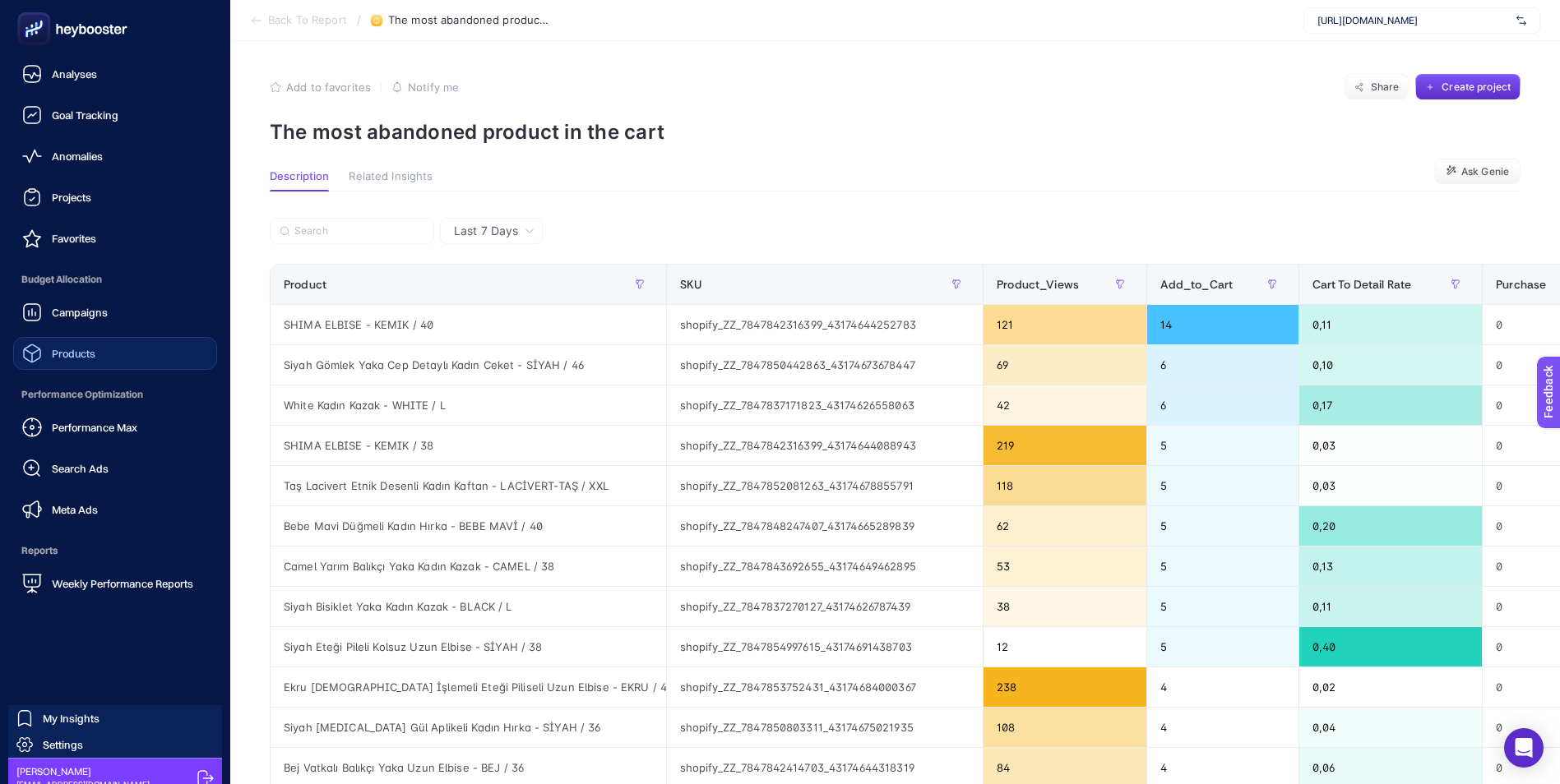
drag, startPoint x: 73, startPoint y: 358, endPoint x: 102, endPoint y: 347, distance: 31.0
click at [73, 358] on span "Products" at bounding box center [74, 353] width 43 height 13
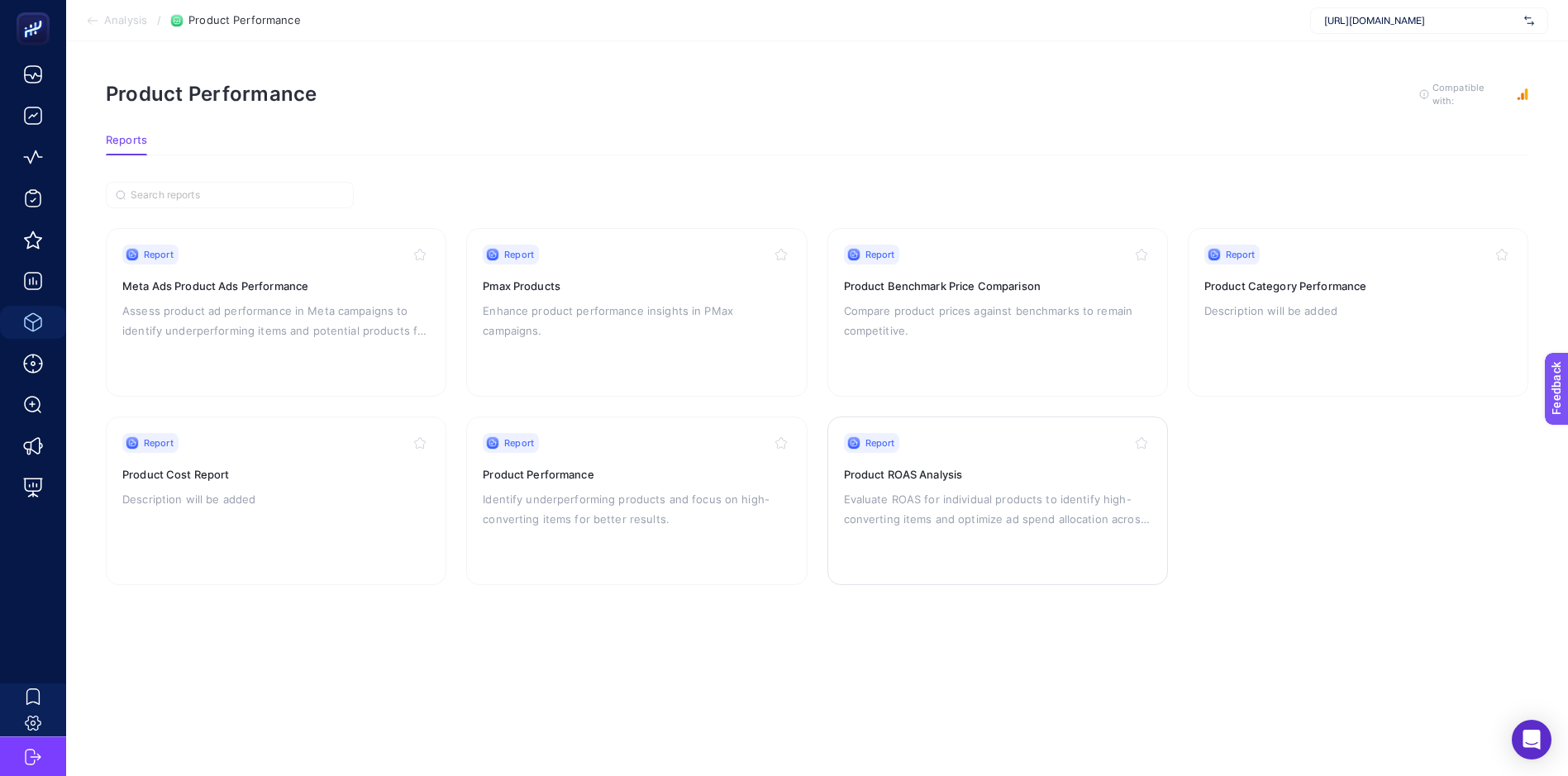
click at [958, 470] on h3 "Product ROAS Analysis" at bounding box center [997, 474] width 308 height 17
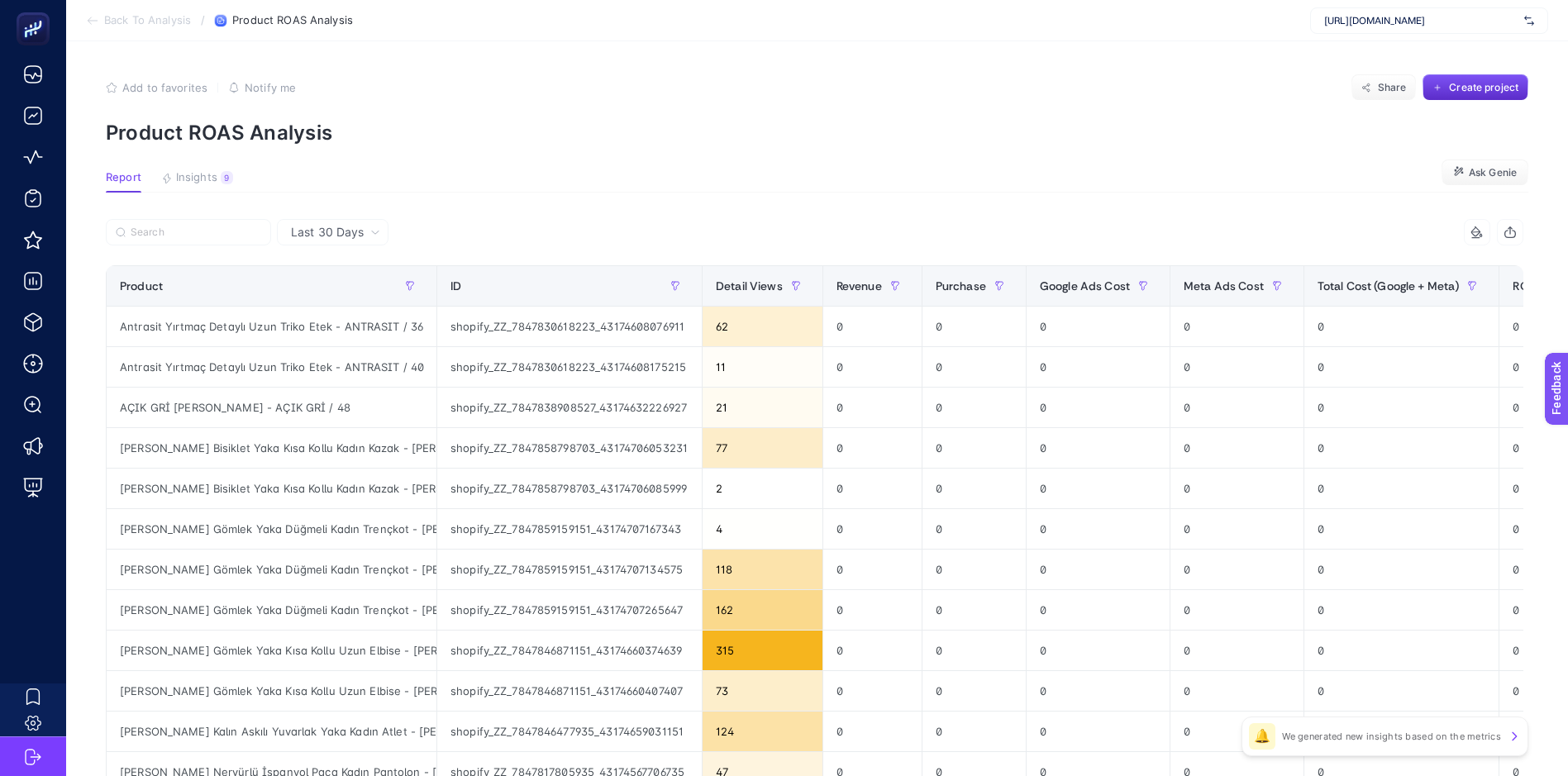
click at [1439, 734] on p "We generated new insights based on the metrics" at bounding box center [1390, 736] width 219 height 13
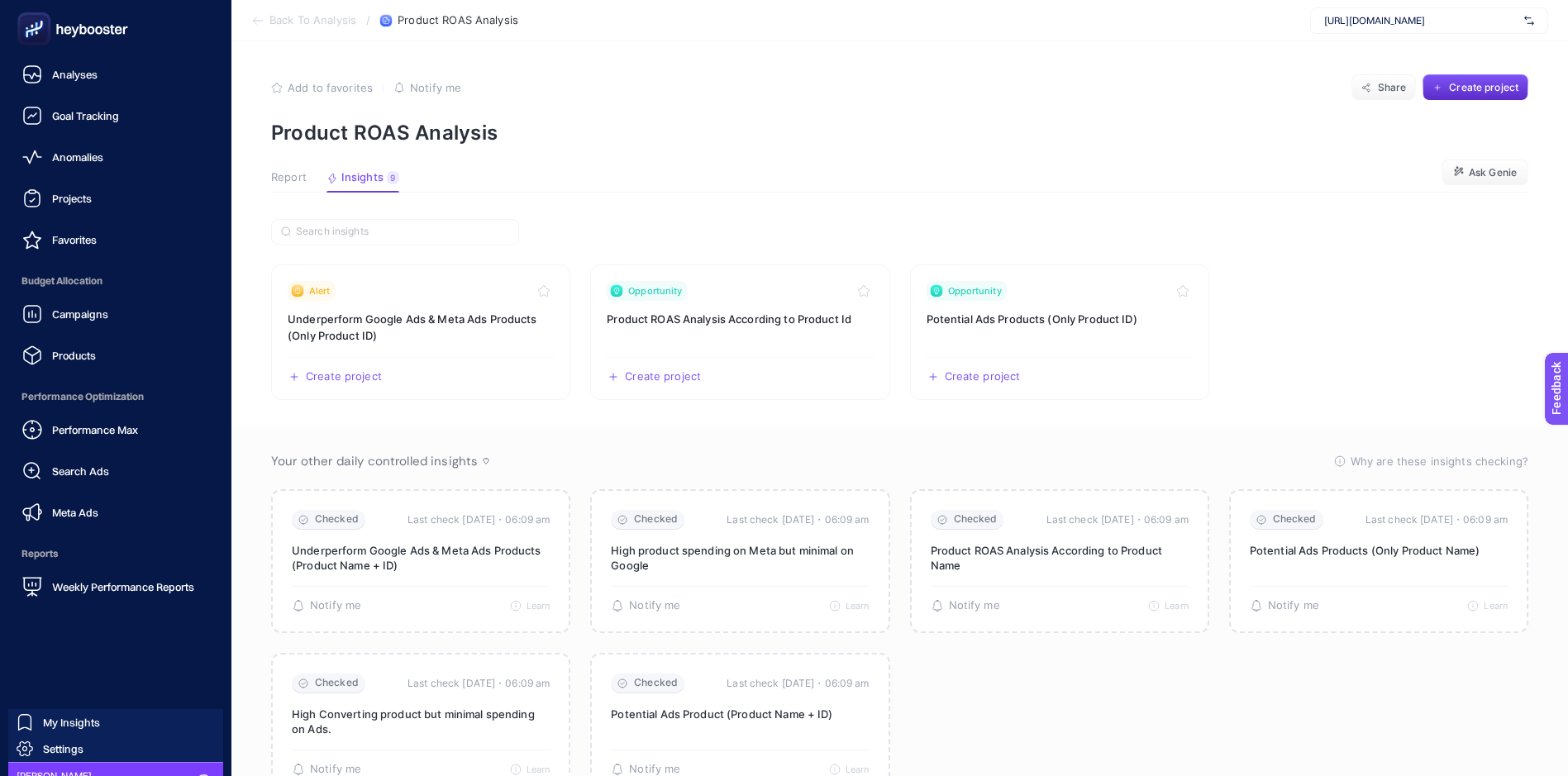
drag, startPoint x: 65, startPoint y: 27, endPoint x: 135, endPoint y: 32, distance: 70.2
click at [65, 27] on icon at bounding box center [68, 30] width 8 height 8
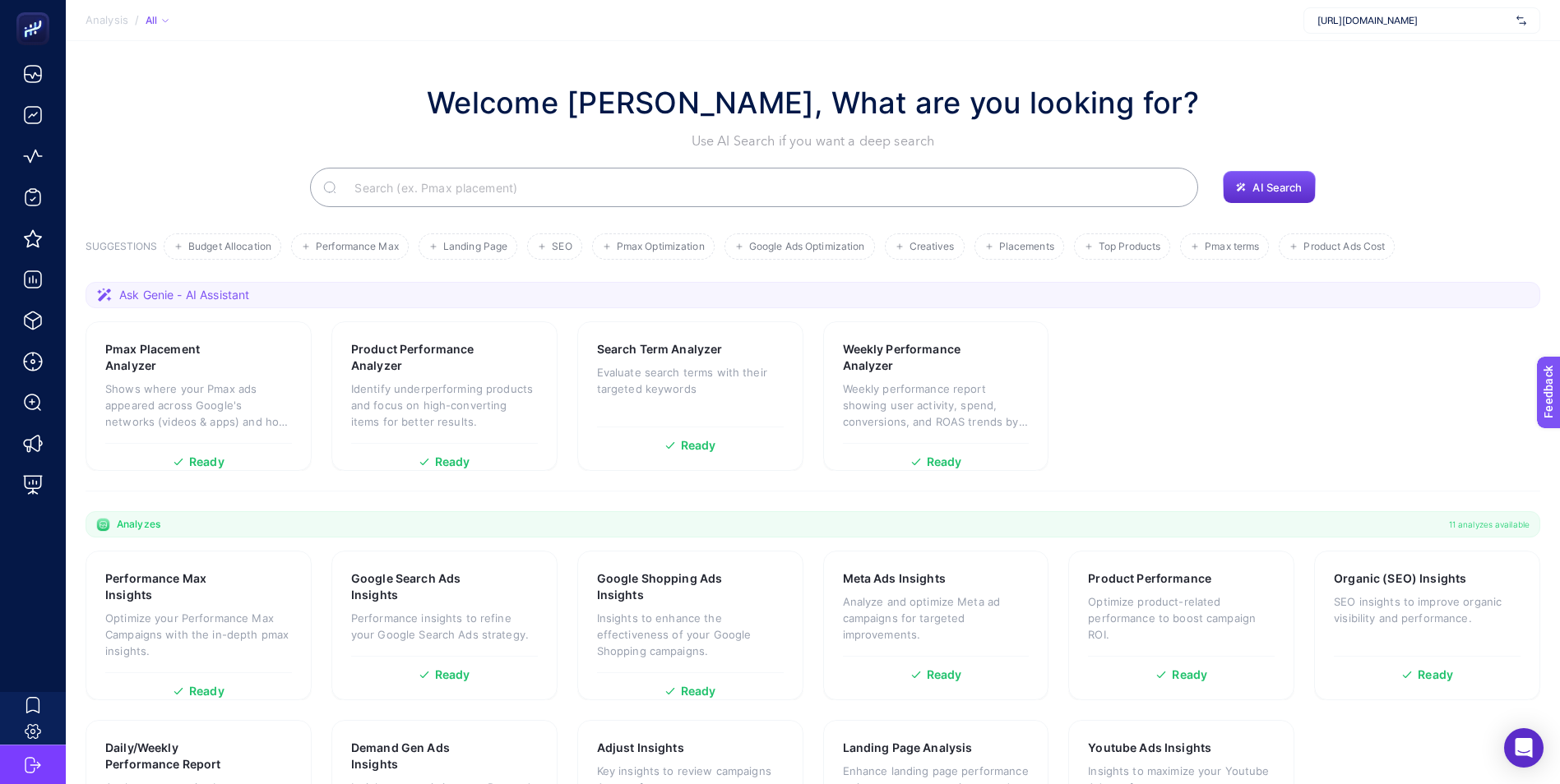
click at [191, 127] on div "Welcome [PERSON_NAME], What are you looking for? Use AI Search if you want a de…" at bounding box center [813, 116] width 1454 height 71
click at [560, 244] on span "SEO" at bounding box center [562, 247] width 20 height 12
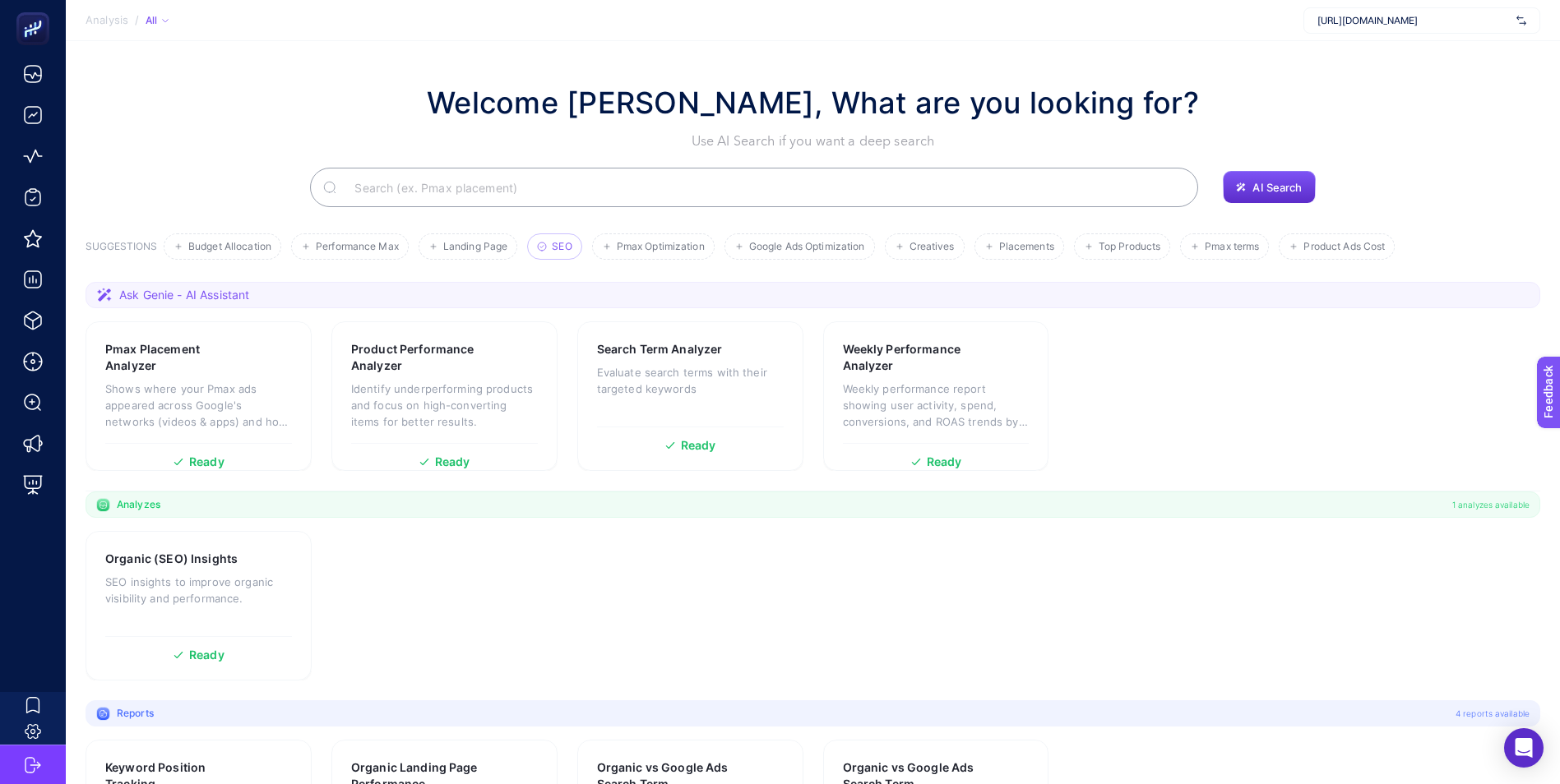
click at [563, 243] on span "SEO" at bounding box center [562, 247] width 20 height 12
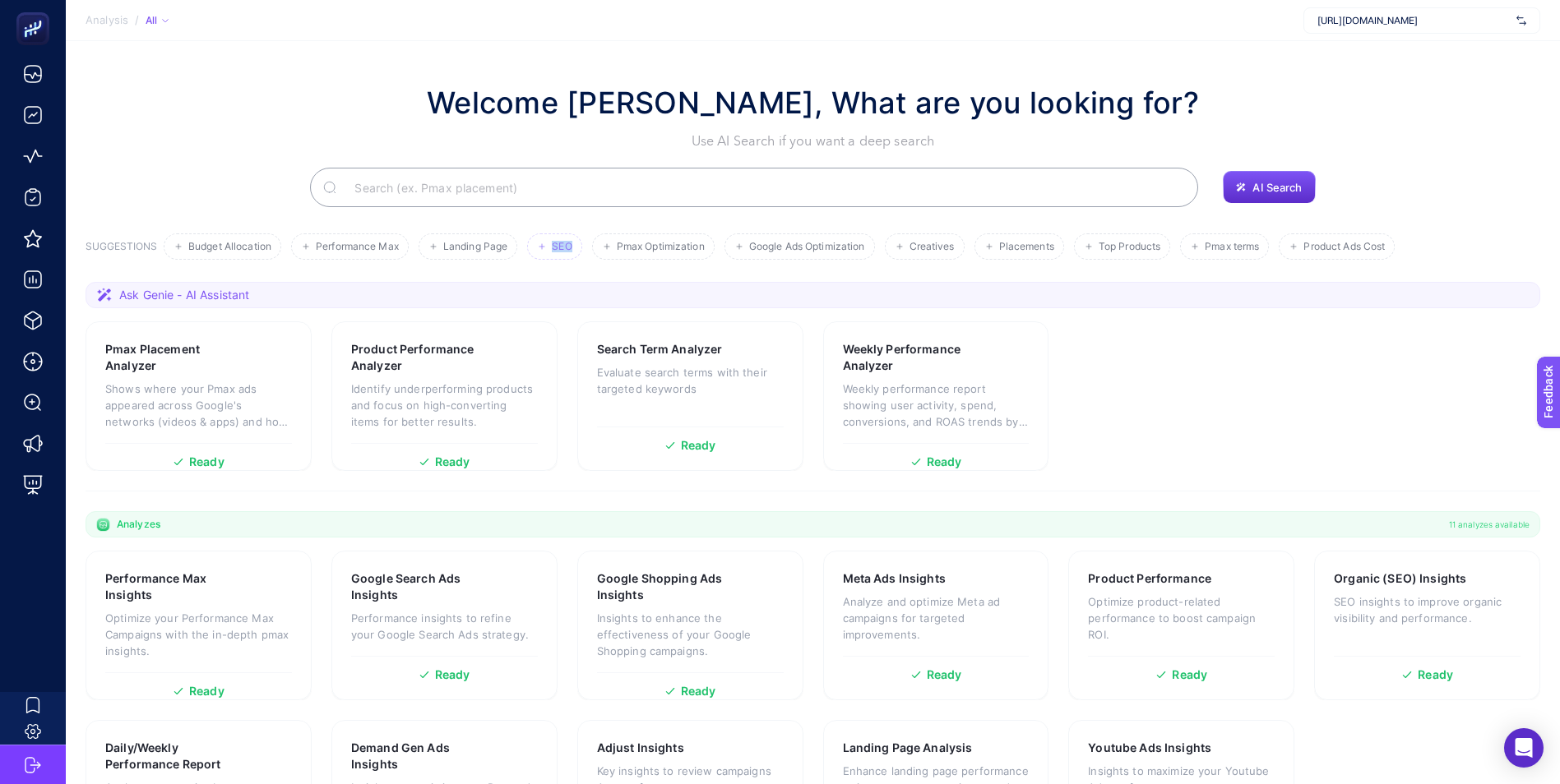
click at [563, 243] on span "SEO" at bounding box center [562, 247] width 20 height 12
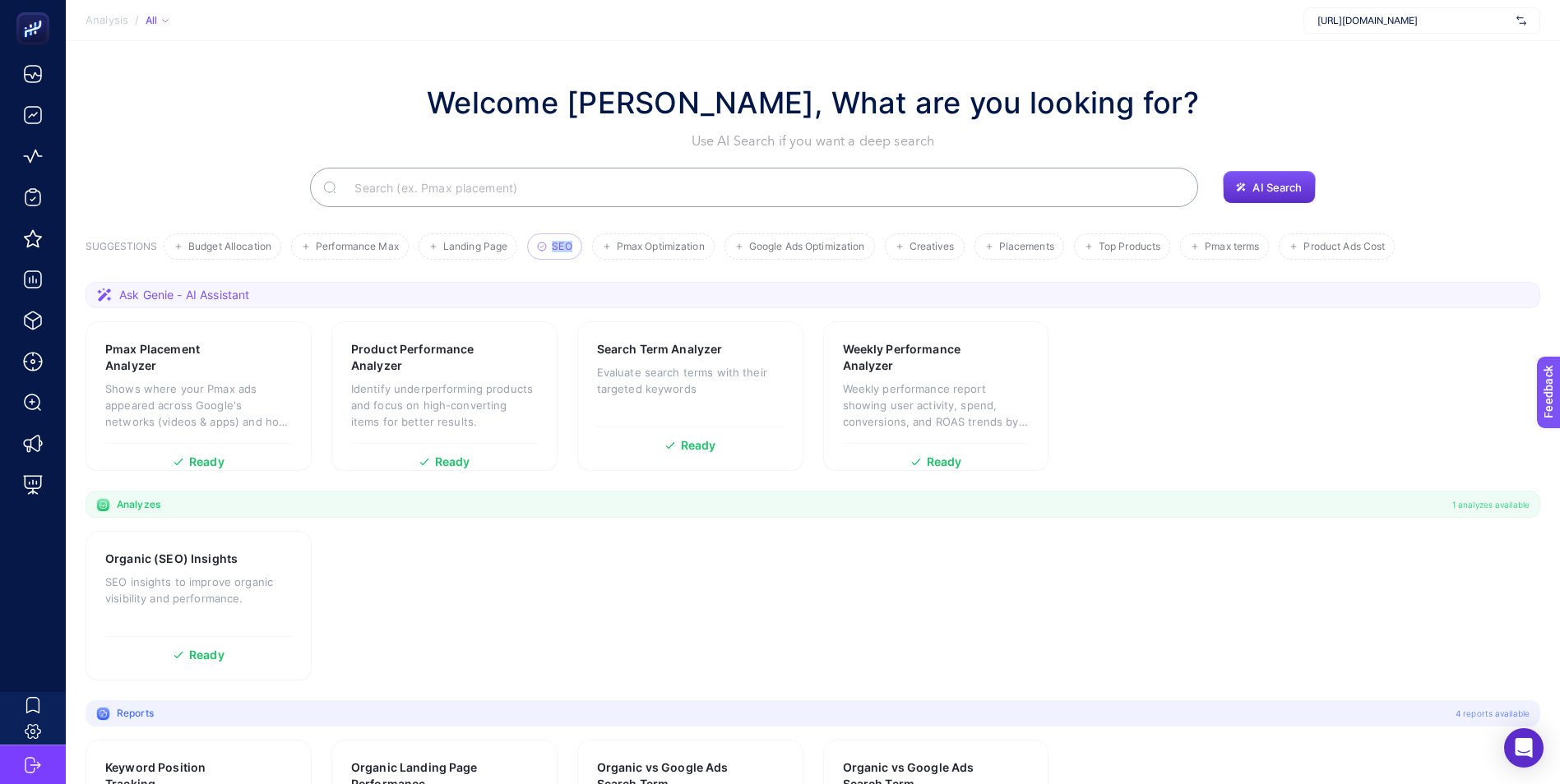
scroll to position [125, 0]
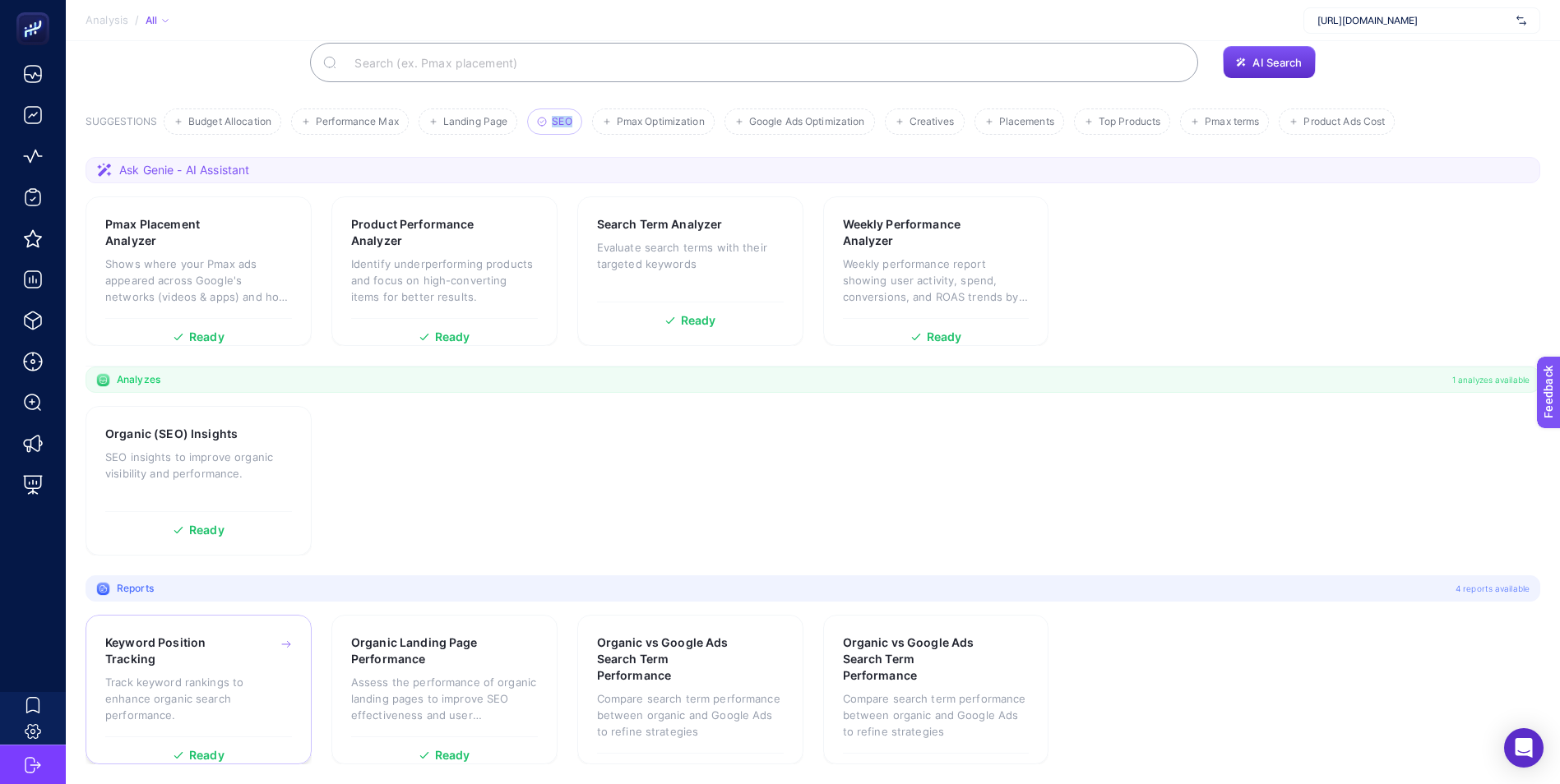
click at [230, 676] on p "Track keyword rankings to enhance organic search performance." at bounding box center [198, 698] width 186 height 49
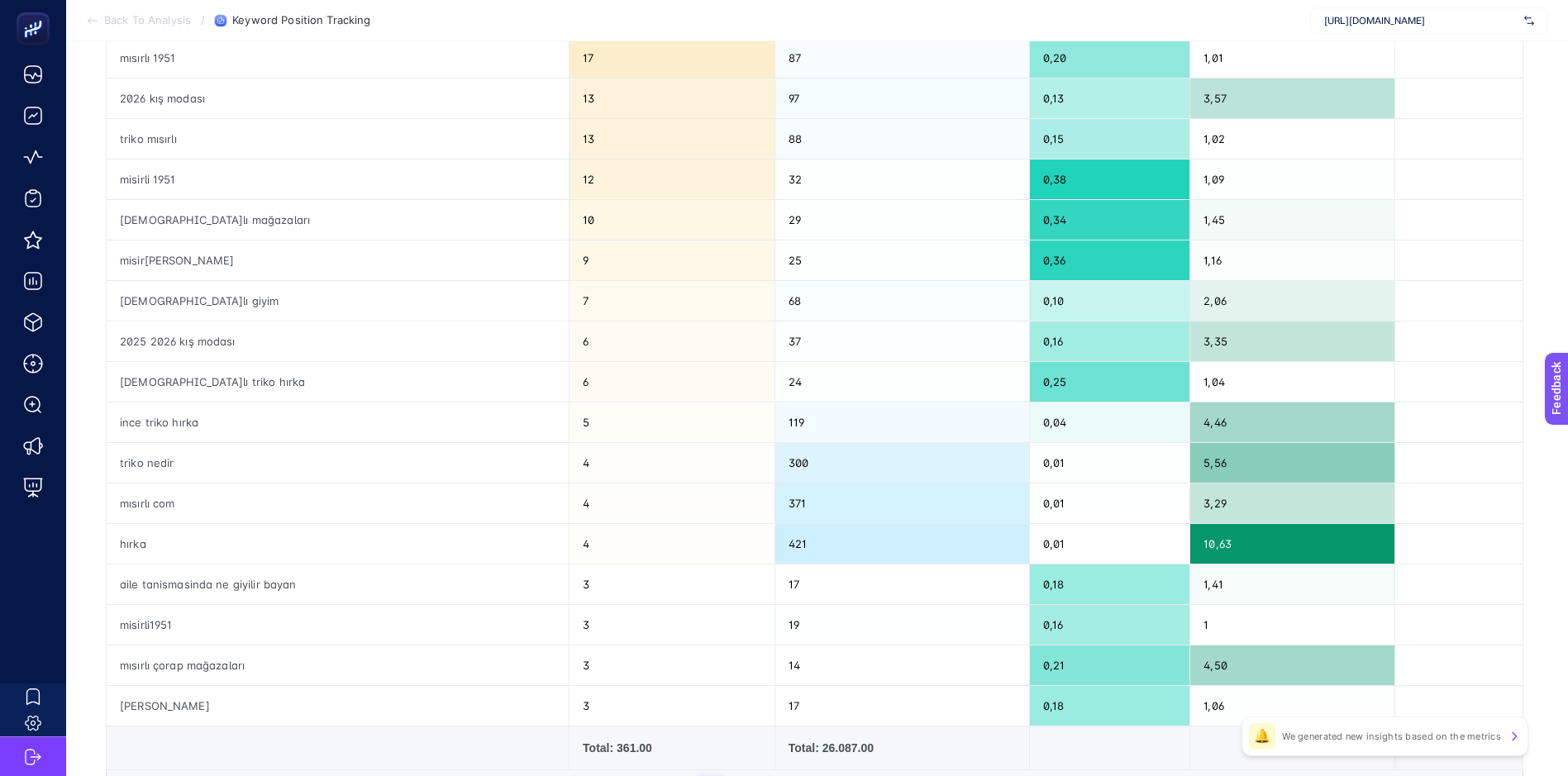
scroll to position [557, 0]
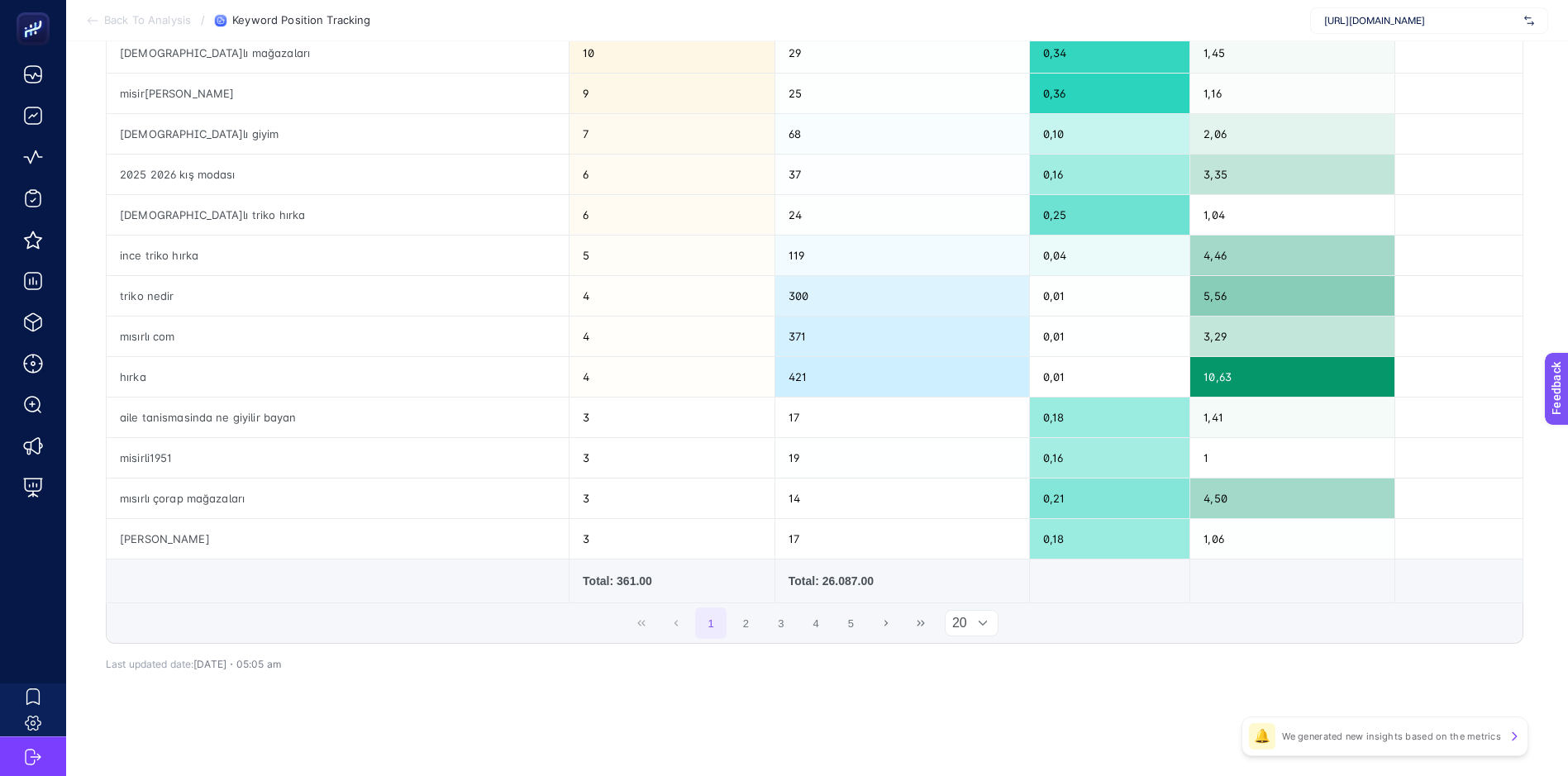
click at [977, 622] on div at bounding box center [983, 623] width 31 height 24
click at [966, 692] on li "50" at bounding box center [978, 692] width 54 height 33
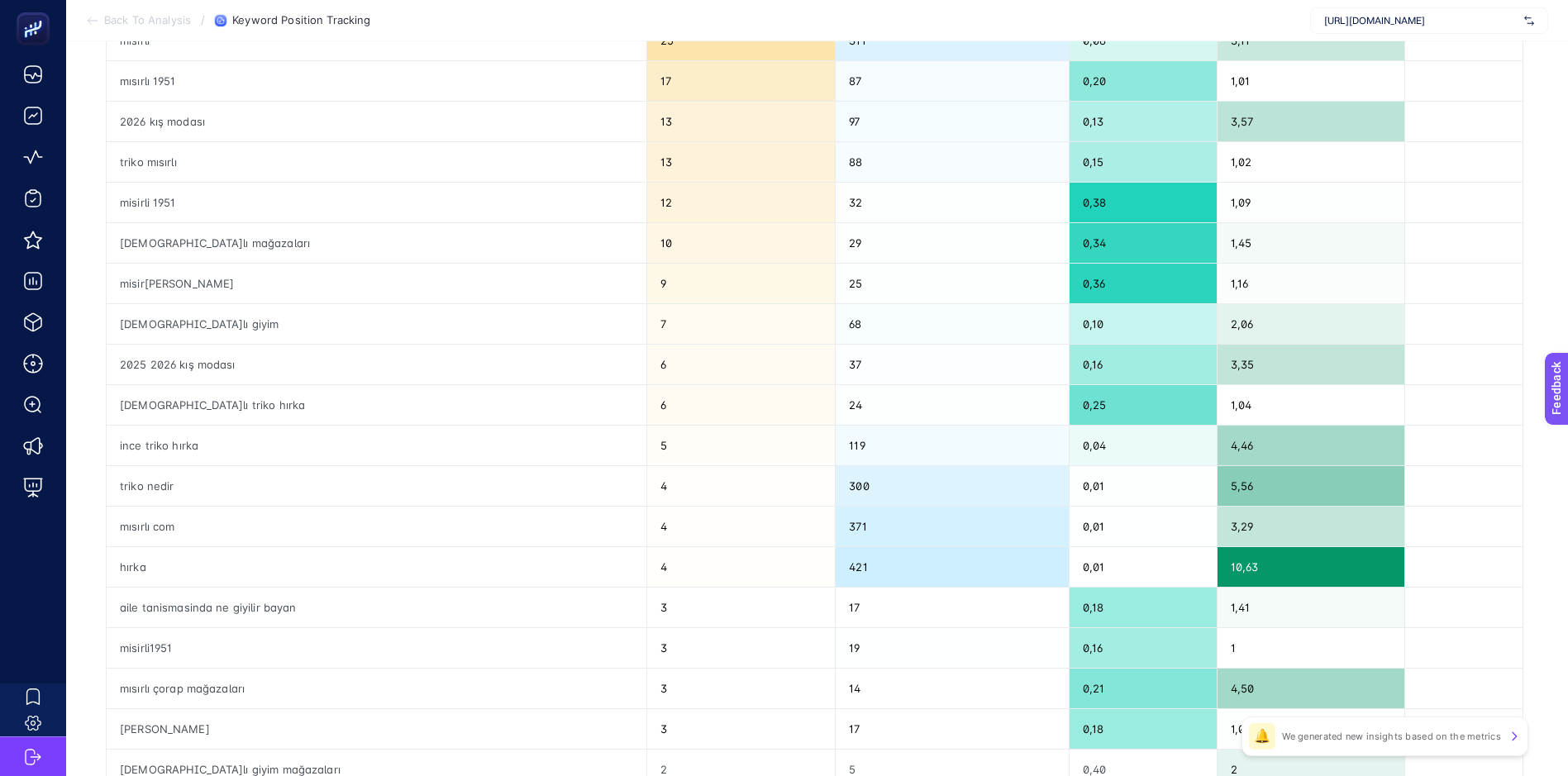
scroll to position [0, 8]
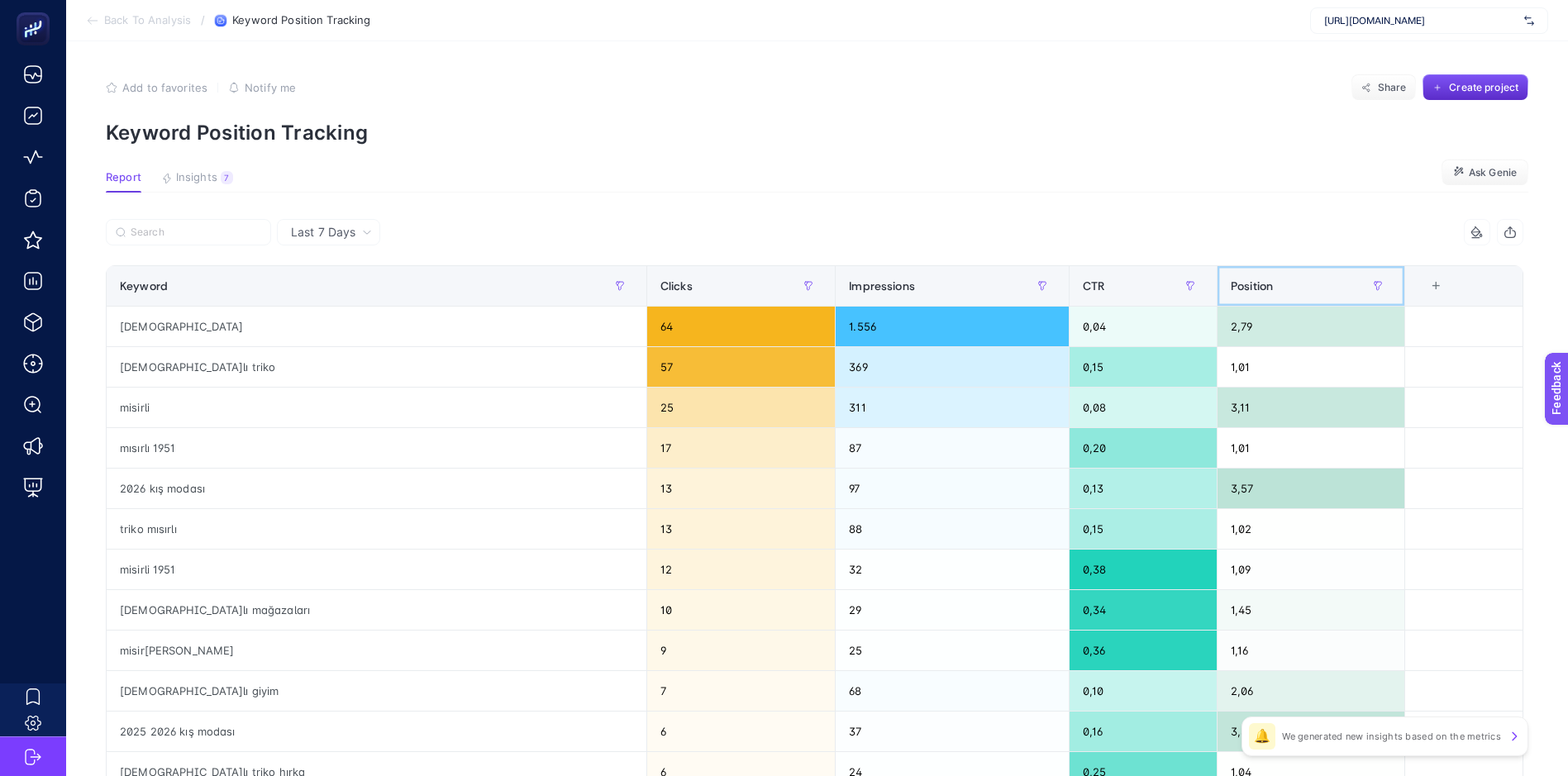
click at [1231, 284] on span "Position" at bounding box center [1252, 286] width 42 height 13
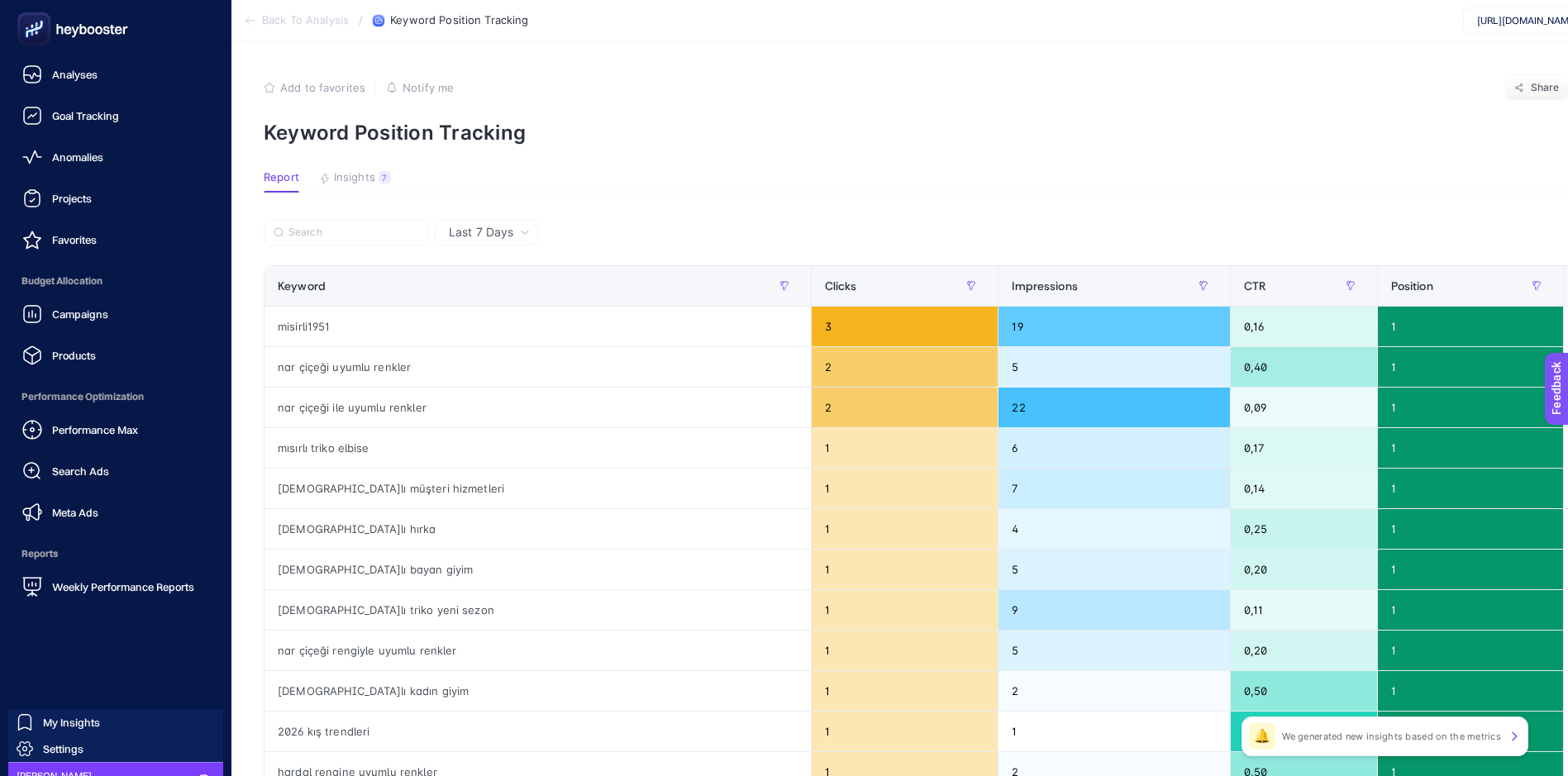
drag, startPoint x: 41, startPoint y: 24, endPoint x: 133, endPoint y: 38, distance: 93.1
click at [41, 24] on icon at bounding box center [33, 29] width 17 height 17
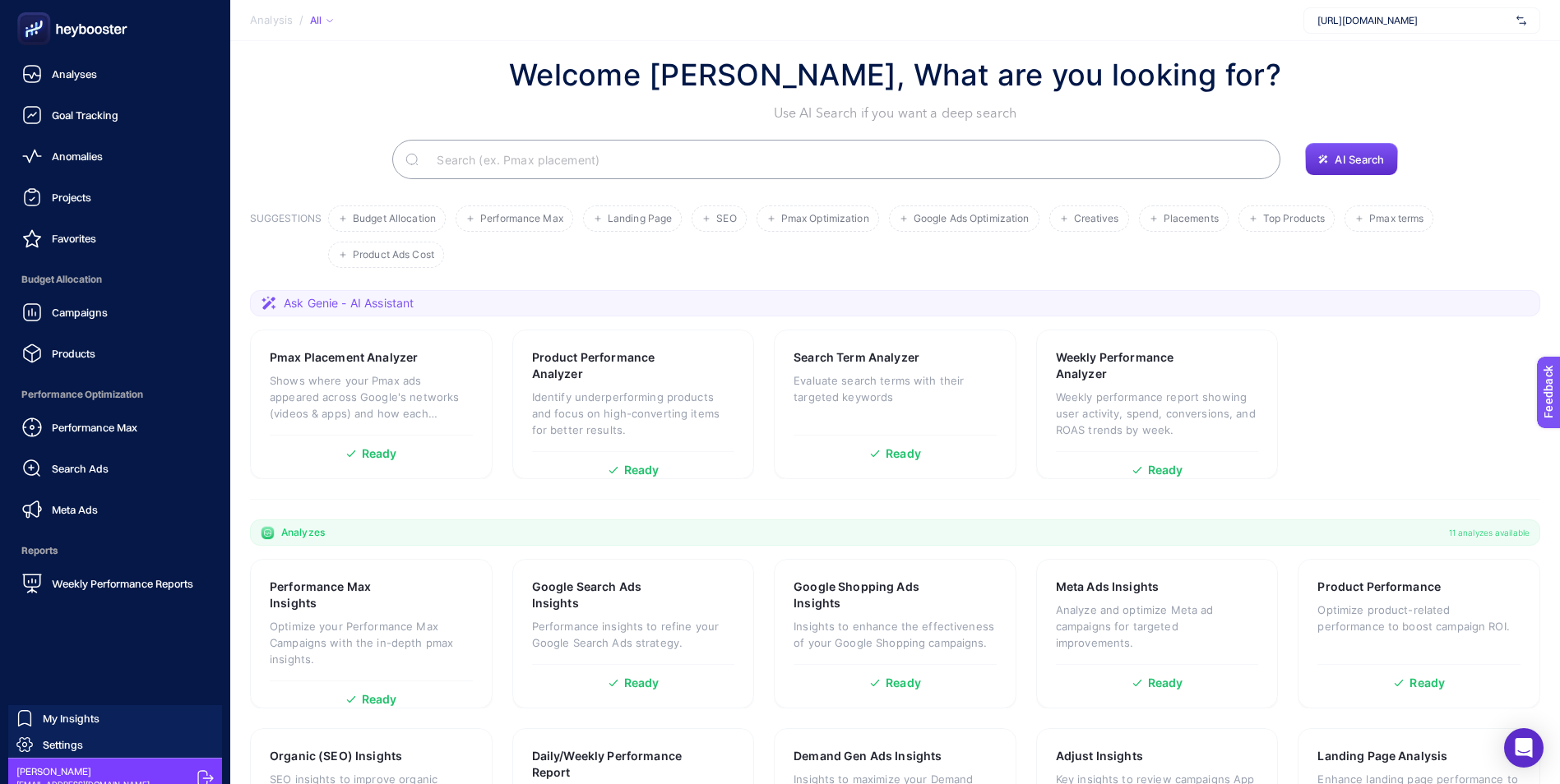
scroll to position [105, 0]
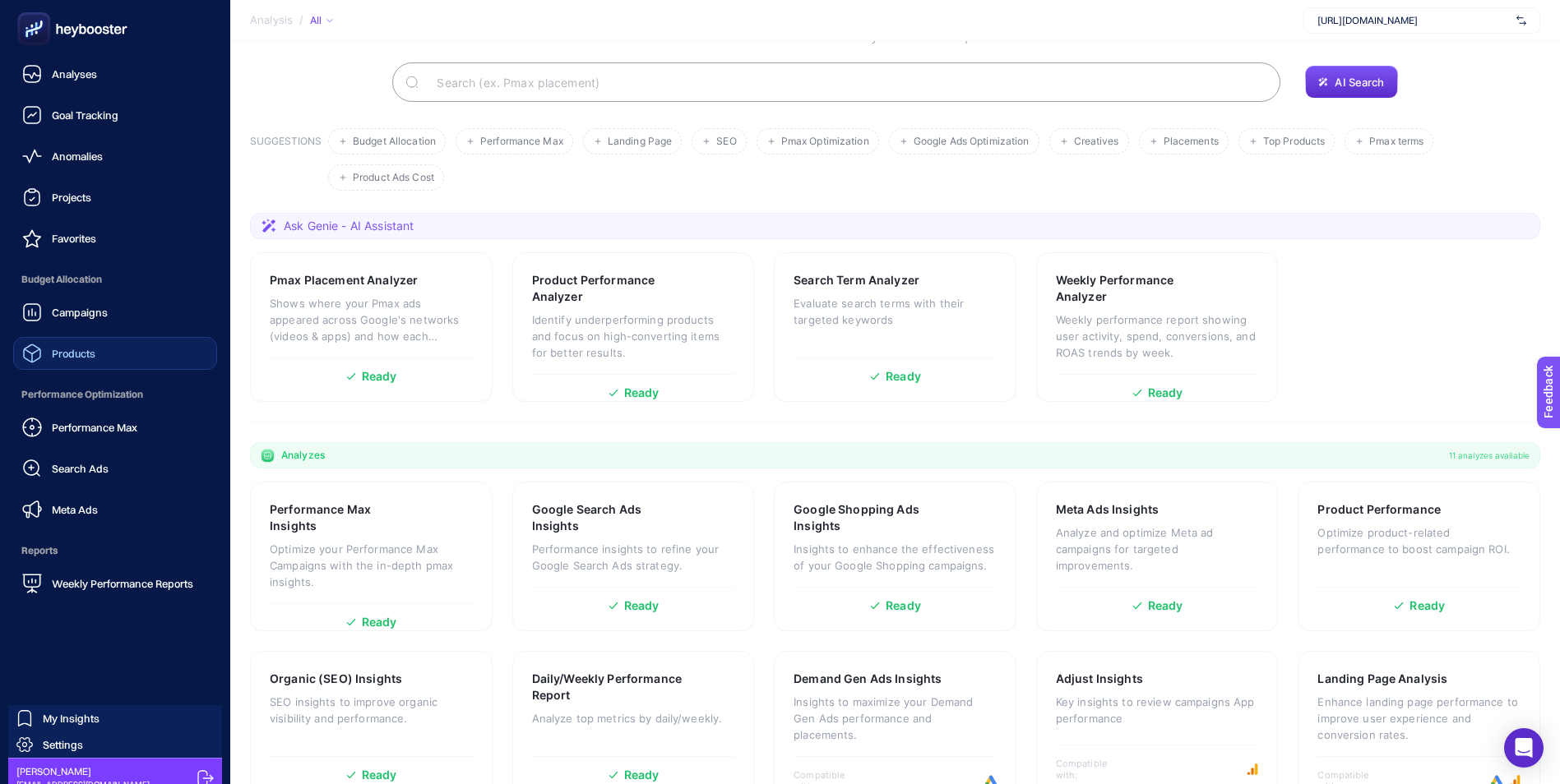
click at [75, 352] on span "Products" at bounding box center [74, 353] width 43 height 13
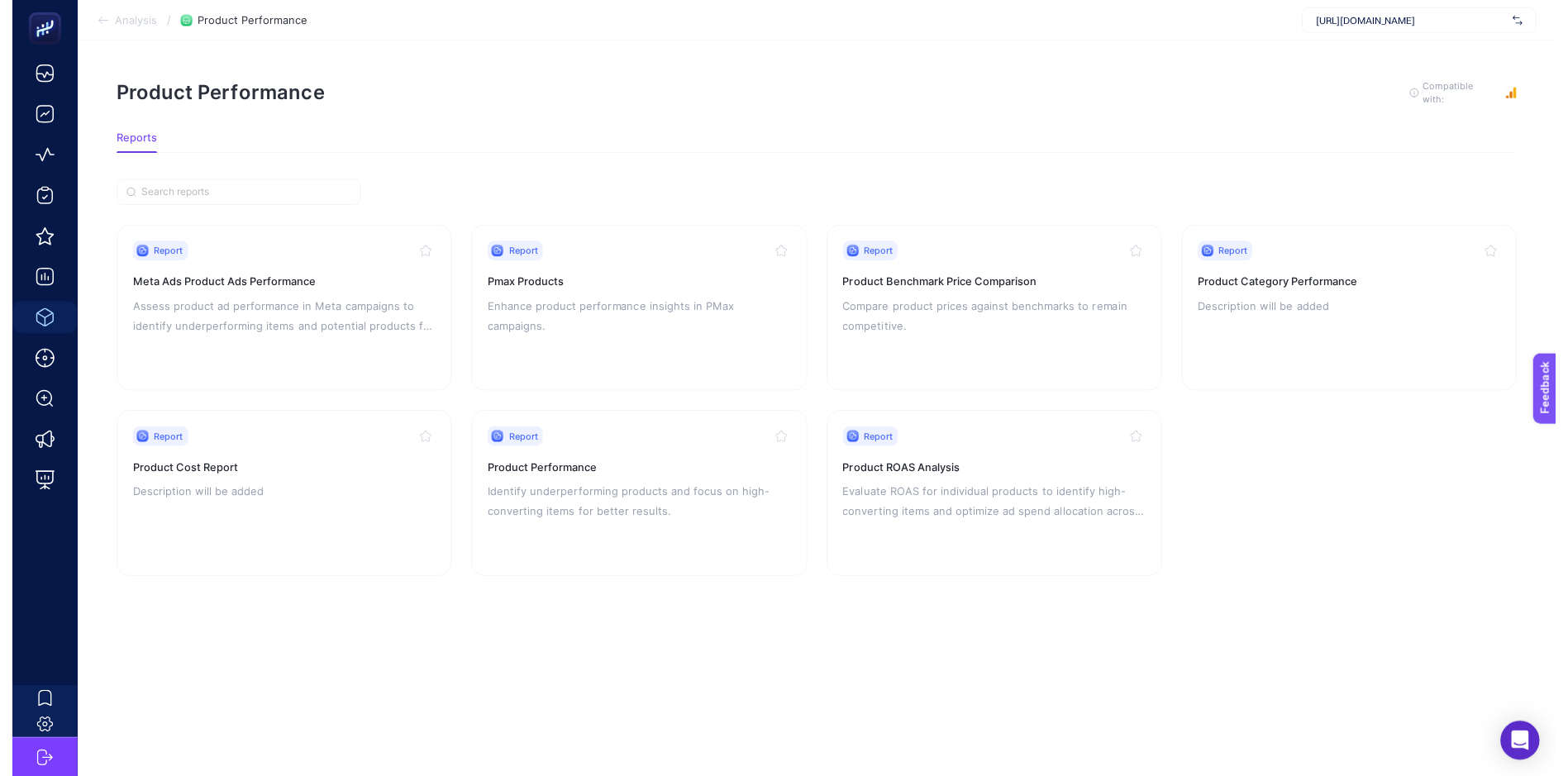
scroll to position [12, 0]
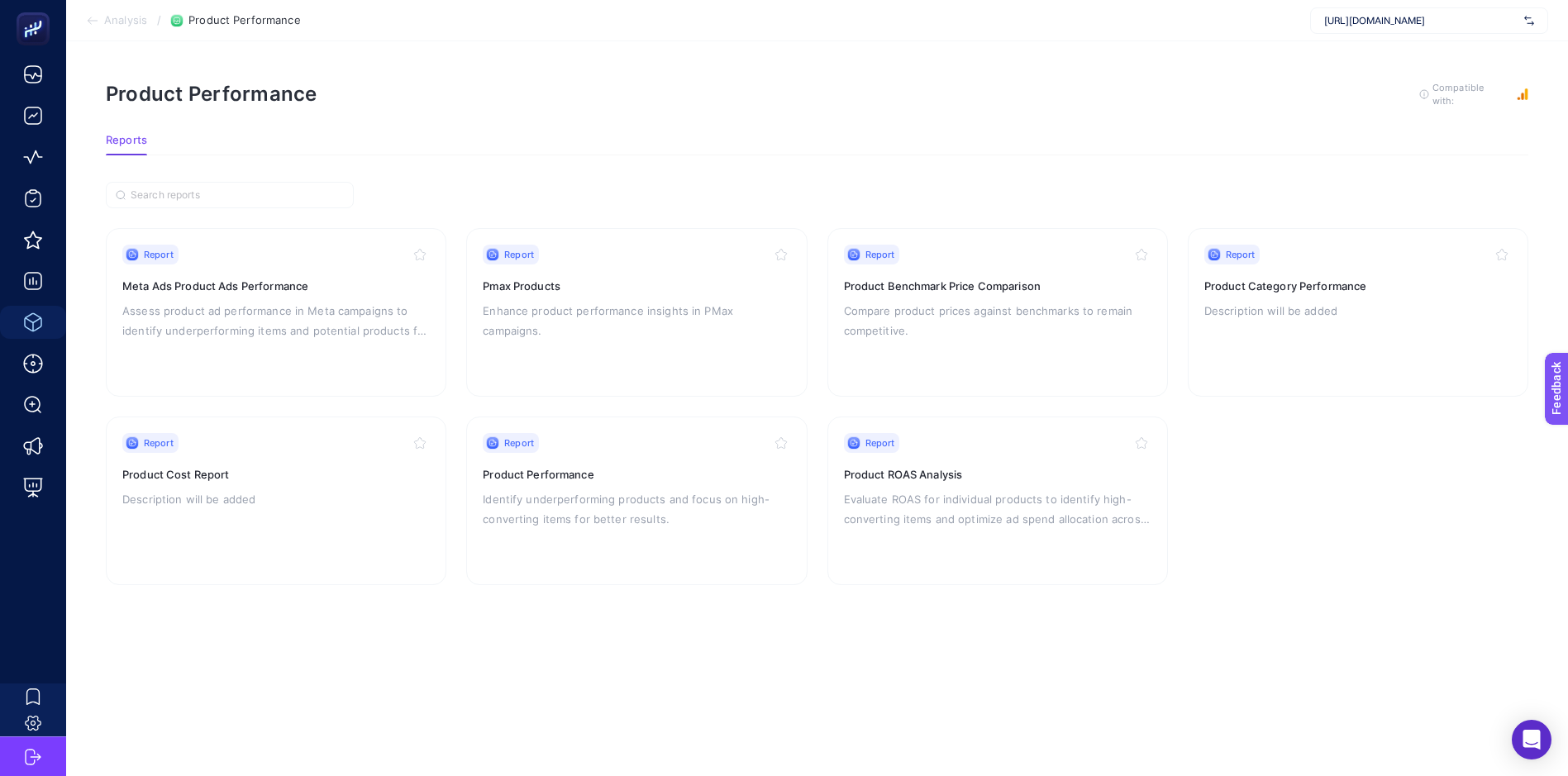
click at [1421, 17] on span "[URL][DOMAIN_NAME]" at bounding box center [1421, 20] width 193 height 13
click at [1155, 51] on article "Product Performance To get quality results from this analysis, we recommend tha…" at bounding box center [817, 408] width 1502 height 734
drag, startPoint x: 1247, startPoint y: 83, endPoint x: 1466, endPoint y: 87, distance: 219.0
click at [1253, 83] on div "Product Performance To get quality results from this analysis, we recommend tha…" at bounding box center [816, 94] width 1423 height 26
click at [1523, 89] on rect "button" at bounding box center [1522, 94] width 11 height 11
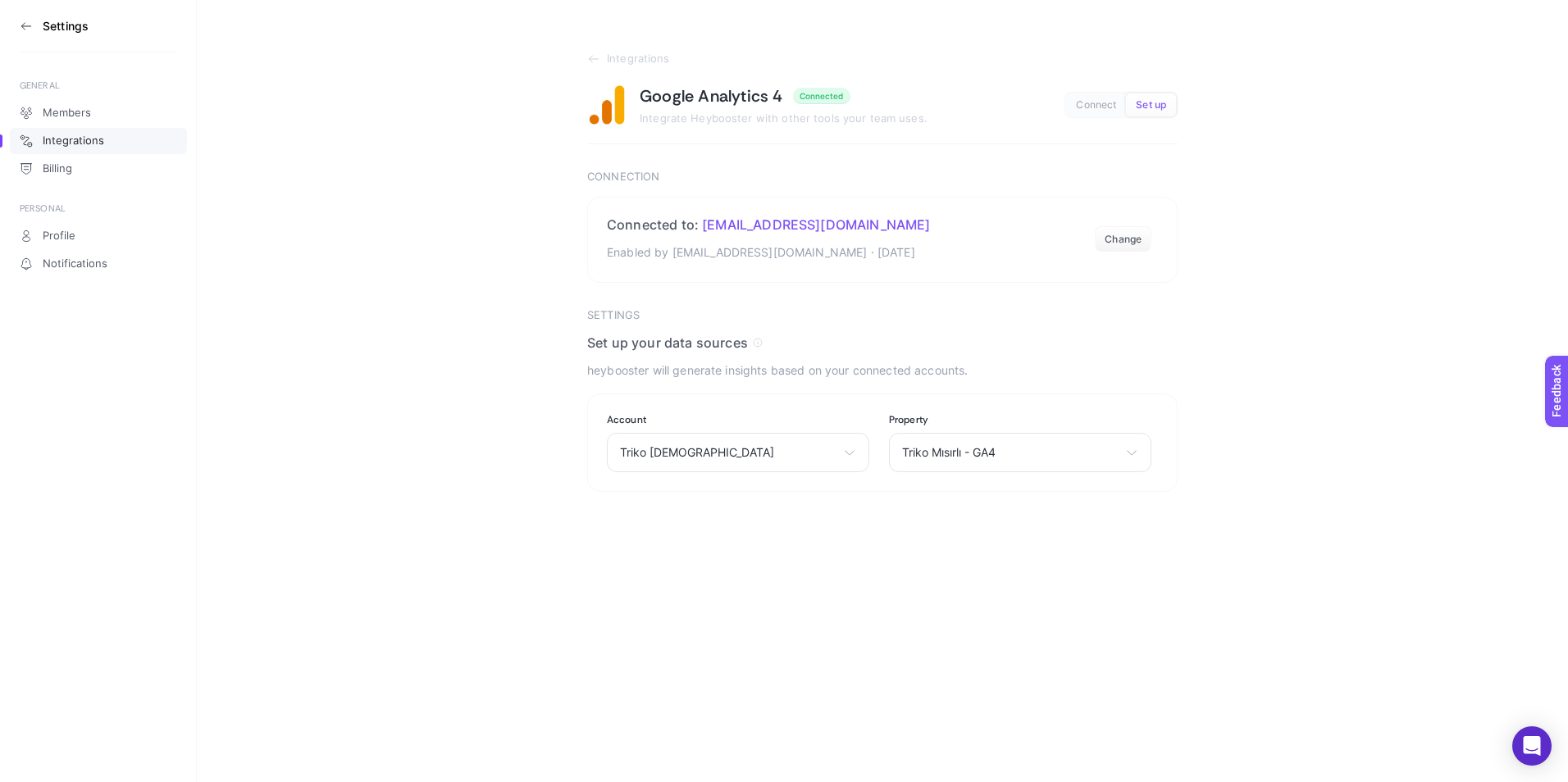
click at [17, 14] on aside "Settings GENERAL Members Integrations Billing PERSONAL Profile Notifications" at bounding box center [99, 391] width 197 height 782
click at [29, 24] on icon at bounding box center [26, 26] width 13 height 13
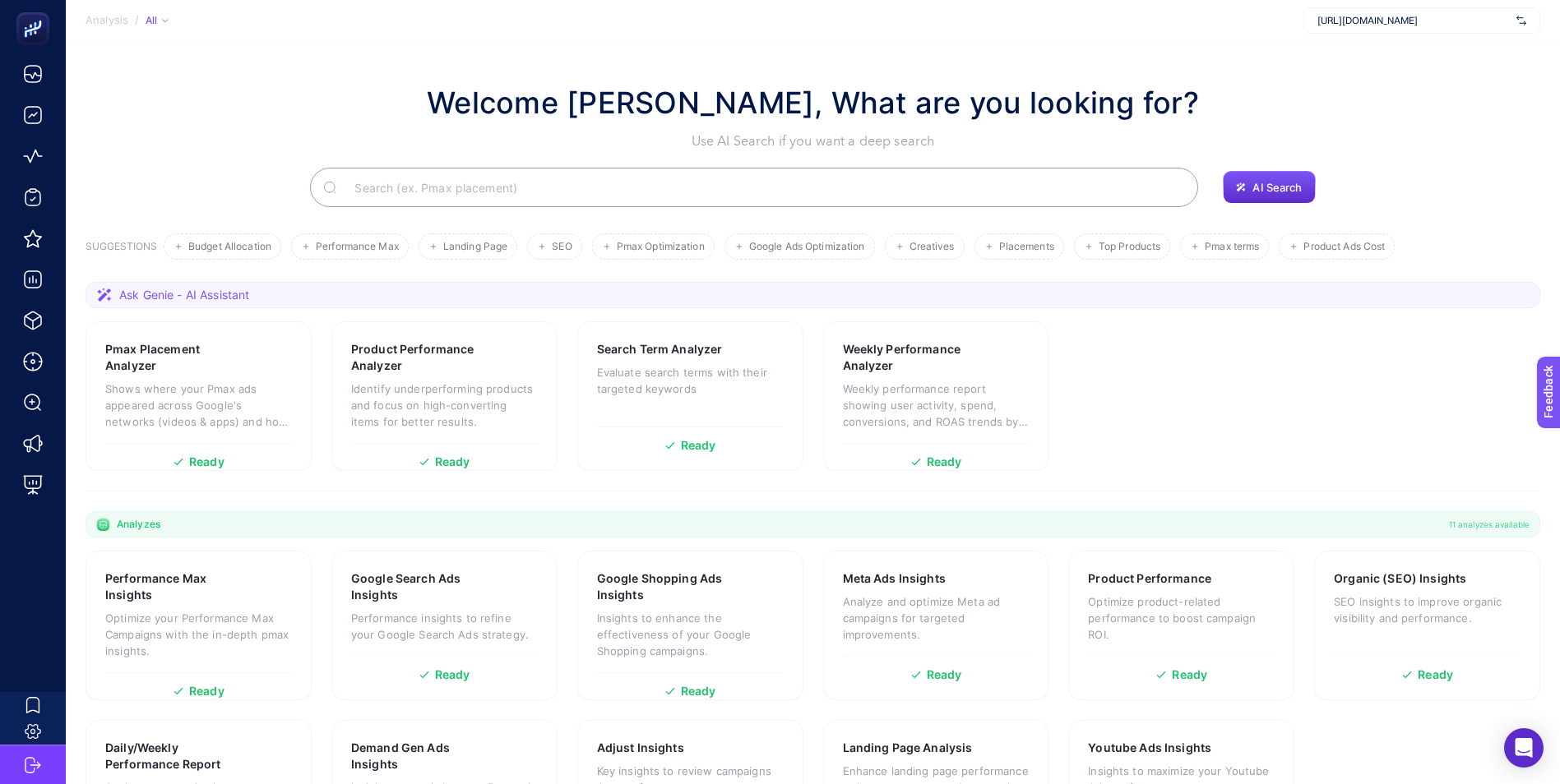
click at [361, 60] on section "Welcome [PERSON_NAME], What are you looking for? Use AI Search if you want a de…" at bounding box center [813, 464] width 1494 height 848
click at [1439, 101] on div "Welcome [PERSON_NAME], What are you looking for? Use AI Search if you want a de…" at bounding box center [813, 116] width 1454 height 71
click at [1404, 16] on span "[URL][DOMAIN_NAME]" at bounding box center [1414, 20] width 192 height 13
click at [1271, 36] on section "Analysis / All [URL][DOMAIN_NAME] + Add New Client" at bounding box center [813, 20] width 1494 height 41
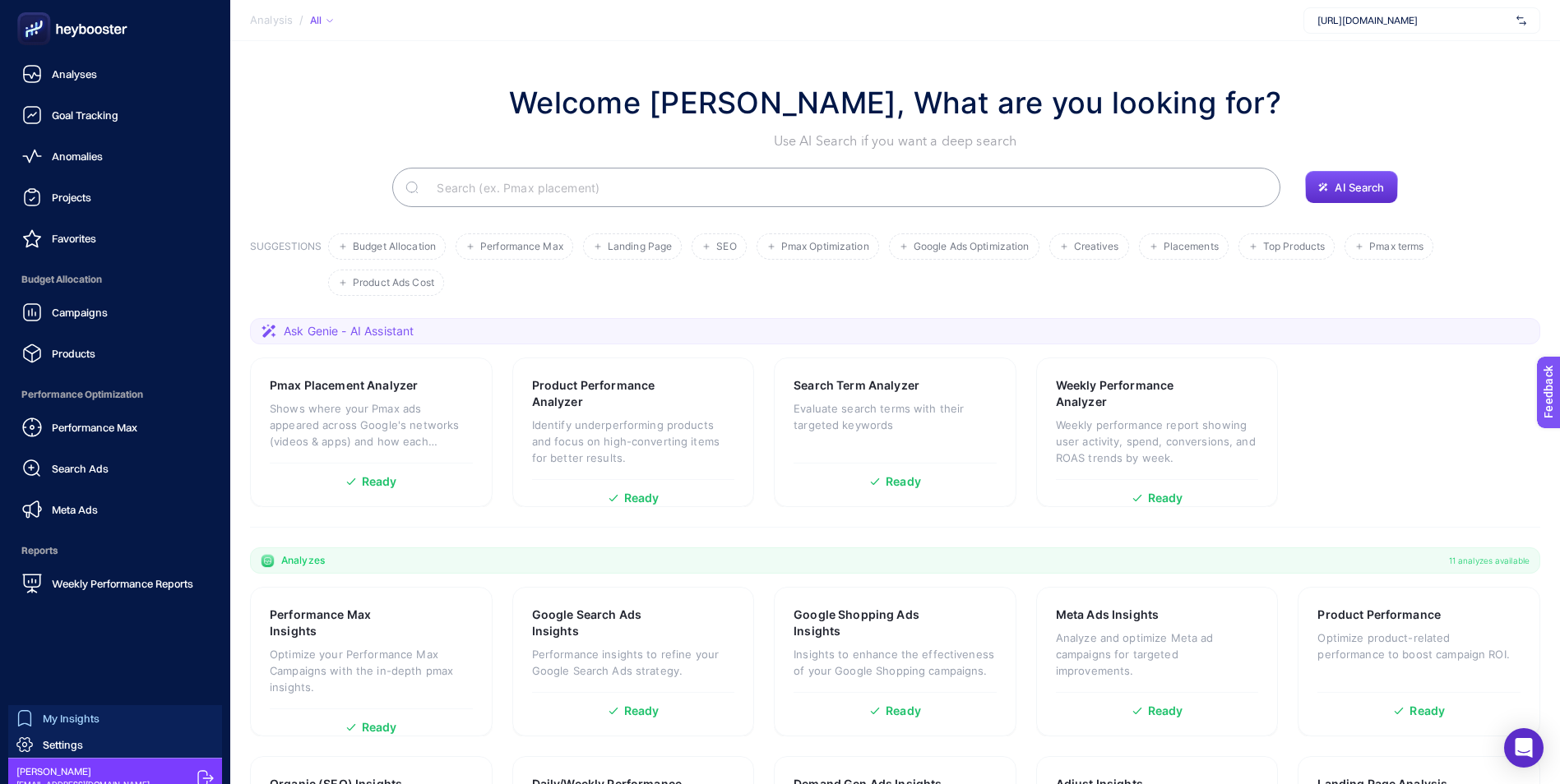
click at [74, 713] on span "My Insights" at bounding box center [70, 718] width 56 height 13
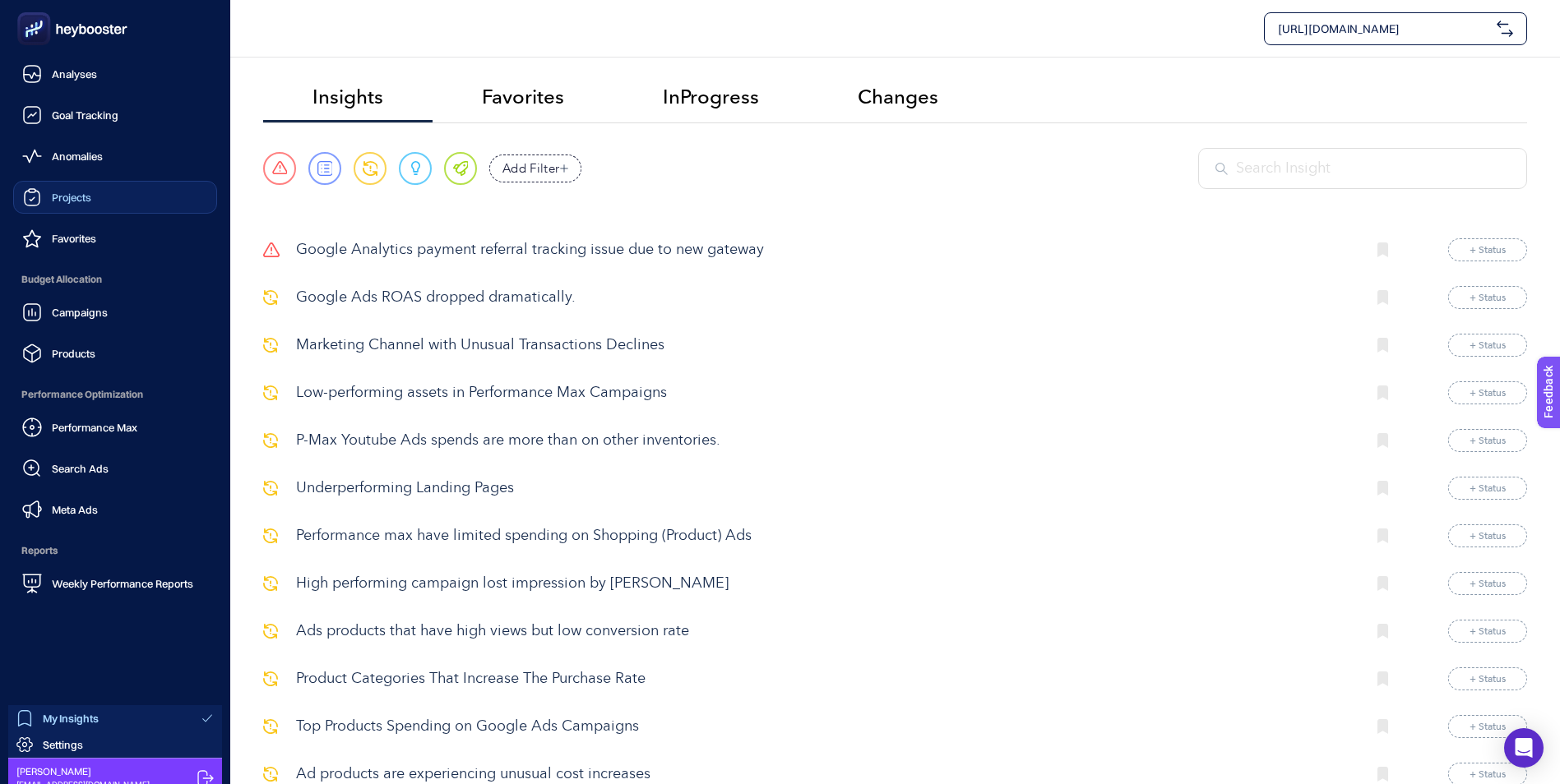
click at [69, 204] on div "Projects" at bounding box center [57, 197] width 69 height 20
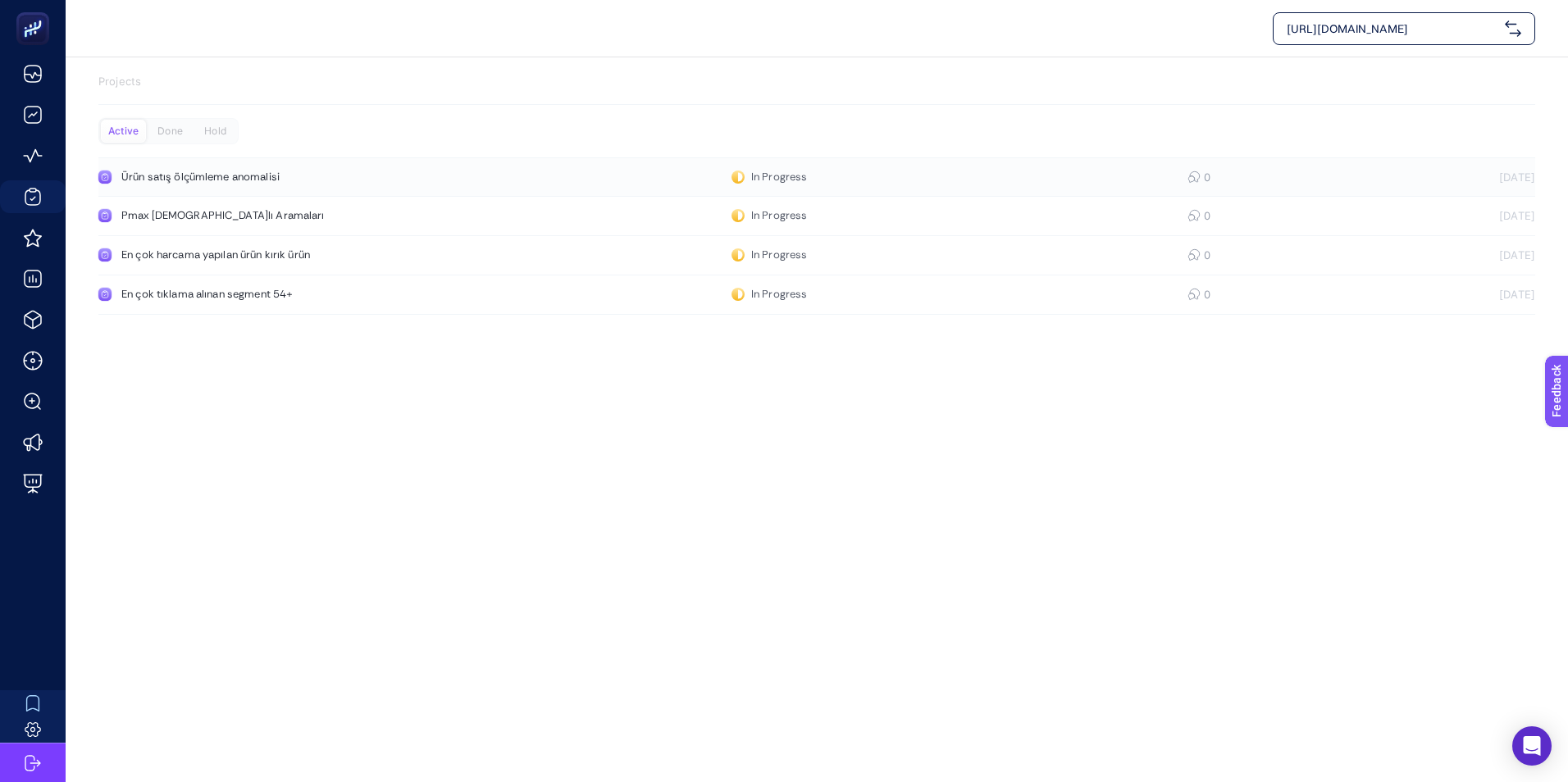
click at [209, 172] on div "Ürün satış ölçümleme anomalisi" at bounding box center [310, 176] width 379 height 13
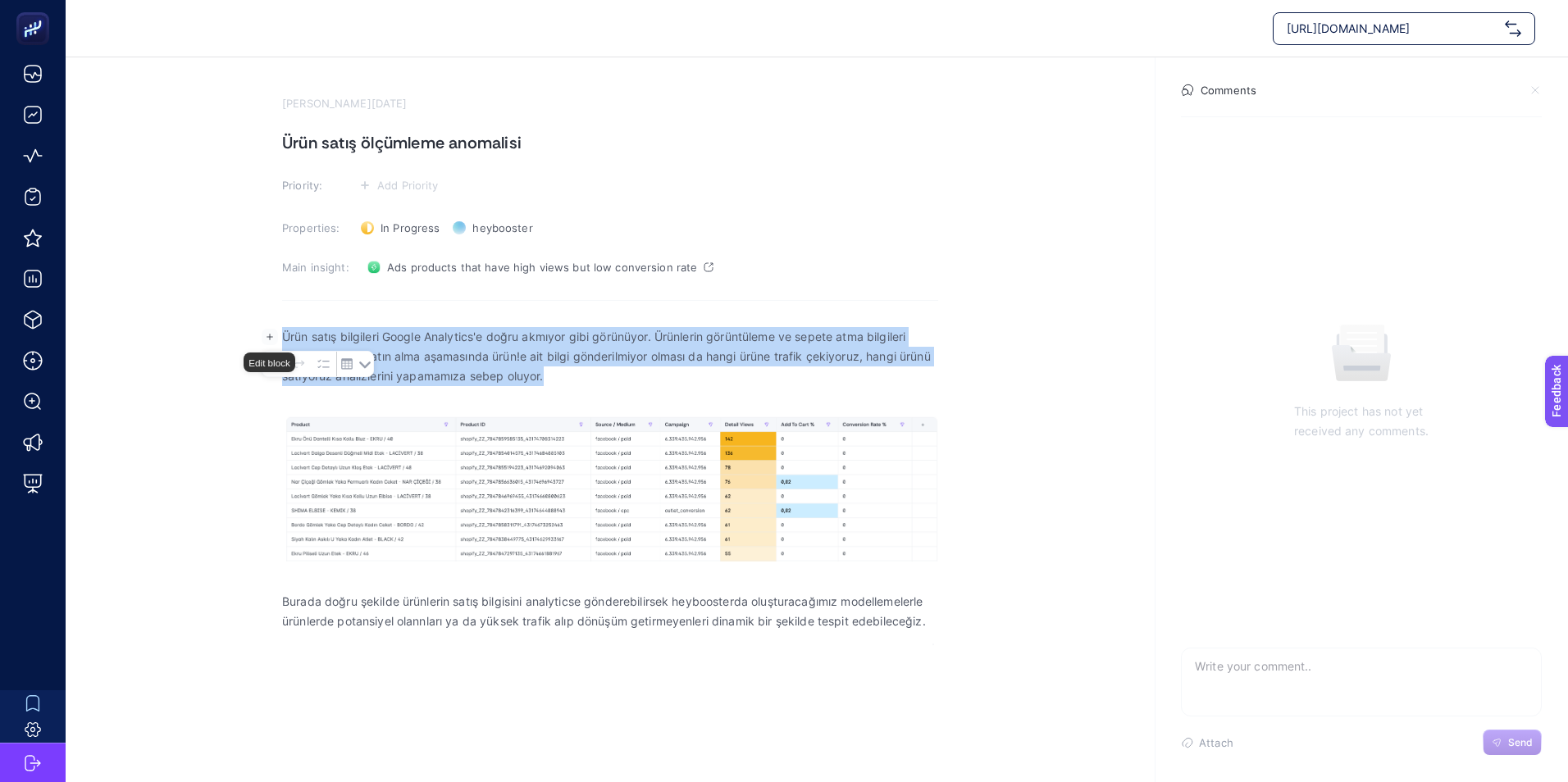
drag, startPoint x: 572, startPoint y: 374, endPoint x: 277, endPoint y: 334, distance: 297.7
click at [277, 334] on body "[URL][DOMAIN_NAME] [PERSON_NAME][DATE] Ürün satış ölçümleme anomalisi Priority:…" at bounding box center [784, 391] width 1568 height 782
copy p "Ürün satış bilgileri Google Analytics'e doğru akmıyor gibi görünüyor. Ürünlerin…"
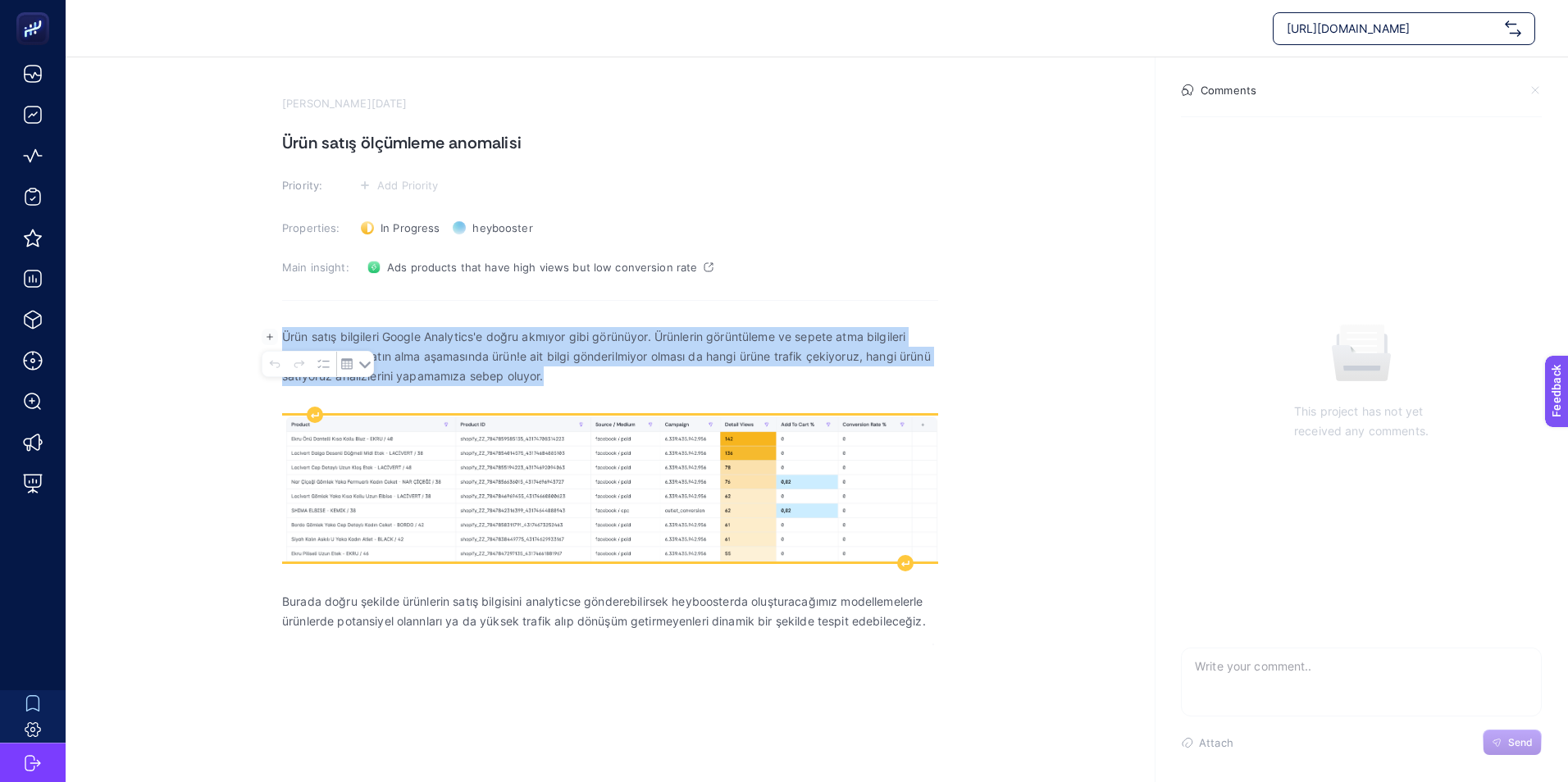
click at [551, 491] on img "Rich Text Editor. Editing area: main" at bounding box center [609, 488] width 656 height 146
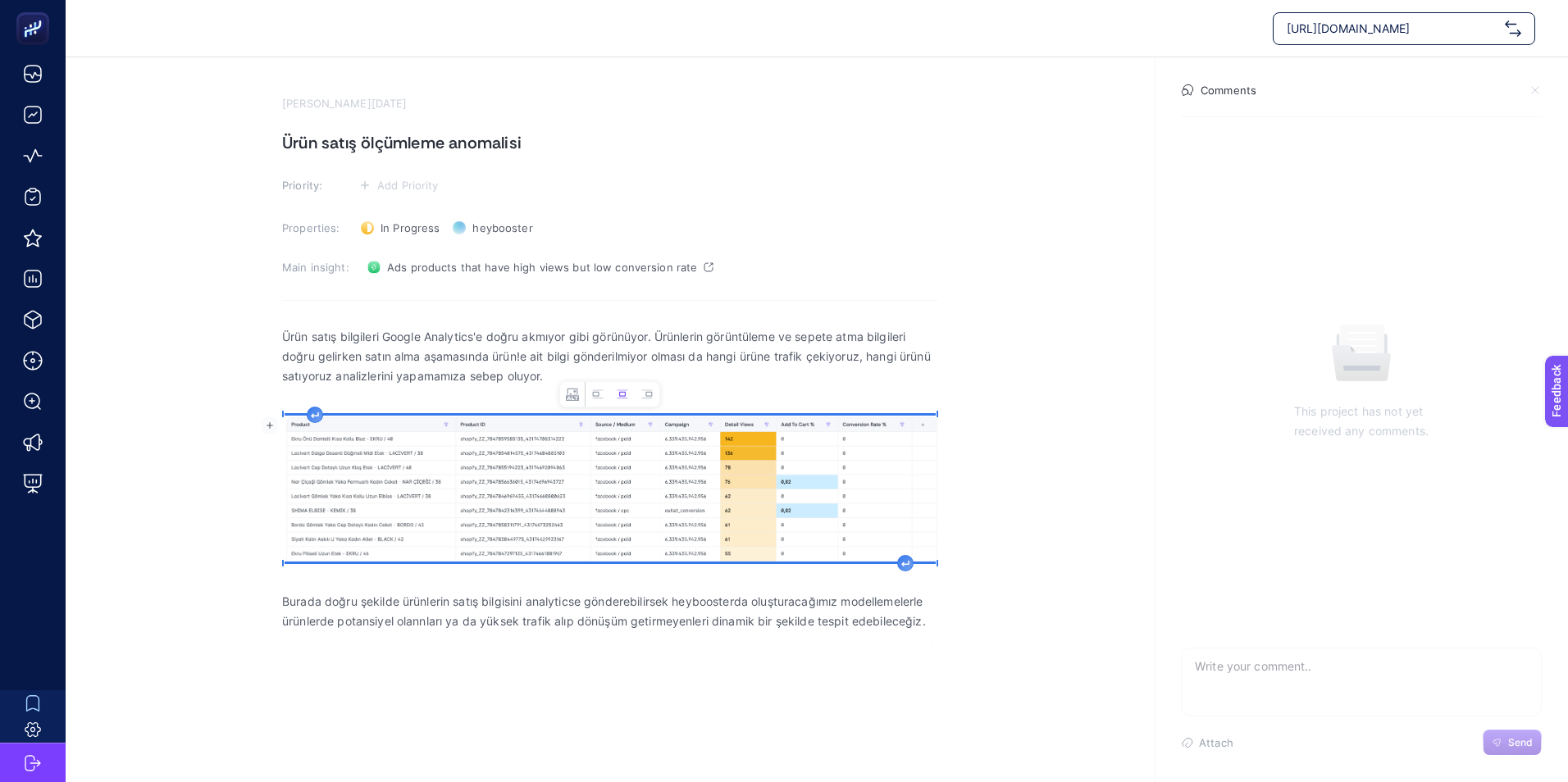
click at [603, 463] on img "Rich Text Editor. Editing area: main" at bounding box center [609, 488] width 656 height 146
click at [551, 467] on img "Rich Text Editor. Editing area: main" at bounding box center [609, 488] width 656 height 146
click at [525, 615] on p "Burada doğru şekilde ürünlerin satış bilgisini analyticse gönderebilirsek heybo…" at bounding box center [609, 612] width 656 height 40
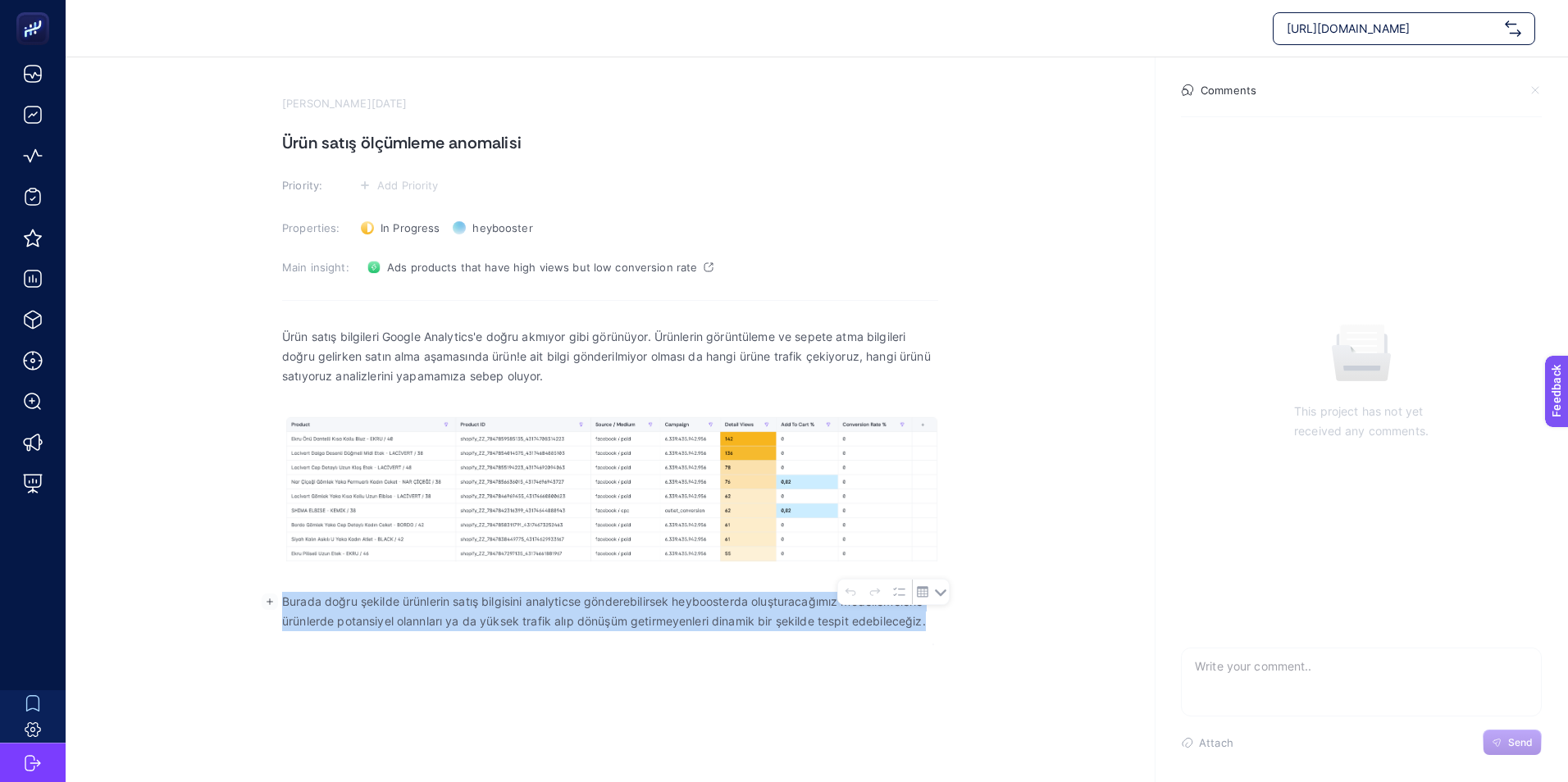
drag, startPoint x: 282, startPoint y: 602, endPoint x: 975, endPoint y: 640, distance: 694.0
click at [975, 640] on section "[PERSON_NAME][DATE] Ürün satış ölçümleme anomalisi Priority: Add Priority Prope…" at bounding box center [817, 350] width 1502 height 587
copy p "Burada doğru şekilde ürünlerin satış bilgisini analyticse gönderebilirsek heybo…"
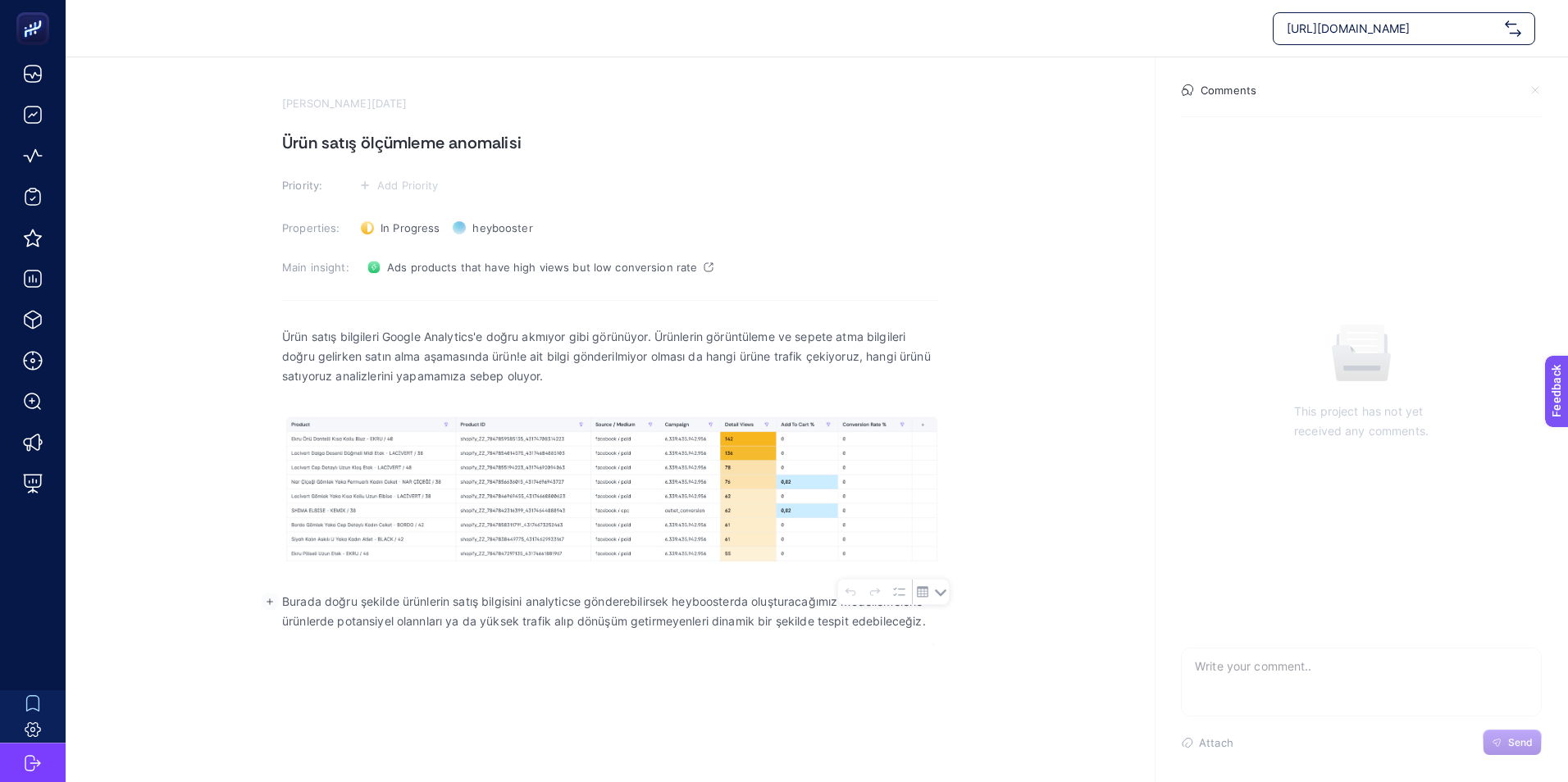
click at [1006, 221] on section "[PERSON_NAME][DATE] Ürün satış ölçümleme anomalisi Priority: Add Priority Prope…" at bounding box center [817, 350] width 1502 height 587
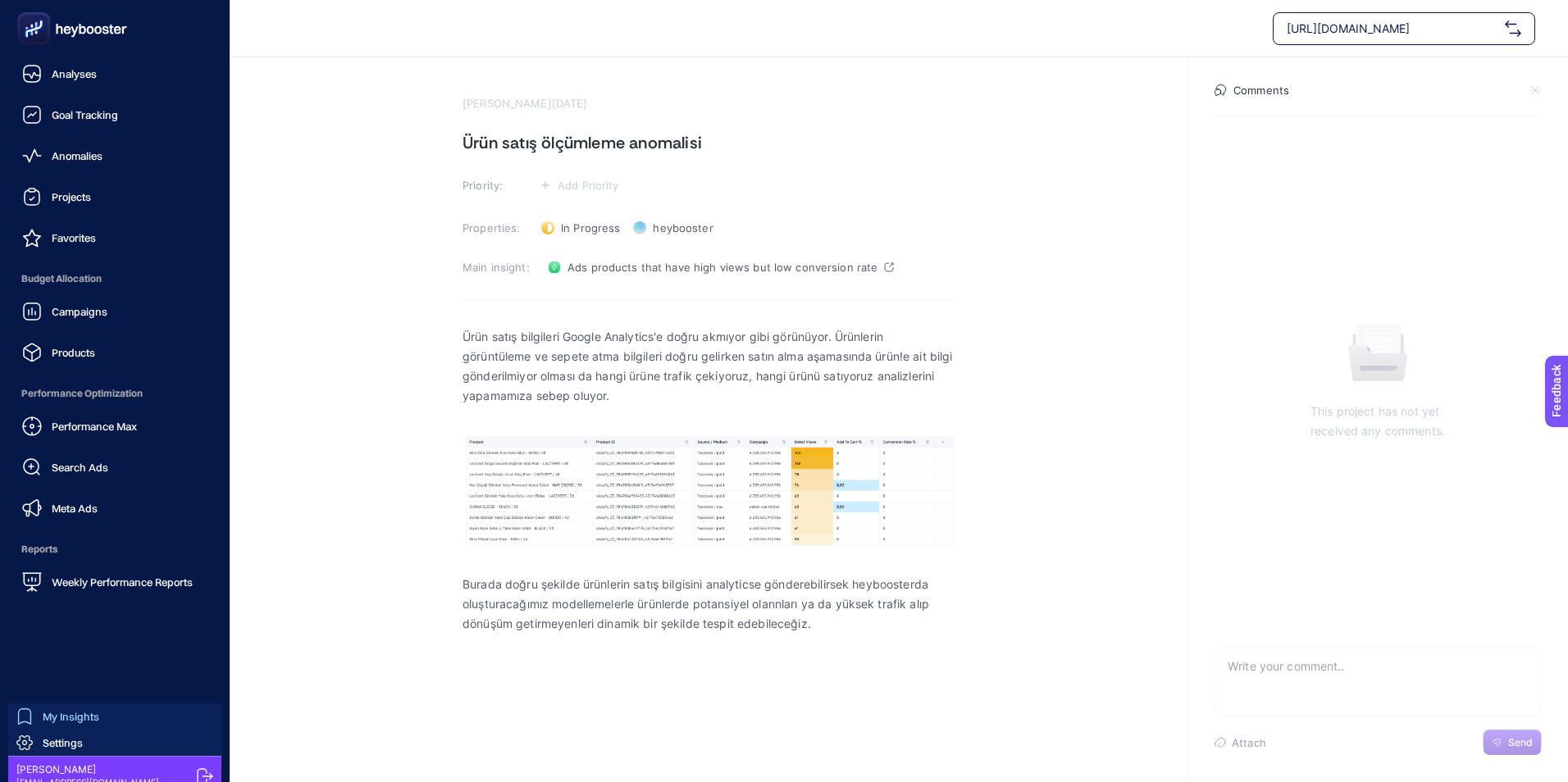
click at [81, 26] on icon at bounding box center [72, 29] width 118 height 33
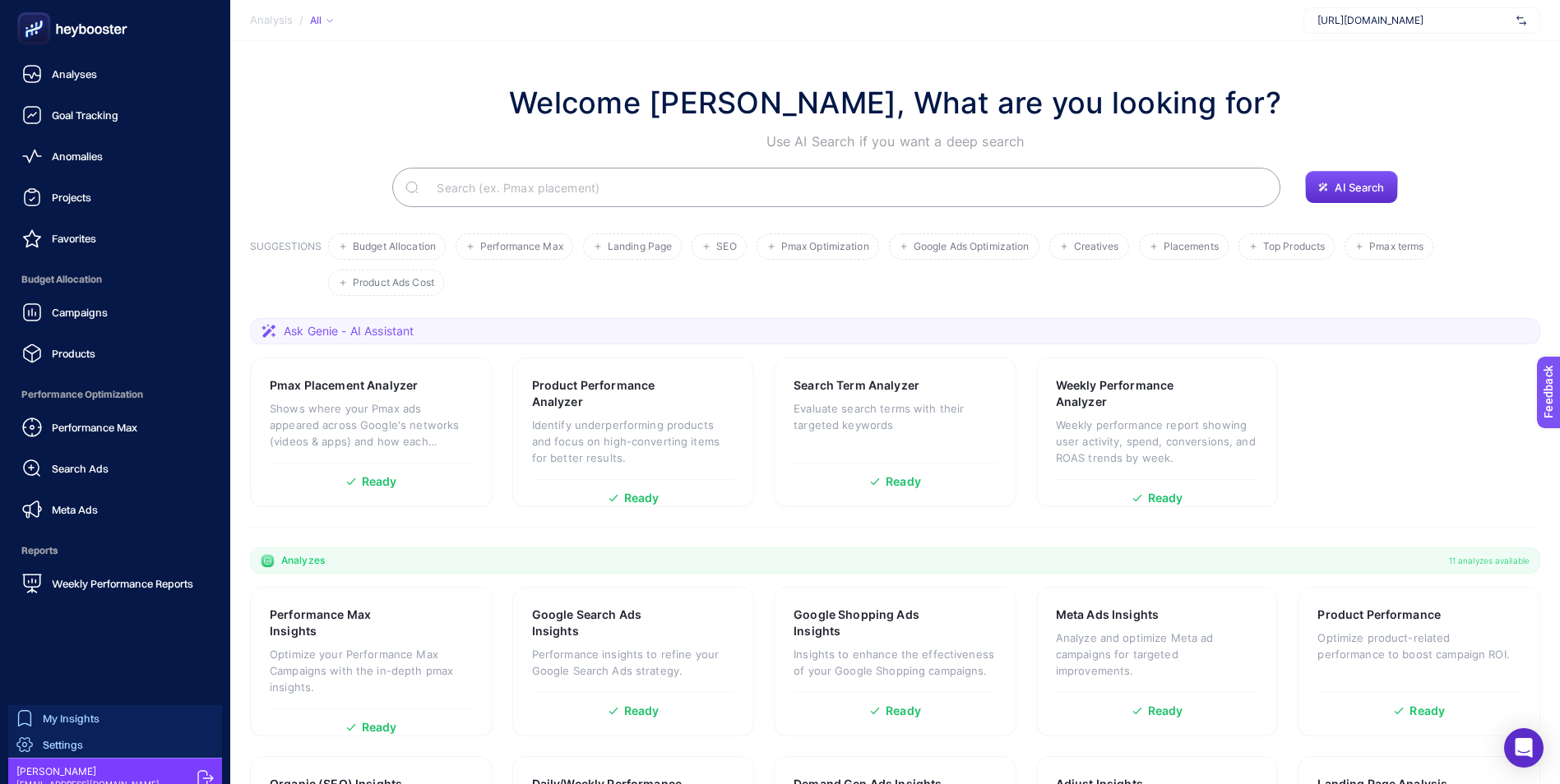
click at [75, 746] on span "Settings" at bounding box center [62, 744] width 40 height 13
